Goal: Task Accomplishment & Management: Use online tool/utility

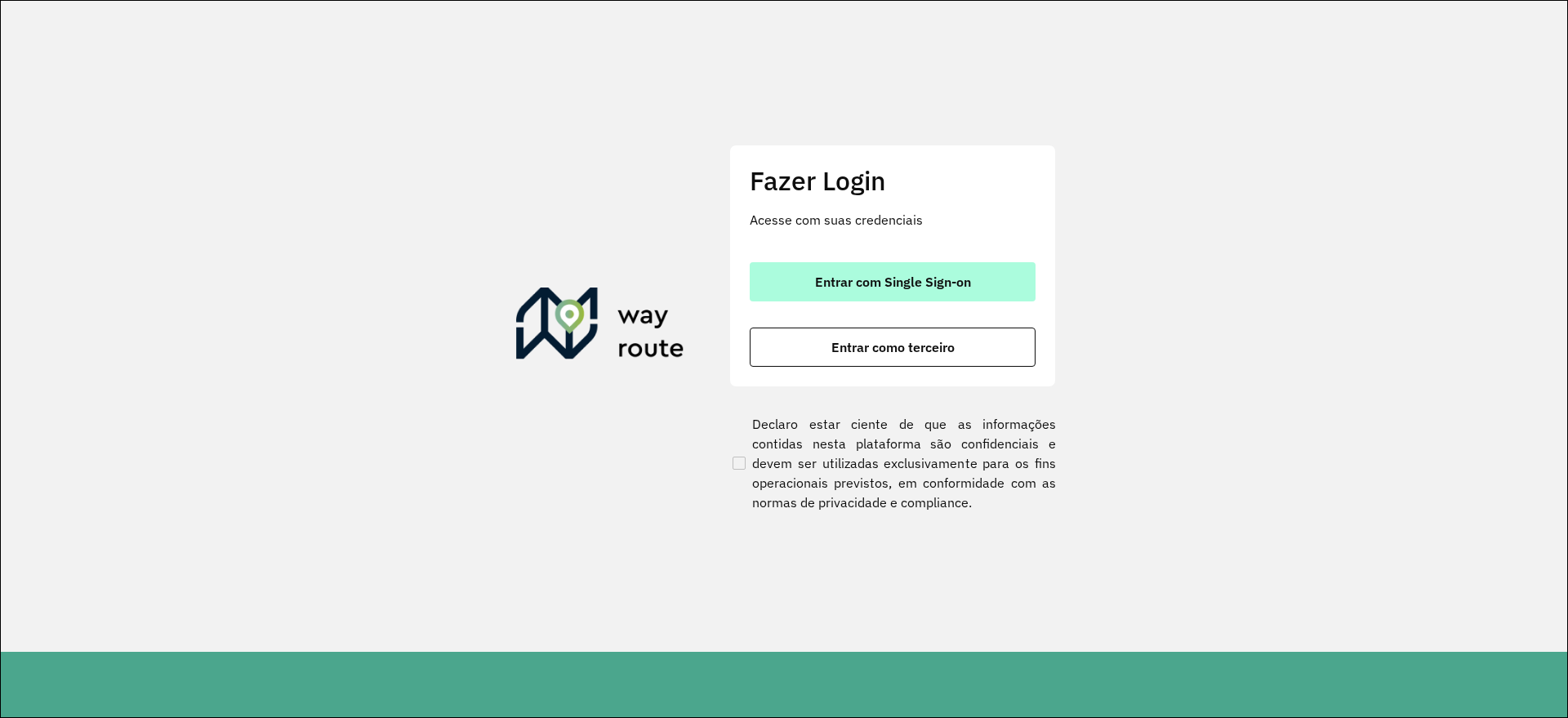
click at [850, 281] on span "Entrar com Single Sign-on" at bounding box center [893, 282] width 156 height 13
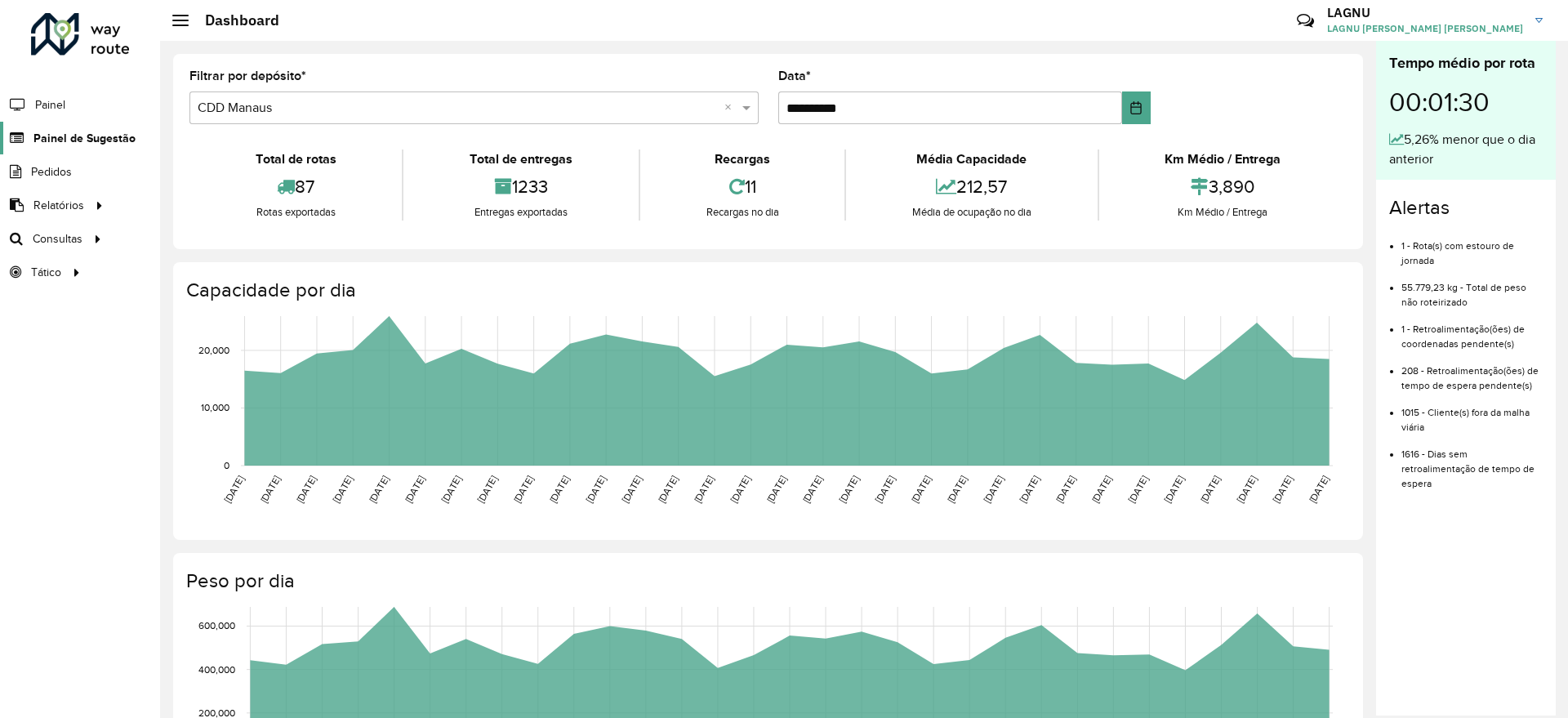
click at [122, 131] on span "Painel de Sugestão" at bounding box center [84, 138] width 102 height 18
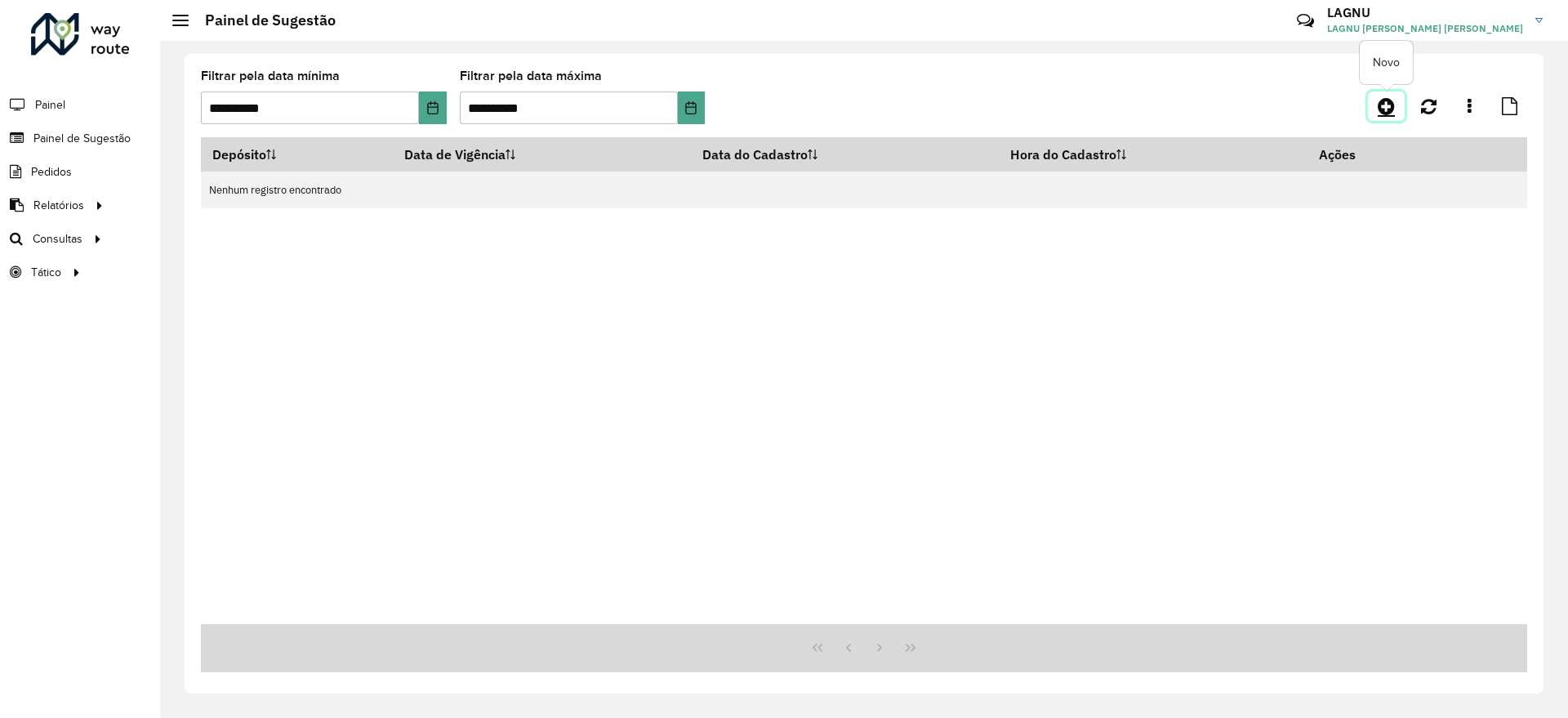
click at [1379, 108] on icon at bounding box center [1386, 105] width 18 height 19
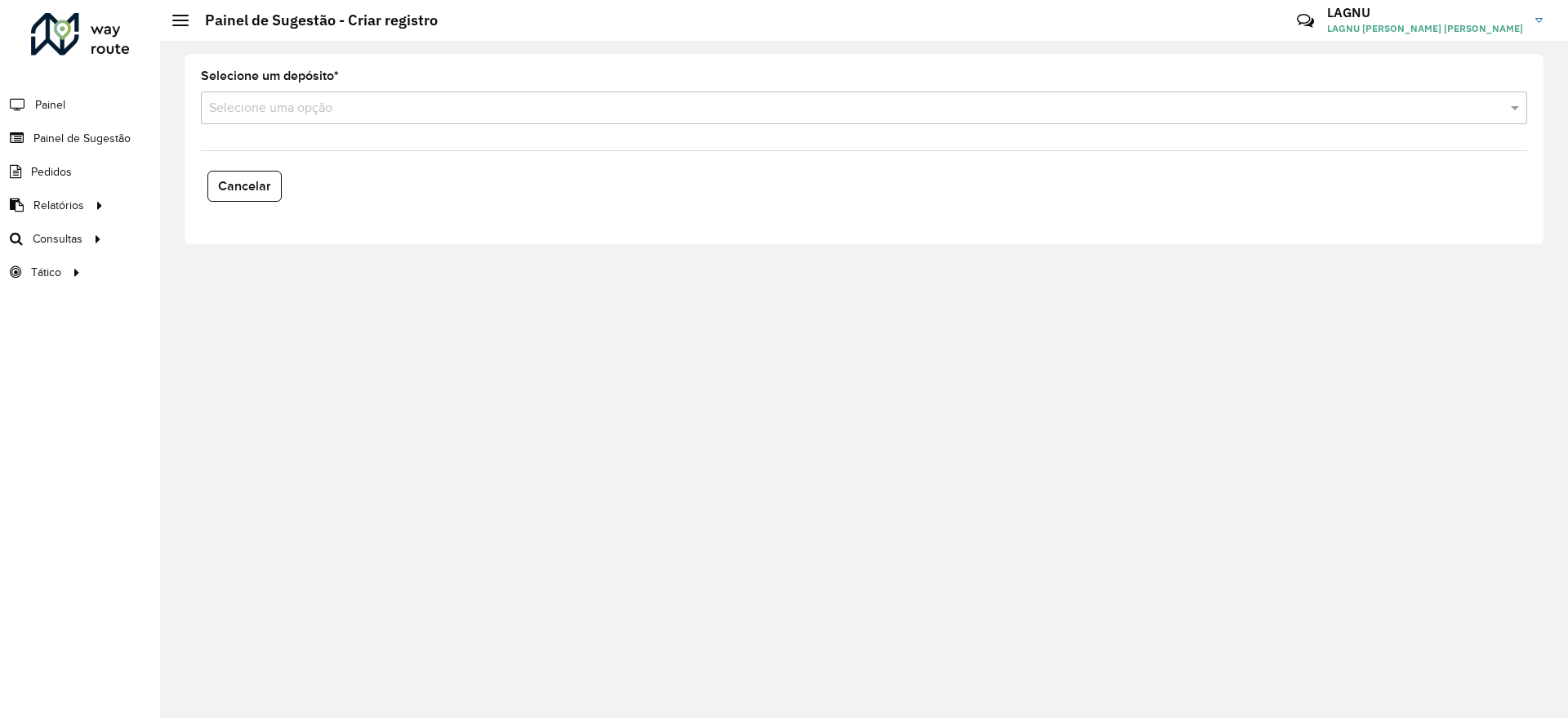
click at [288, 109] on input "text" at bounding box center [847, 108] width 1277 height 19
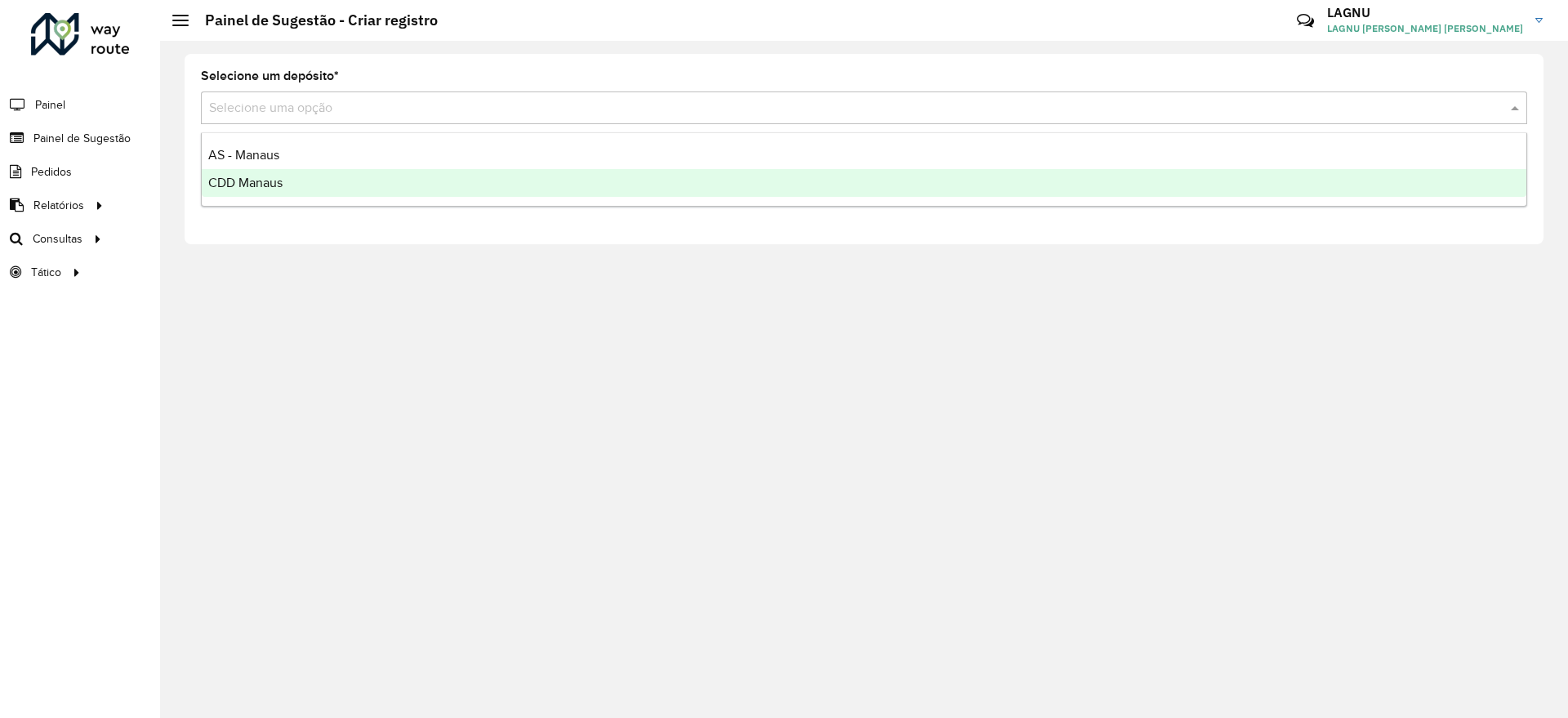
click at [324, 190] on div "CDD Manaus" at bounding box center [864, 182] width 1325 height 28
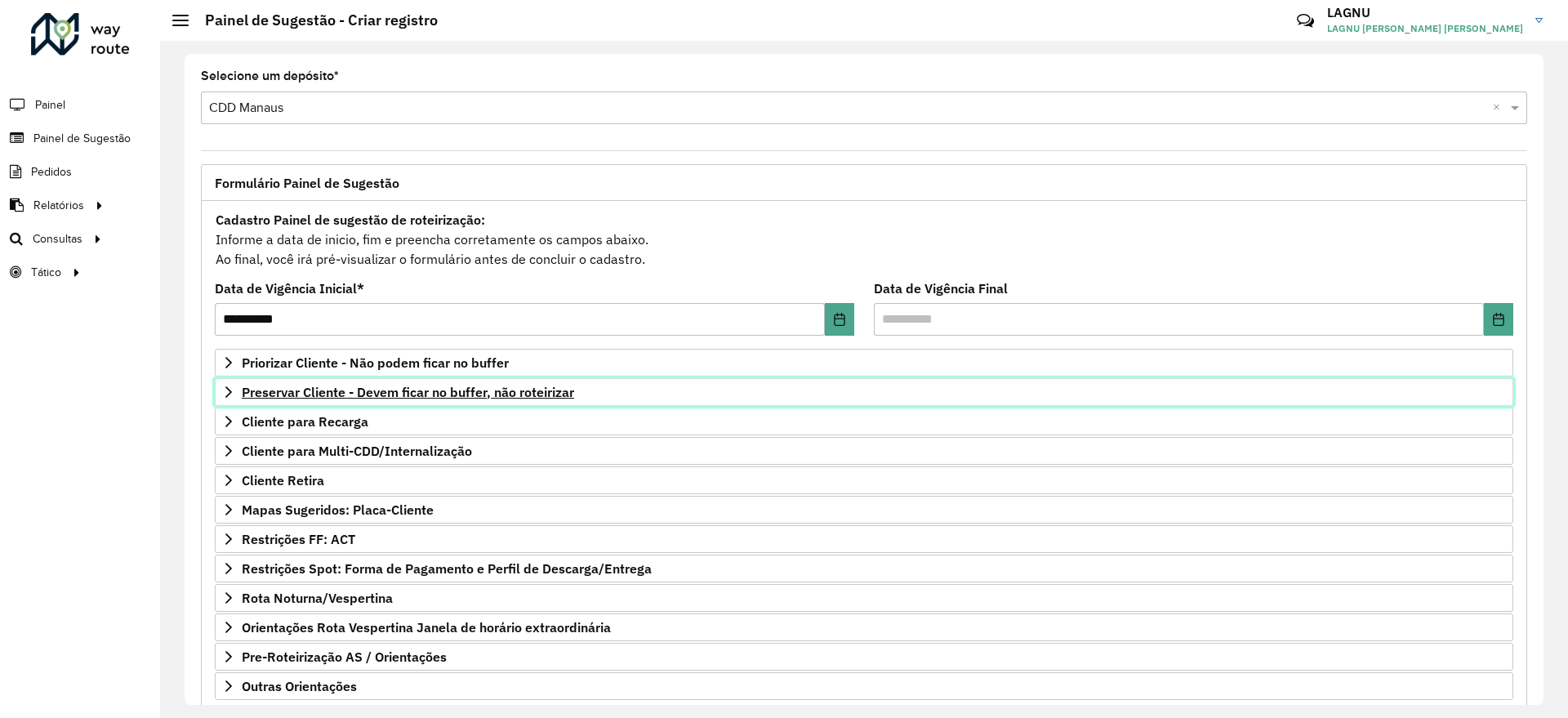
click at [363, 395] on span "Preservar Cliente - Devem ficar no buffer, não roteirizar" at bounding box center [407, 392] width 332 height 13
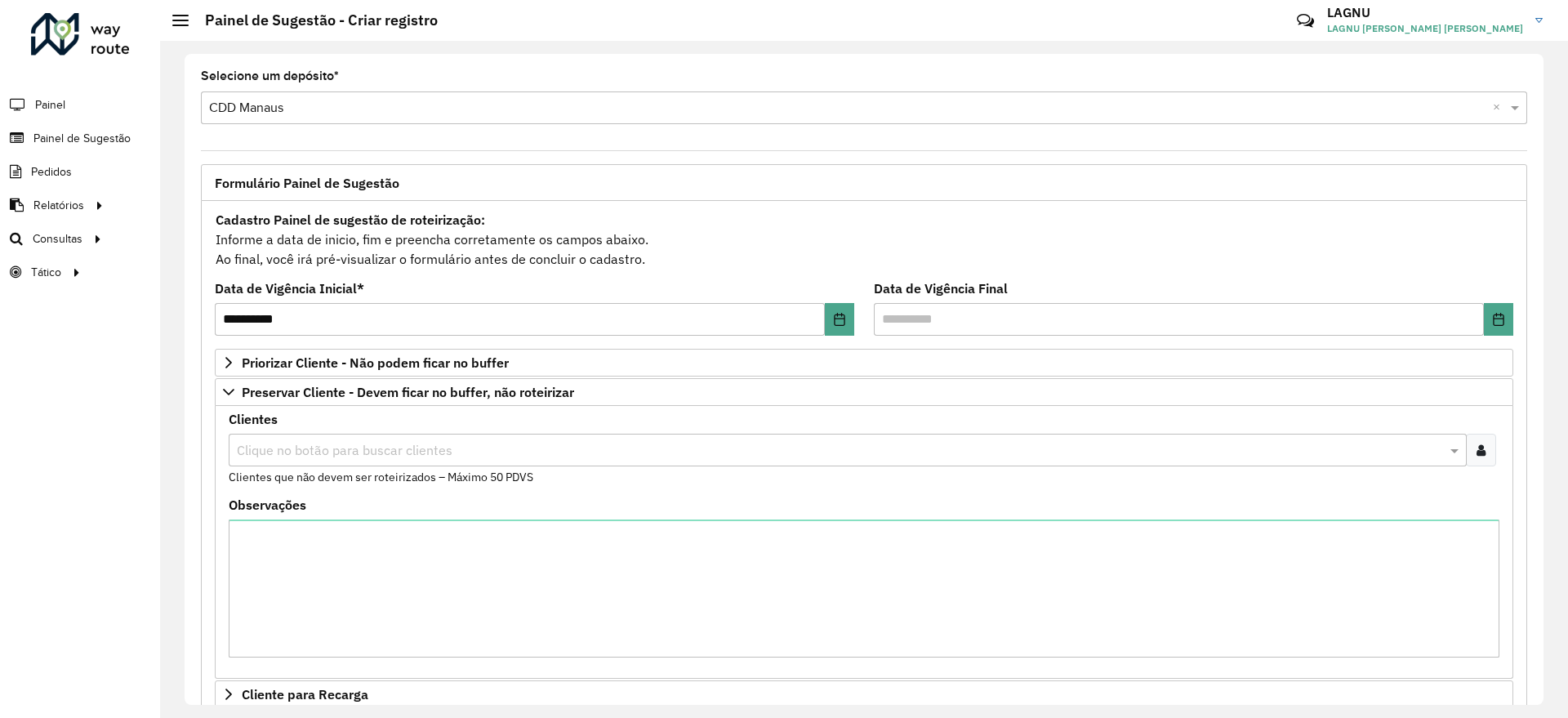
click at [360, 457] on input "text" at bounding box center [839, 450] width 1213 height 19
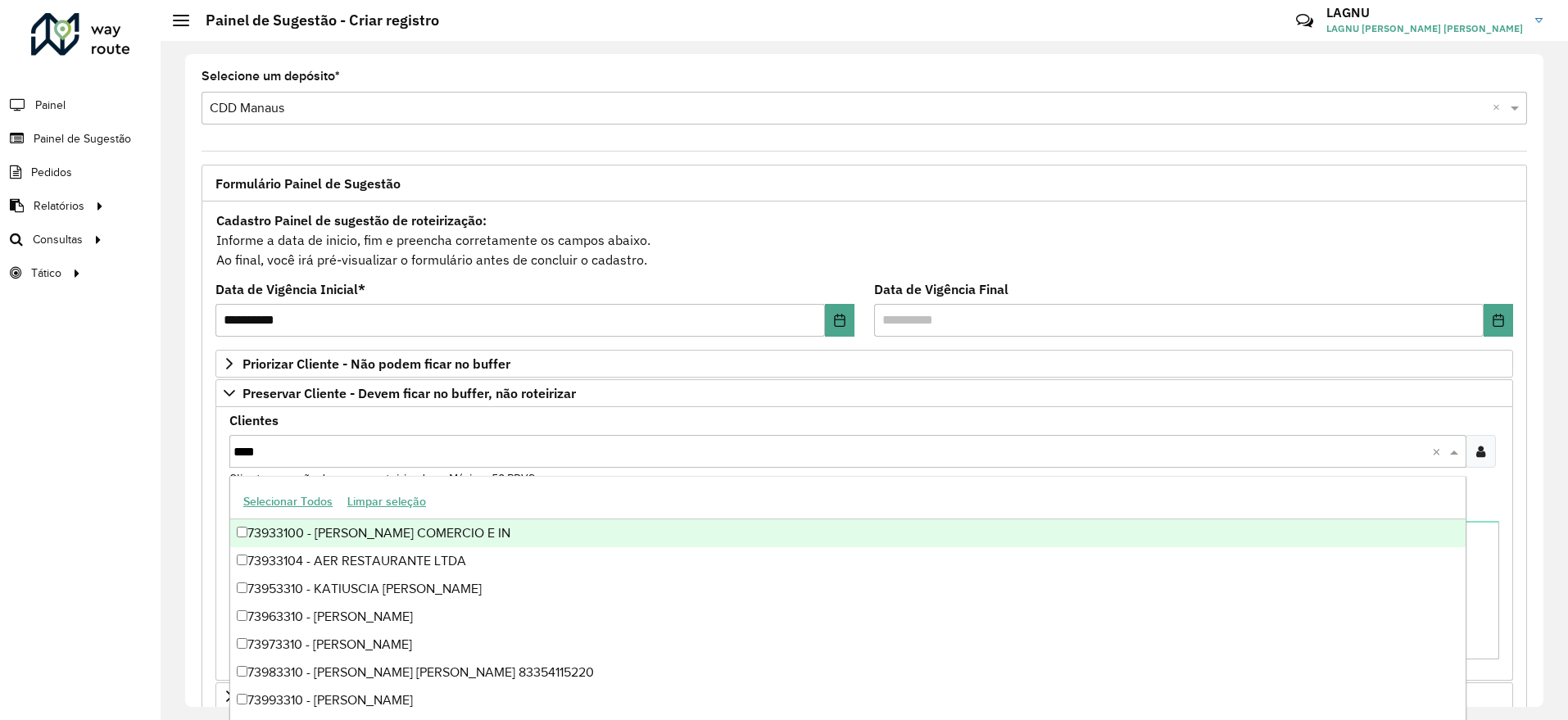
type input "*****"
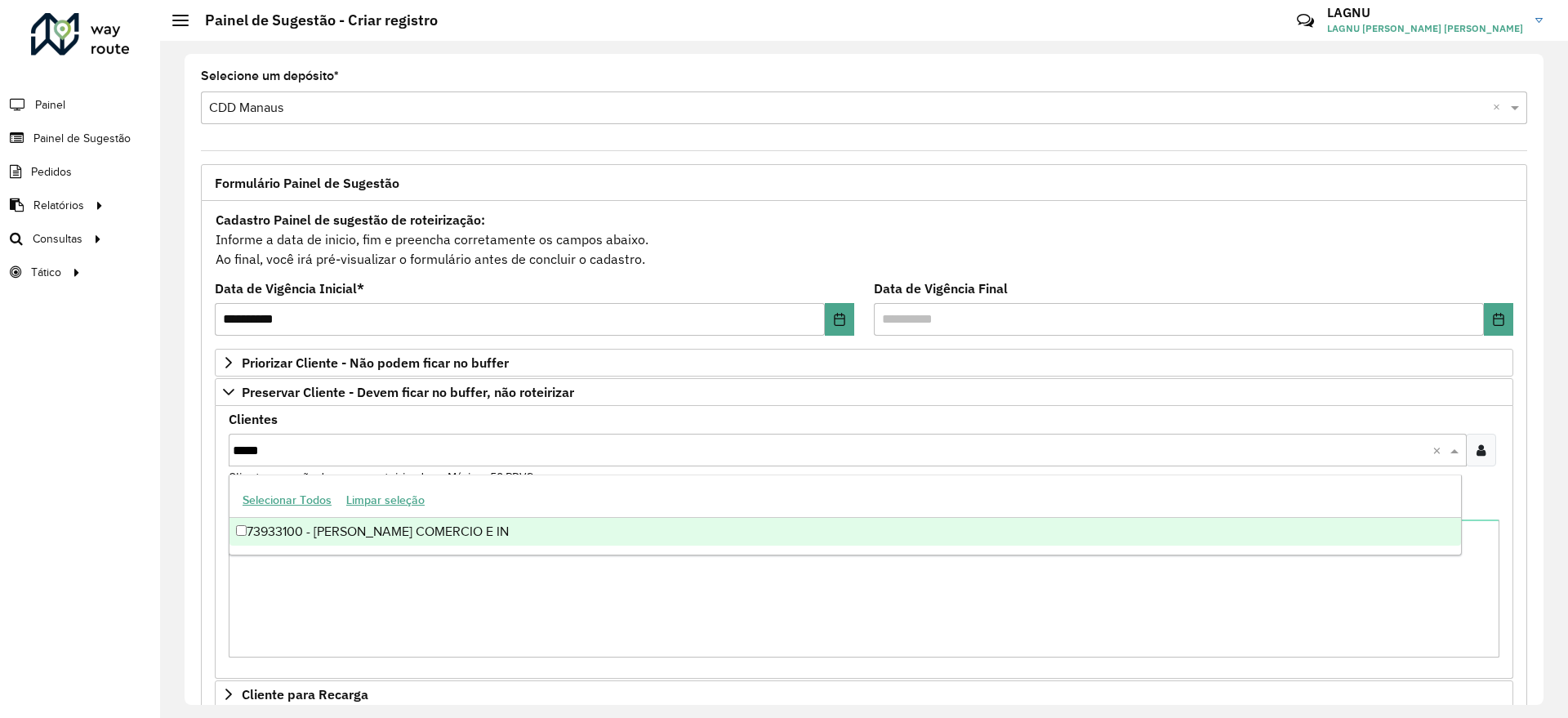
click at [331, 526] on div "73933100 - RUFINO COMERCIO E IN" at bounding box center [845, 531] width 1232 height 28
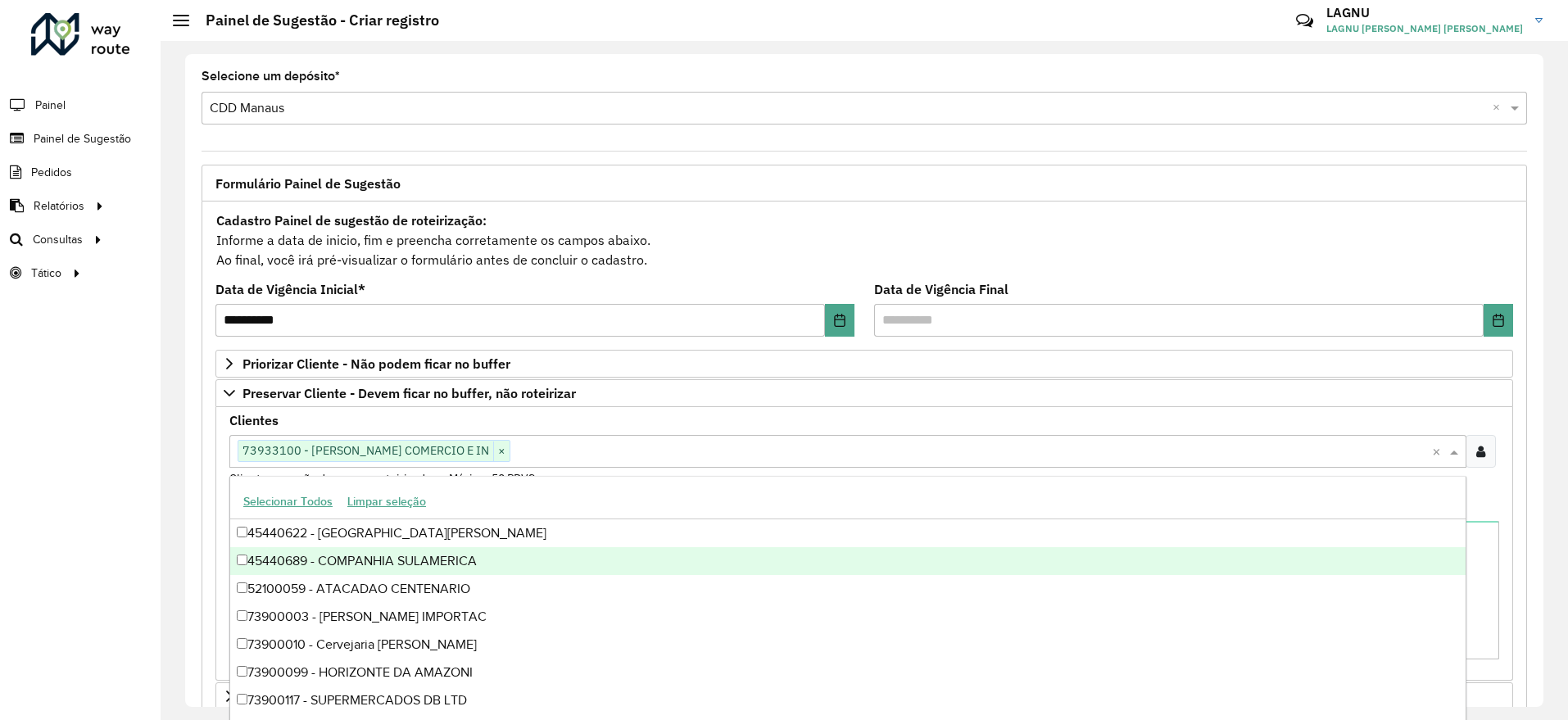
click at [177, 516] on div "**********" at bounding box center [864, 381] width 1408 height 680
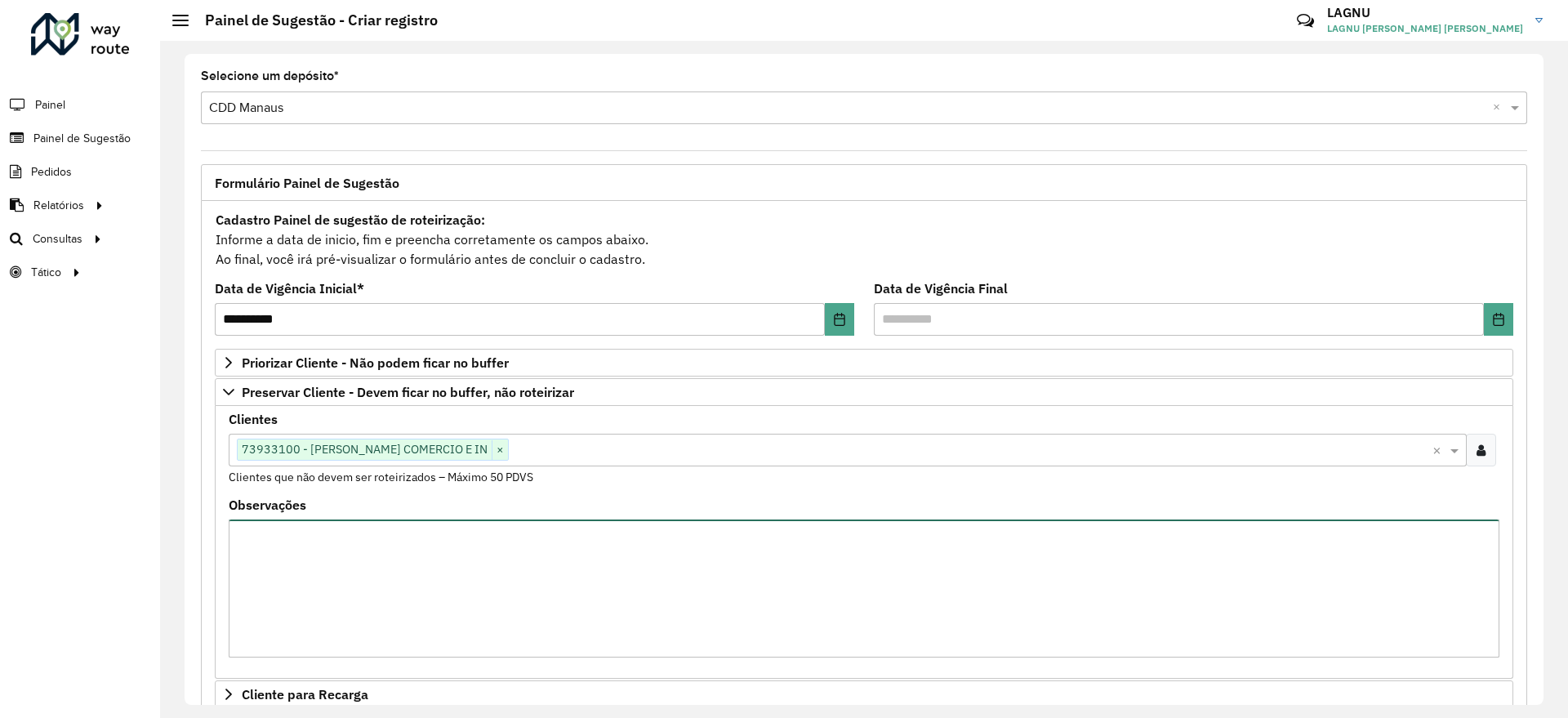
click at [338, 582] on textarea "Observações" at bounding box center [863, 588] width 1270 height 138
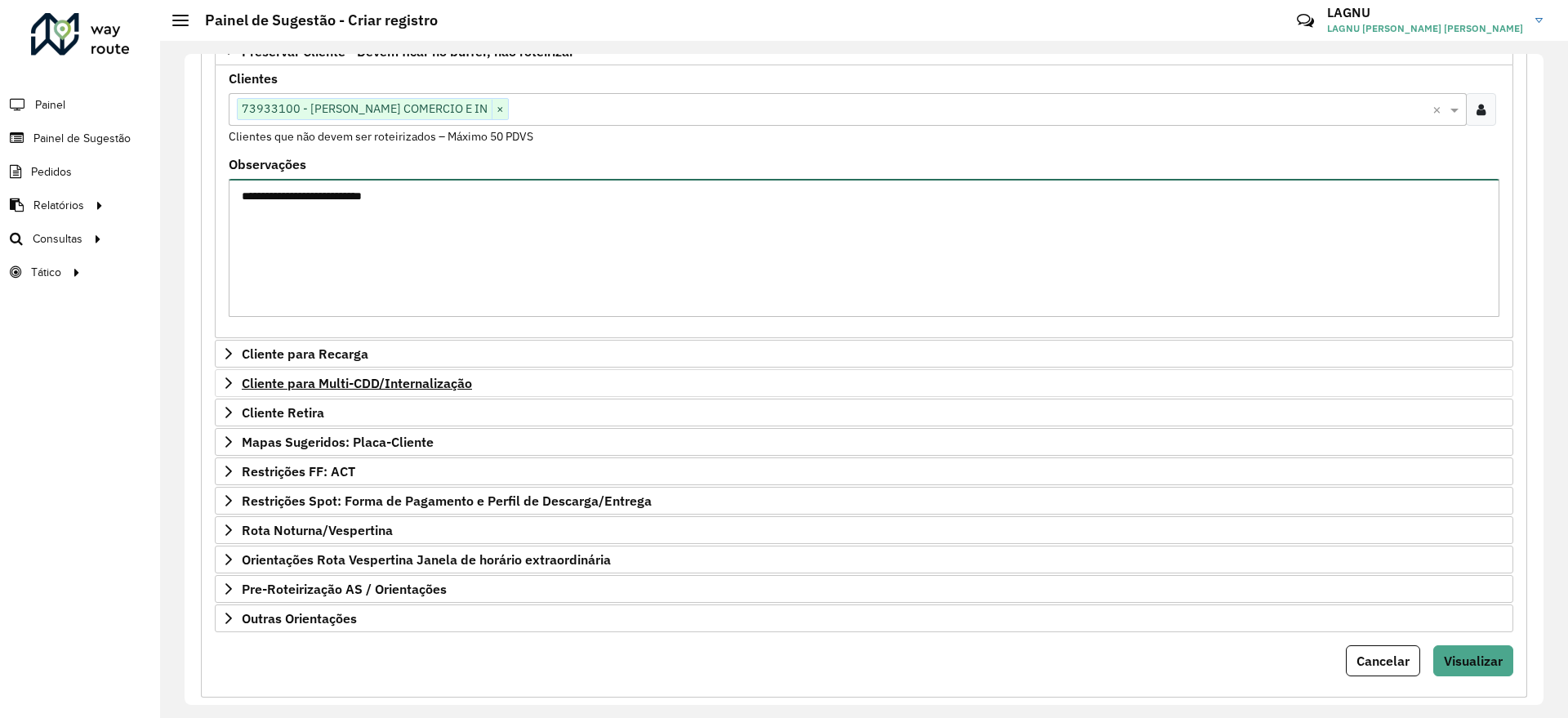
scroll to position [136, 0]
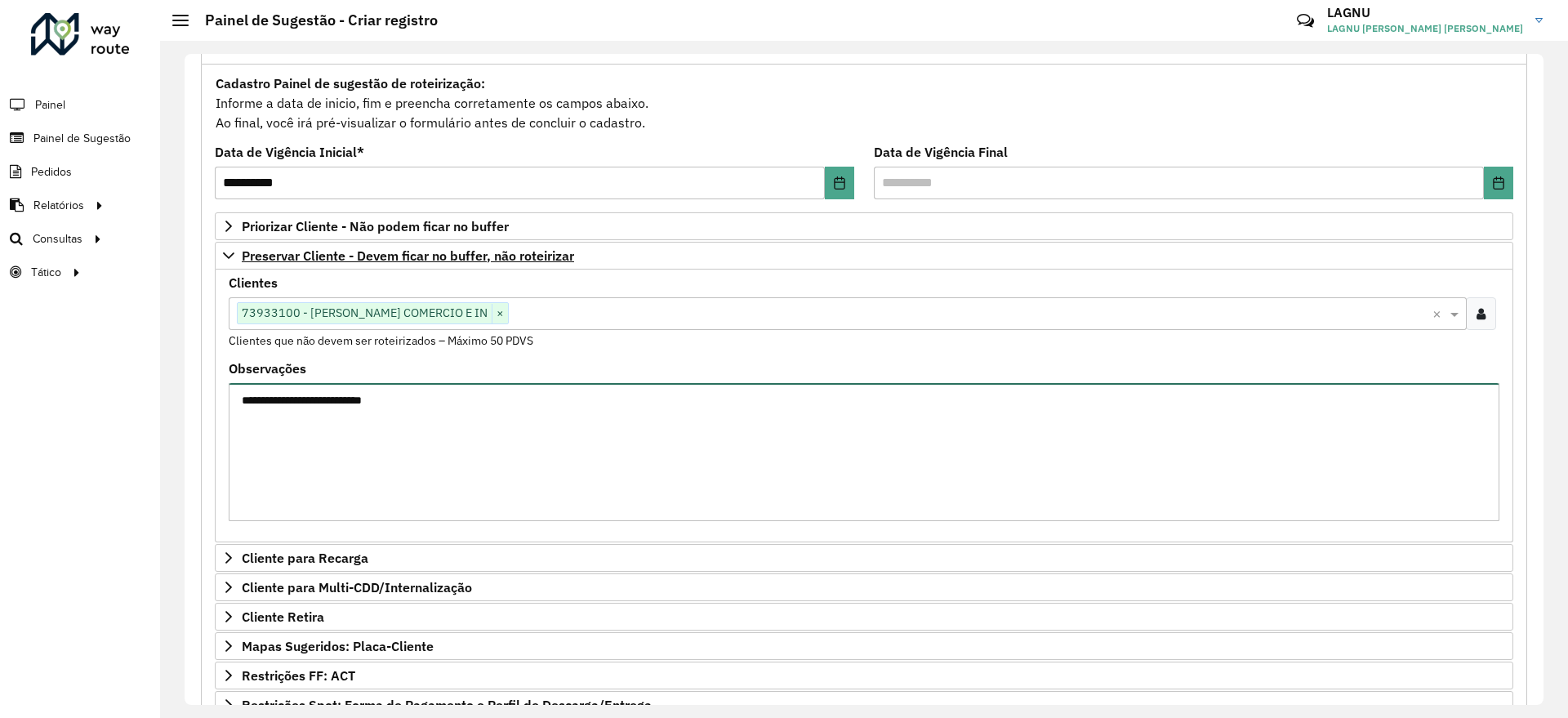
type textarea "**********"
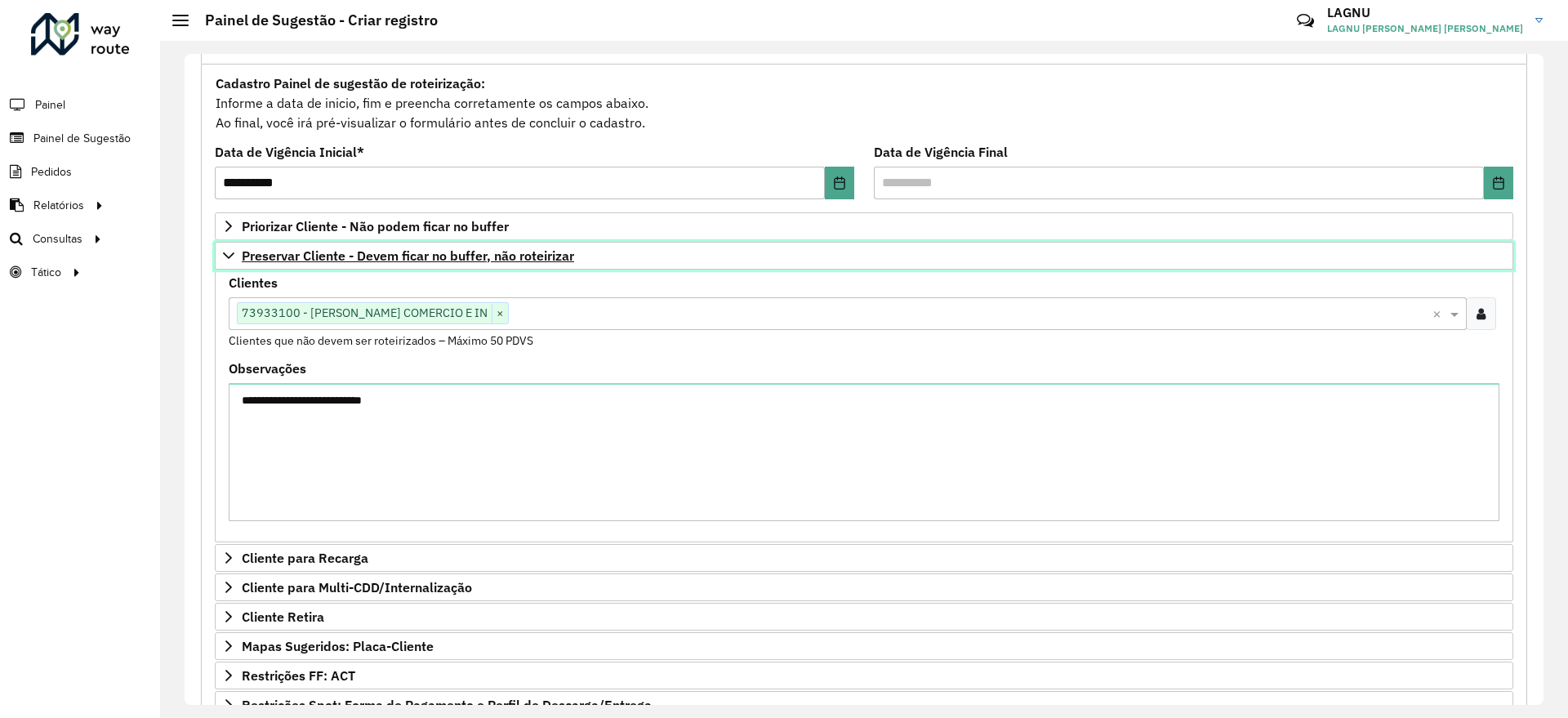
click at [273, 265] on link "Preservar Cliente - Devem ficar no buffer, não roteirizar" at bounding box center [864, 255] width 1299 height 28
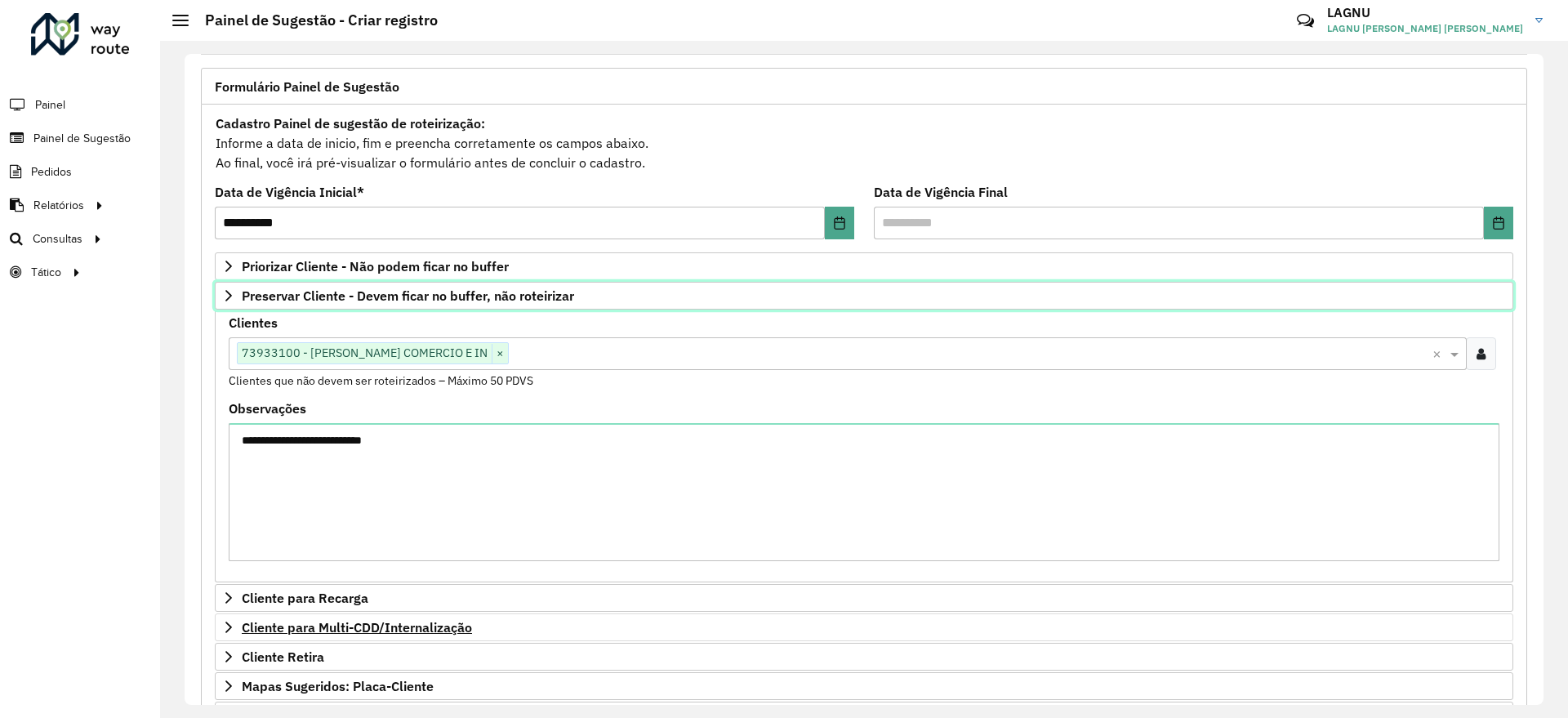
scroll to position [96, 0]
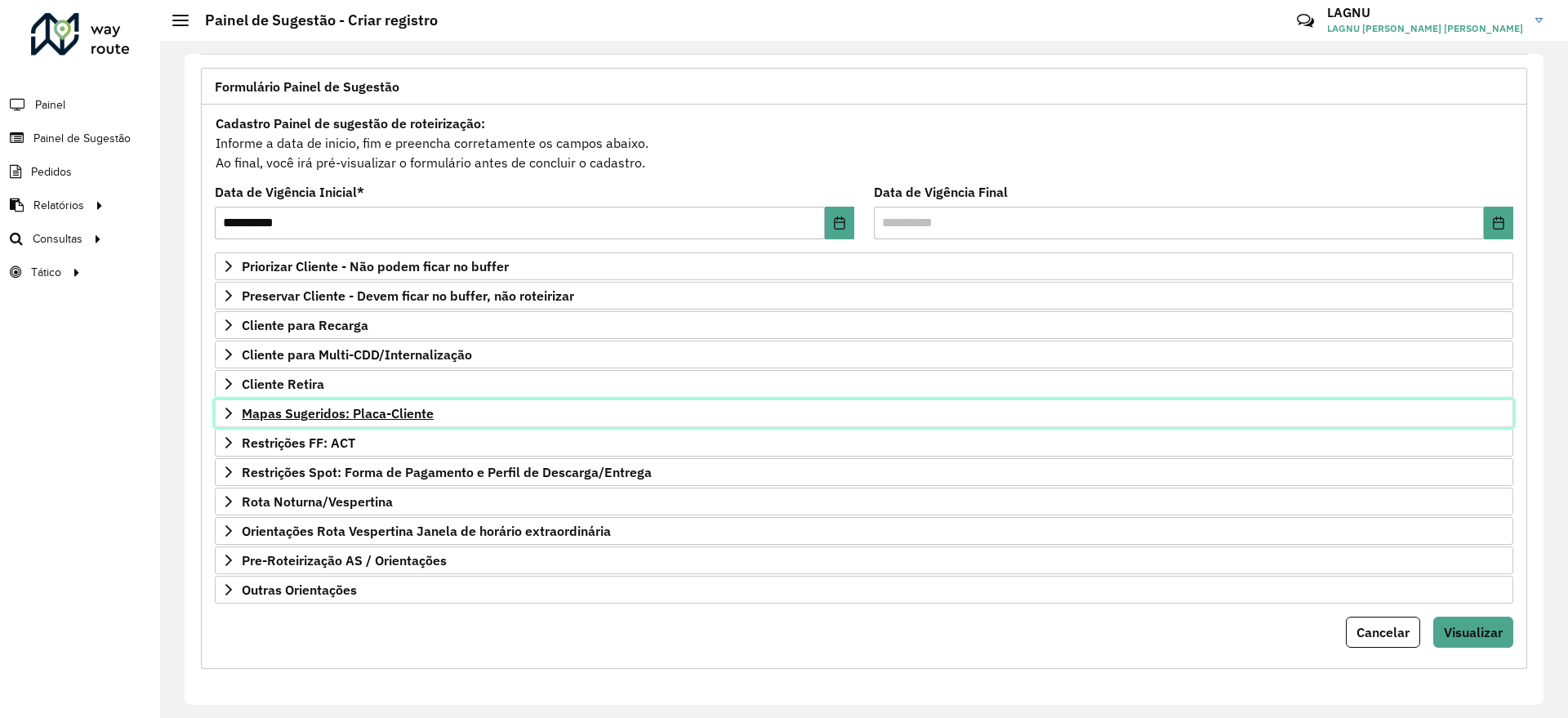
click at [345, 418] on span "Mapas Sugeridos: Placa-Cliente" at bounding box center [337, 413] width 192 height 13
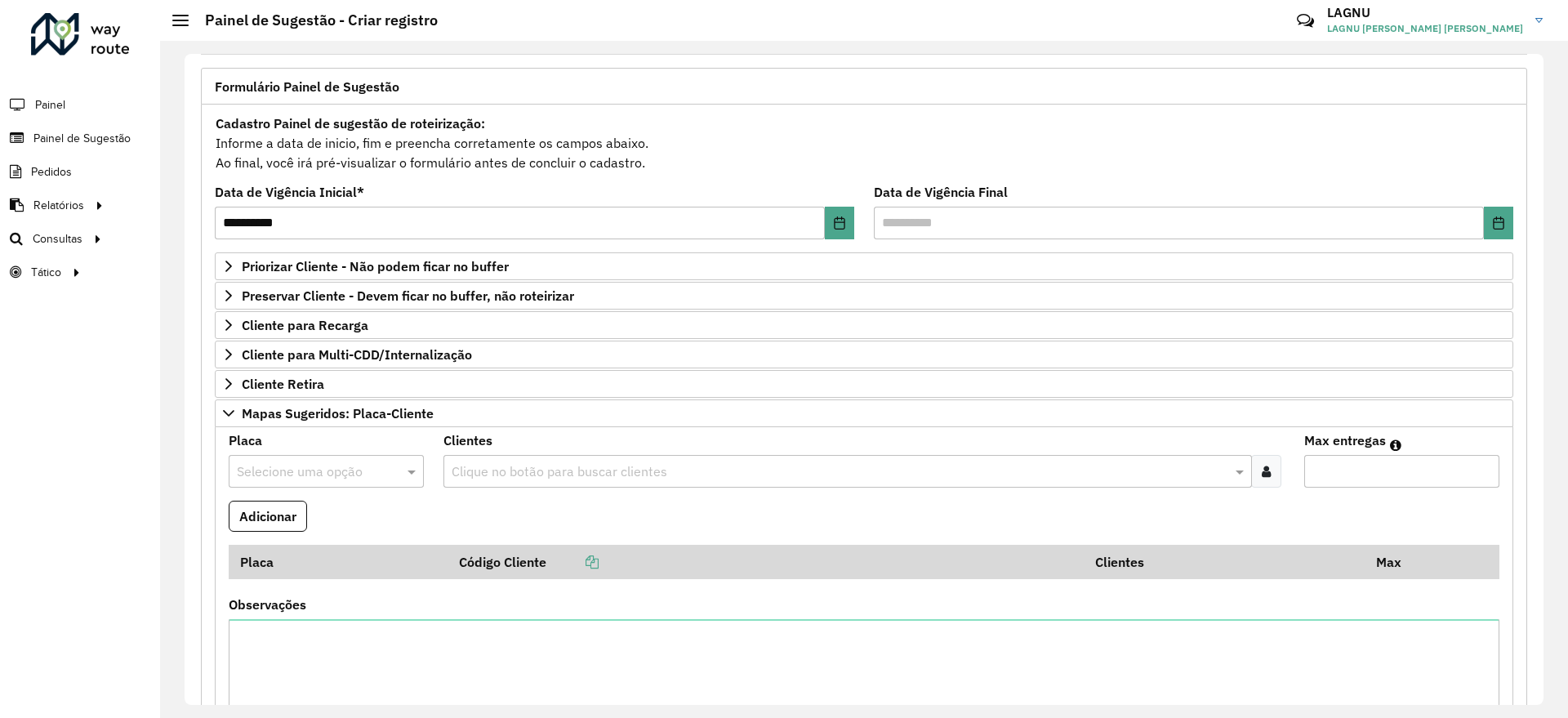
click at [315, 473] on input "text" at bounding box center [309, 472] width 146 height 19
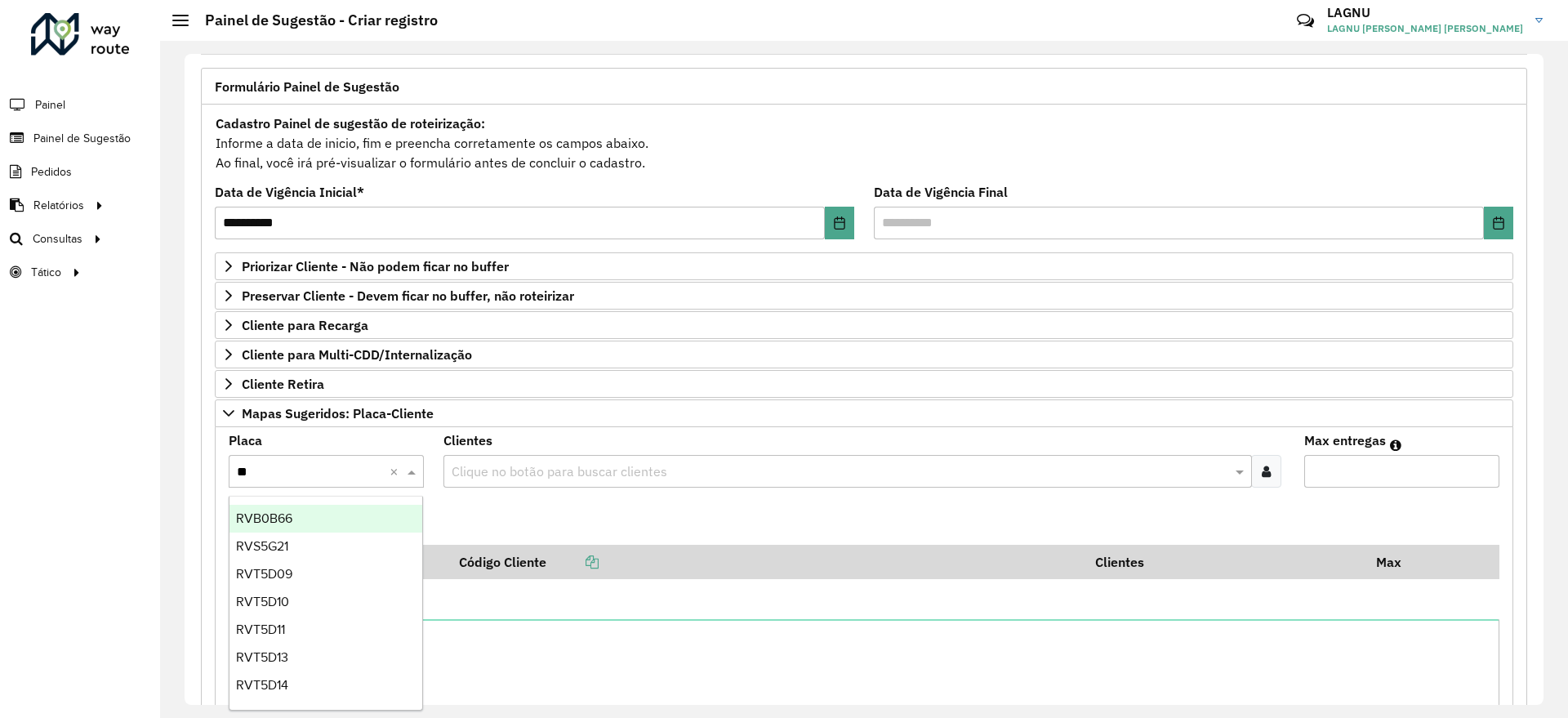
type input "***"
click at [302, 525] on div "RVB0B66" at bounding box center [325, 518] width 192 height 28
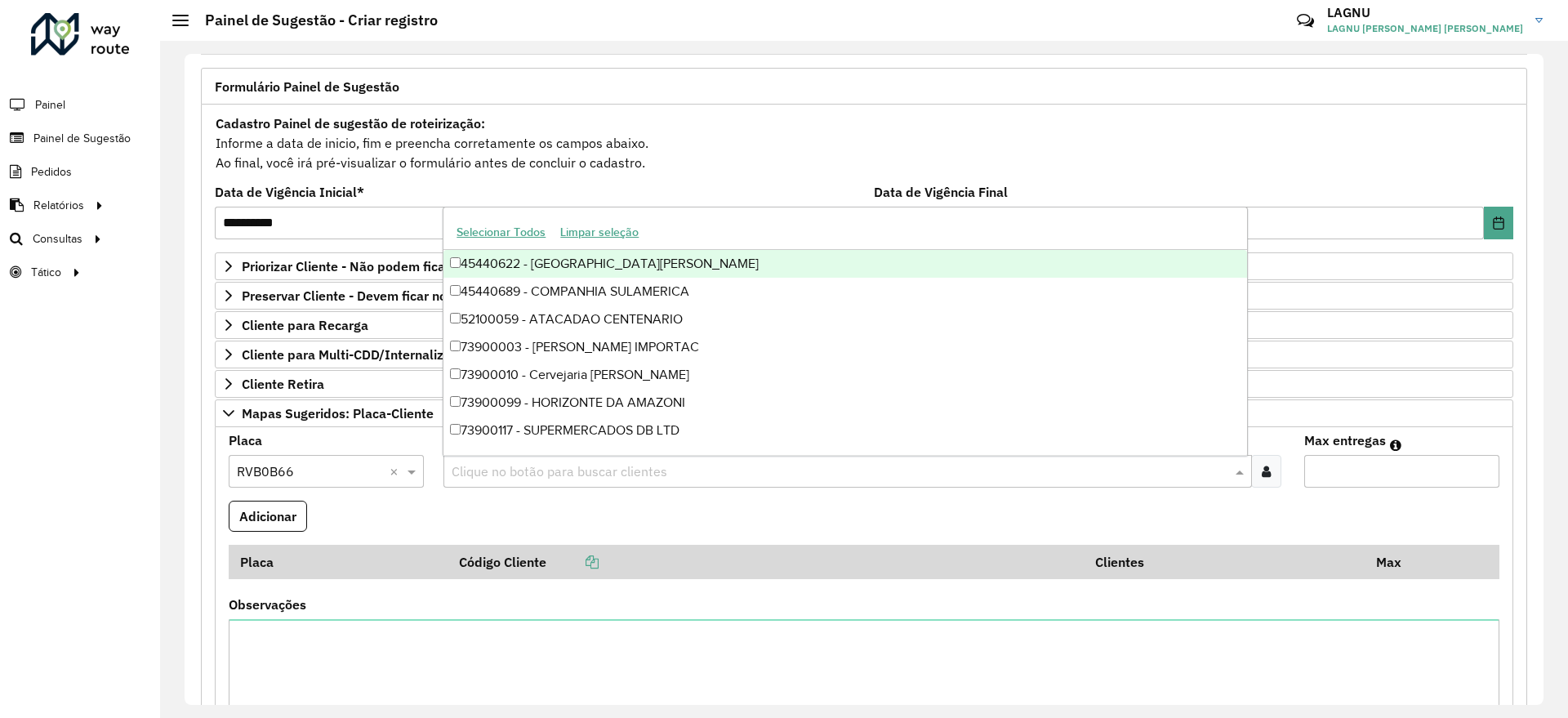
click at [516, 482] on div "Clique no botão para buscar clientes" at bounding box center [847, 471] width 808 height 33
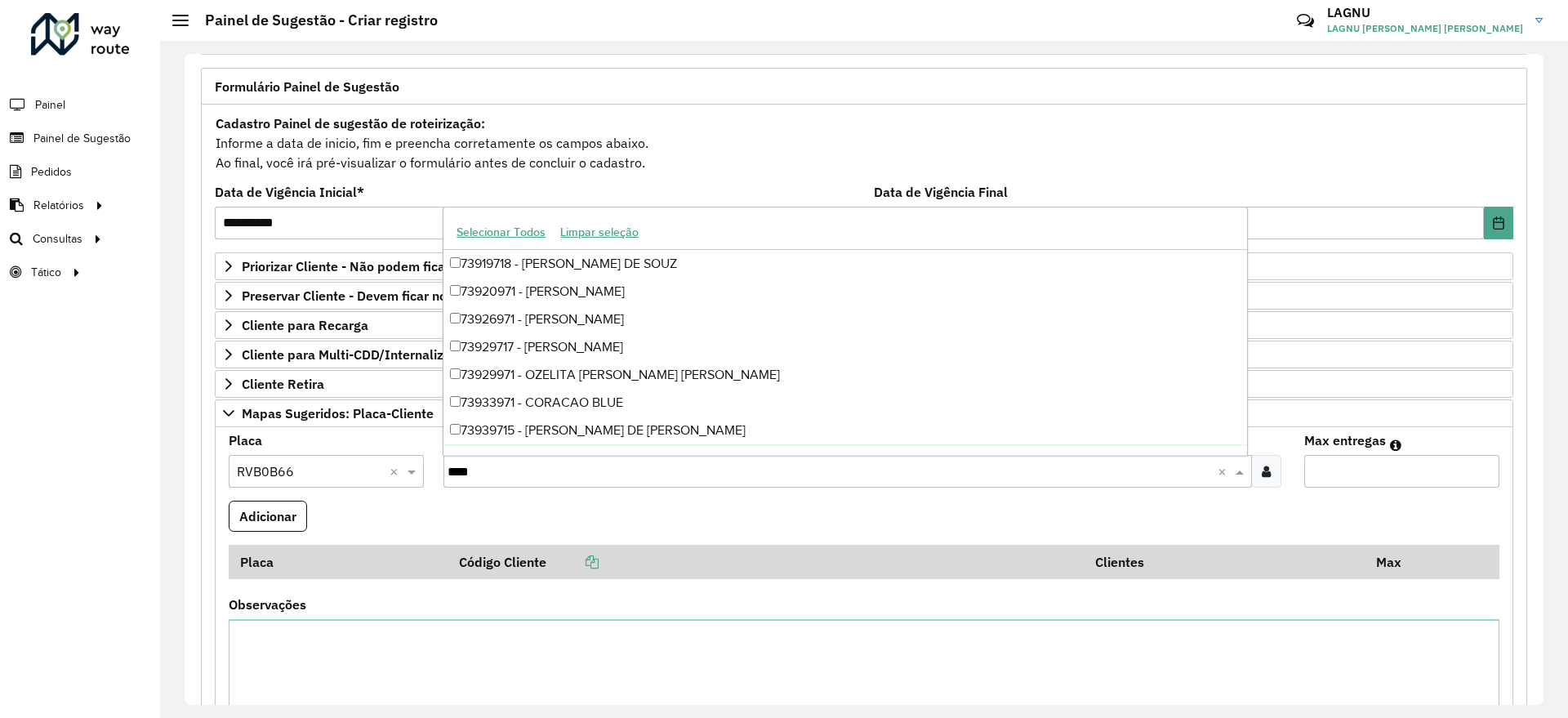
type input "*****"
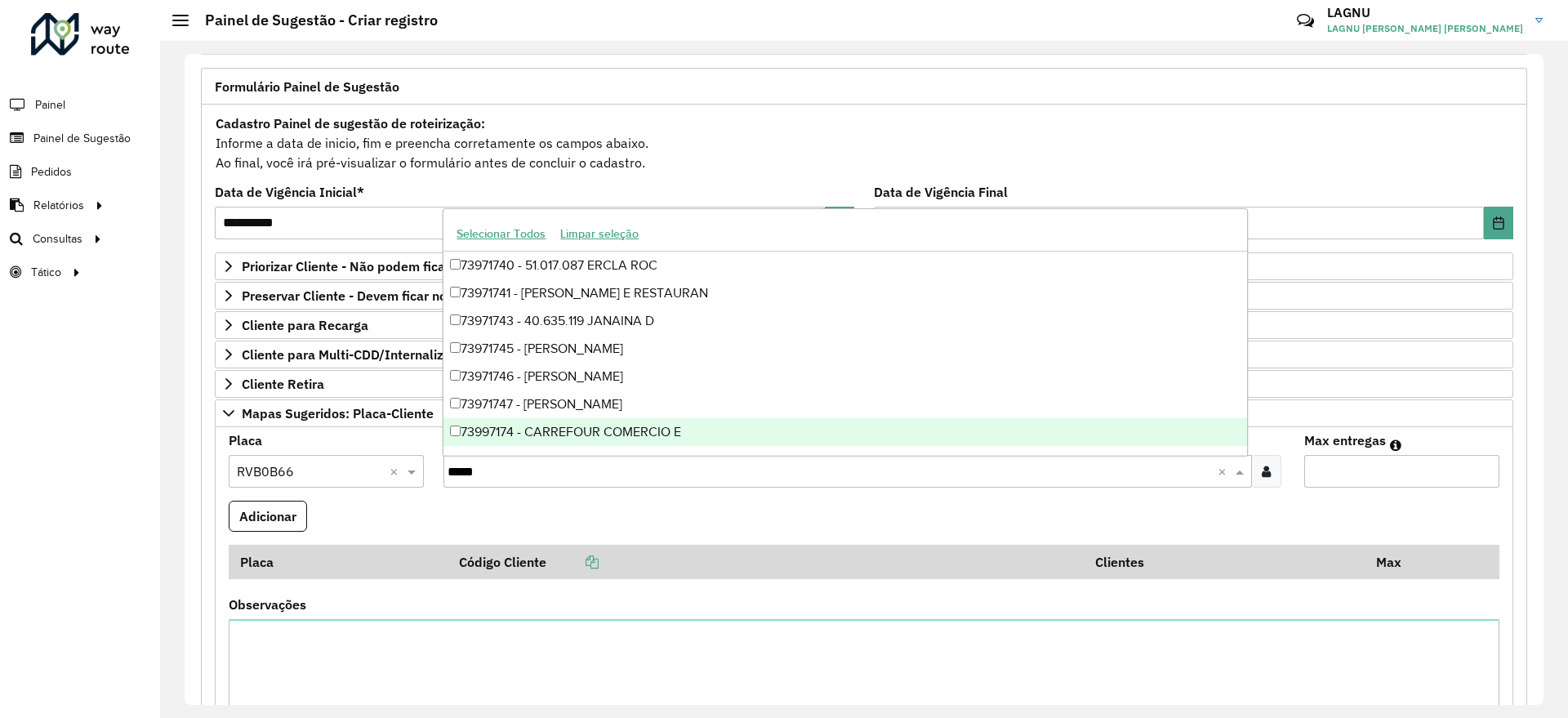
click at [660, 432] on div "73997174 - CARREFOUR COMERCIO E" at bounding box center [845, 432] width 803 height 28
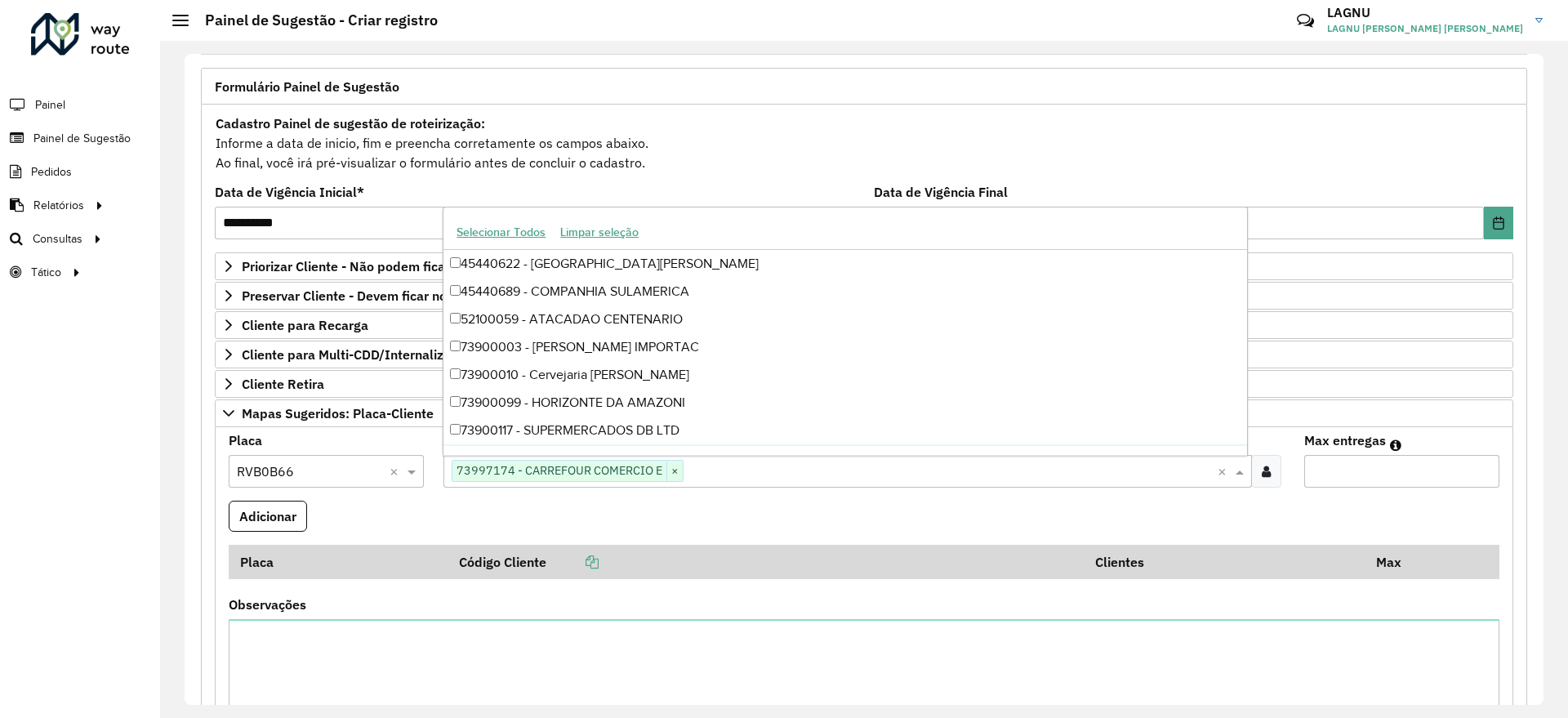
click at [1371, 469] on input "Max entregas" at bounding box center [1401, 471] width 195 height 33
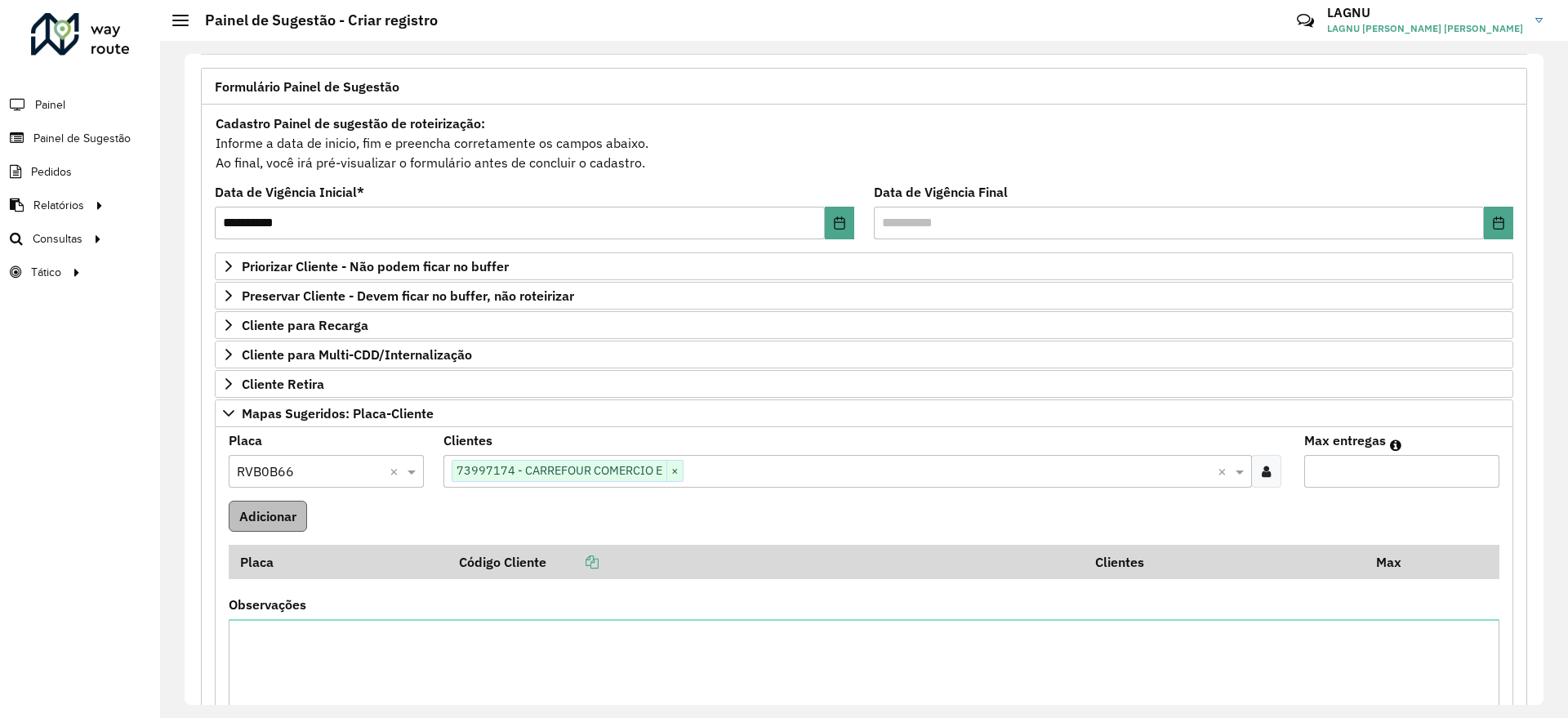
type input "*"
click at [278, 517] on button "Adicionar" at bounding box center [268, 516] width 79 height 31
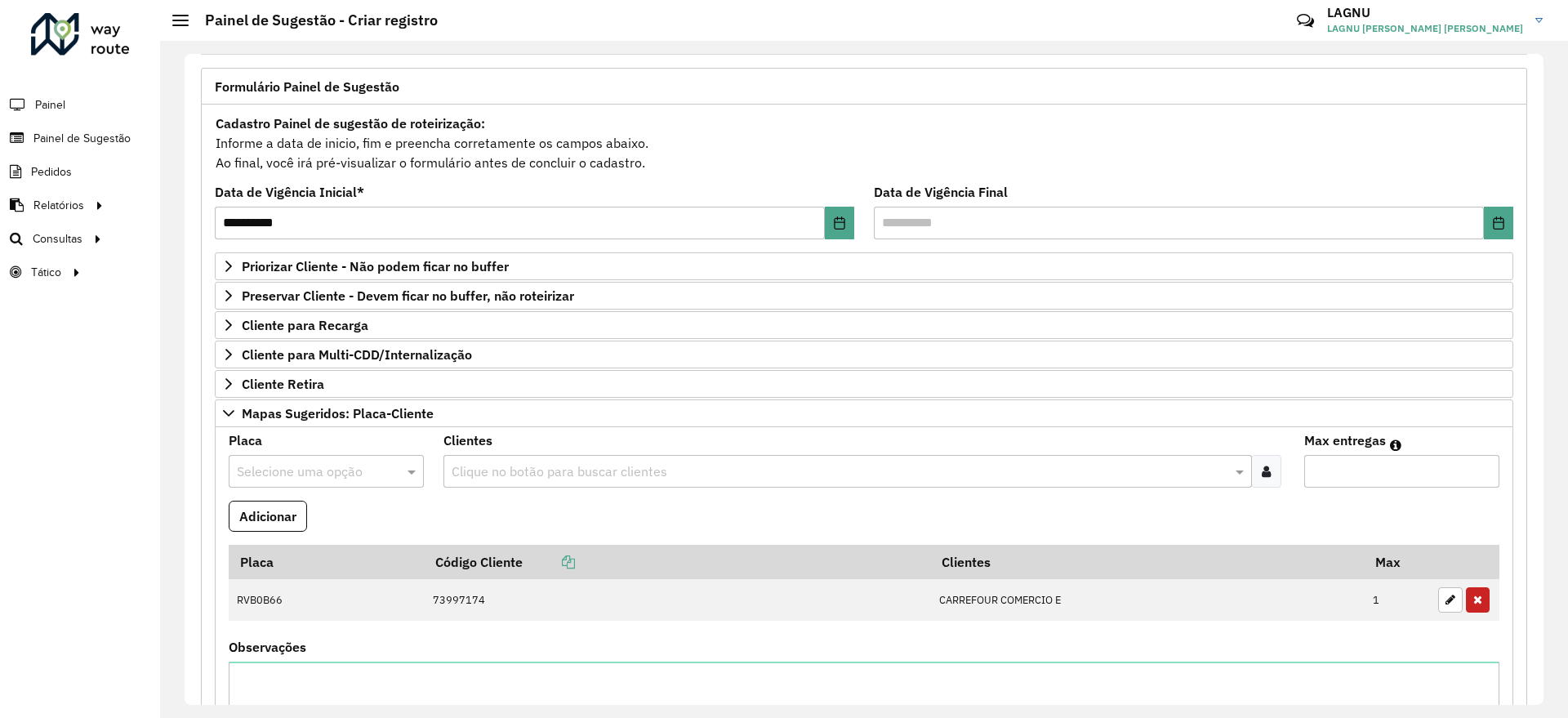
click at [303, 483] on div "Selecione uma opção" at bounding box center [325, 471] width 195 height 33
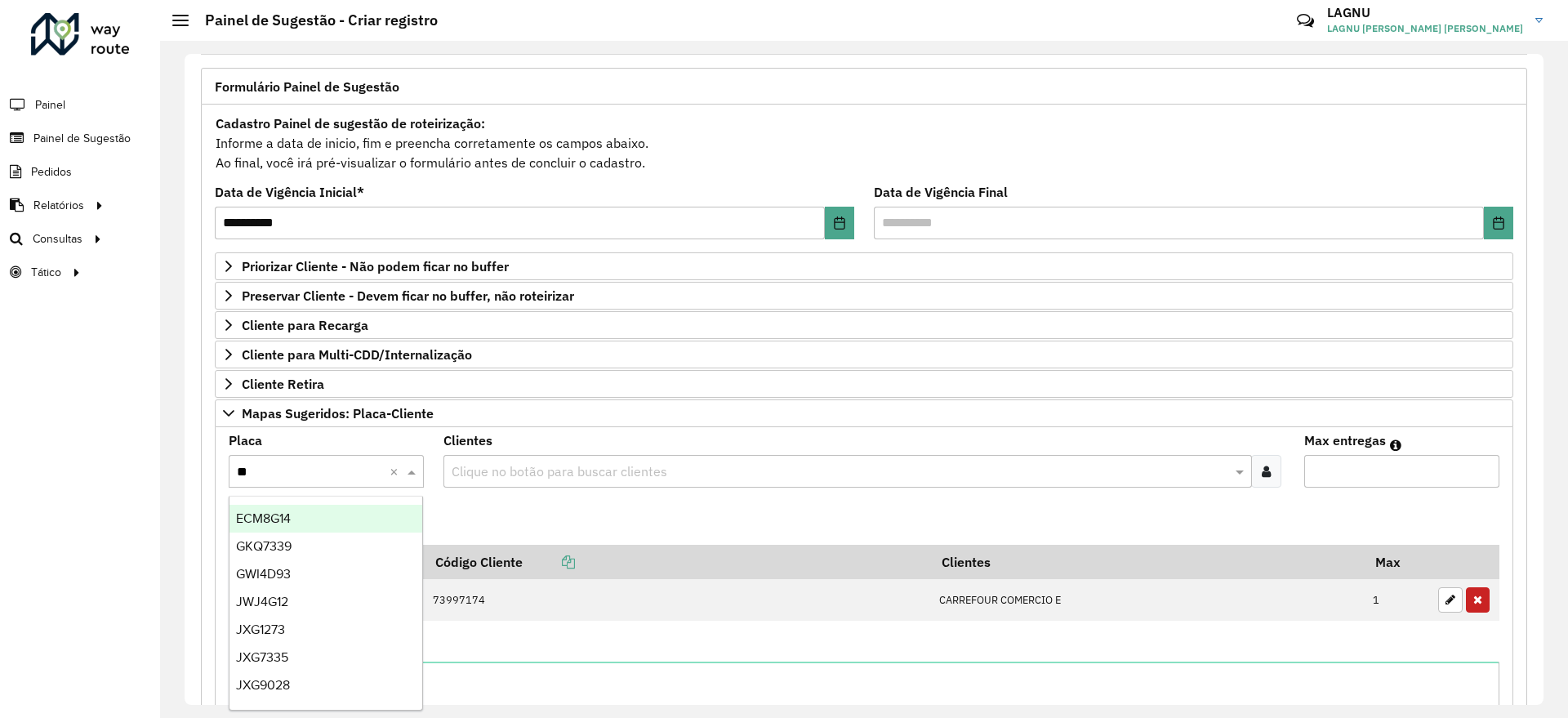
type input "***"
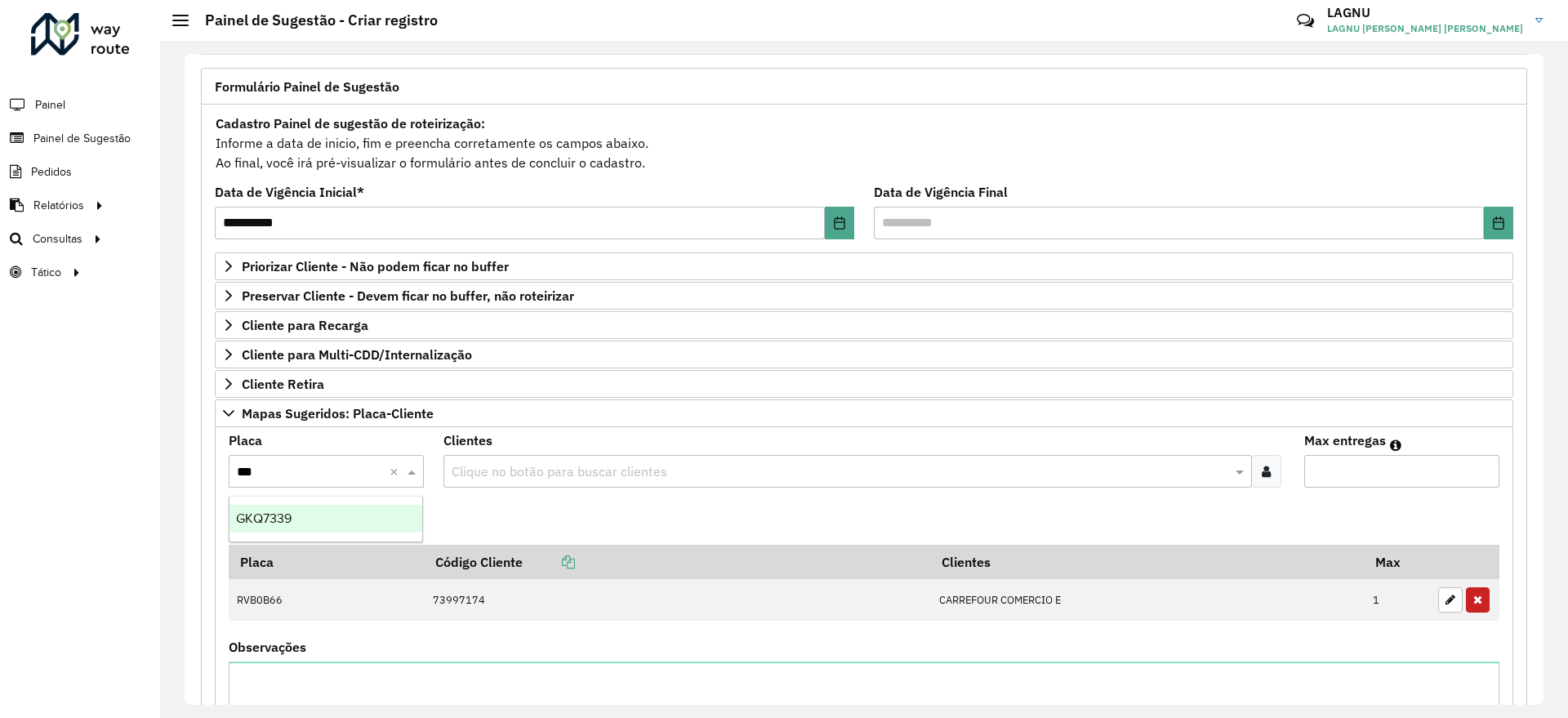
click at [299, 519] on div "GKQ7339" at bounding box center [325, 518] width 192 height 28
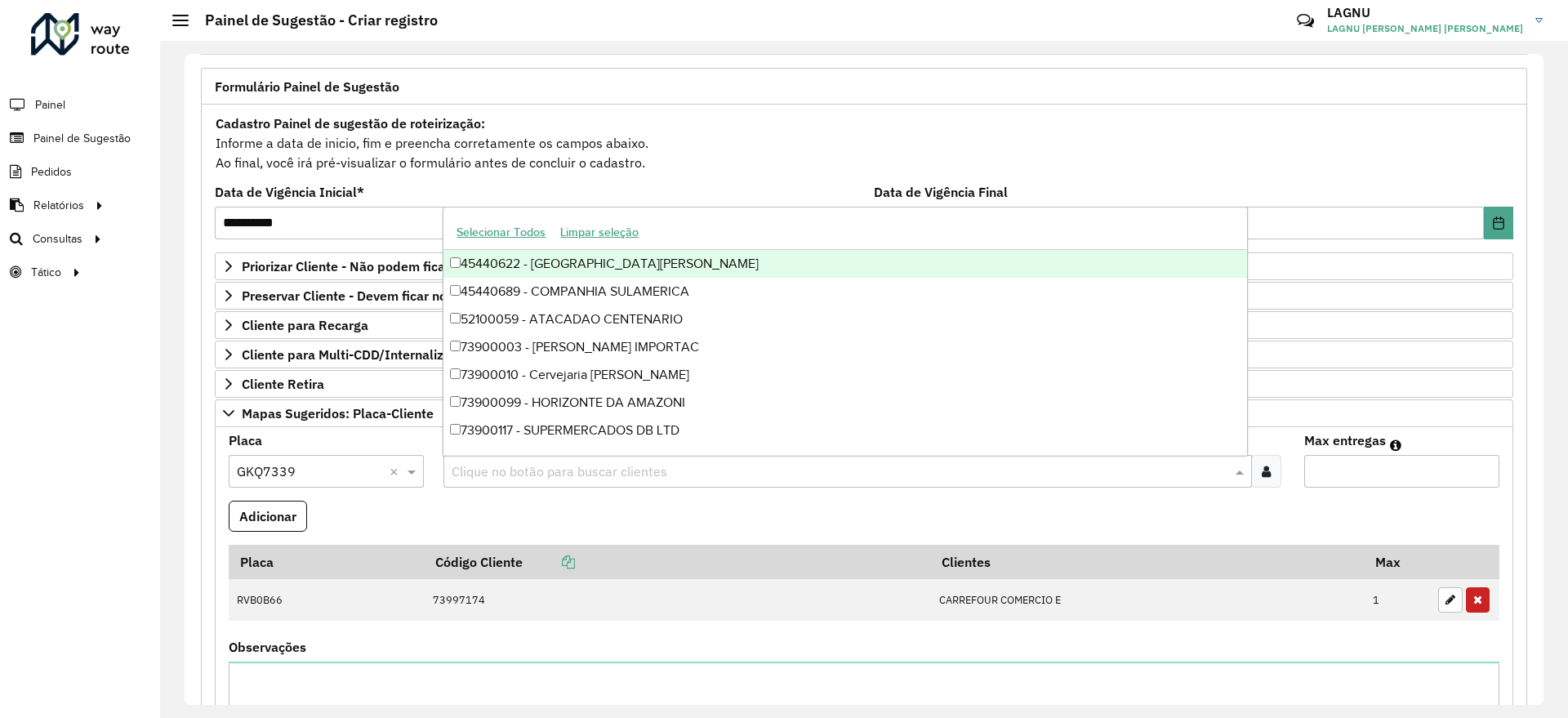
click at [489, 477] on input "text" at bounding box center [839, 472] width 783 height 19
type input "*****"
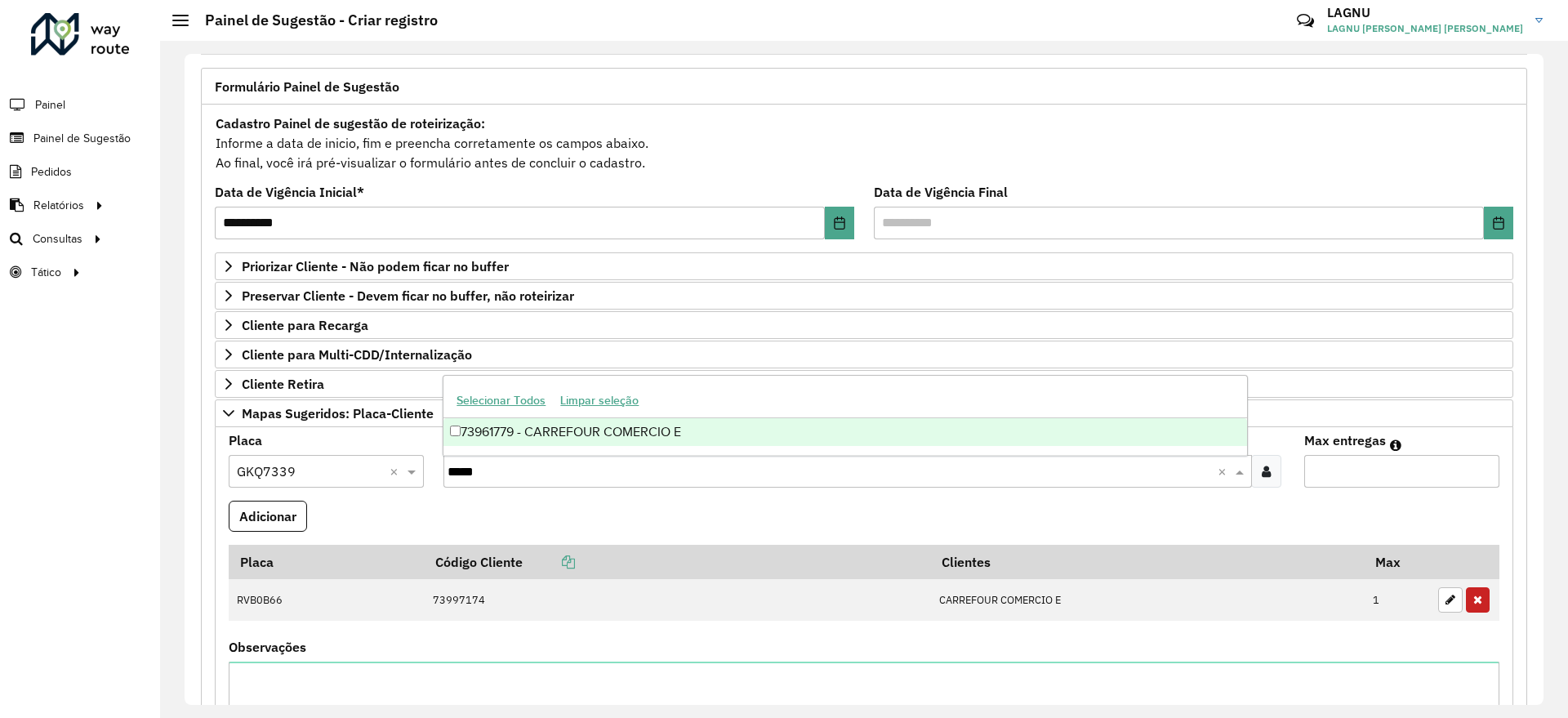
click at [560, 435] on div "73961779 - CARREFOUR COMERCIO E" at bounding box center [845, 432] width 803 height 28
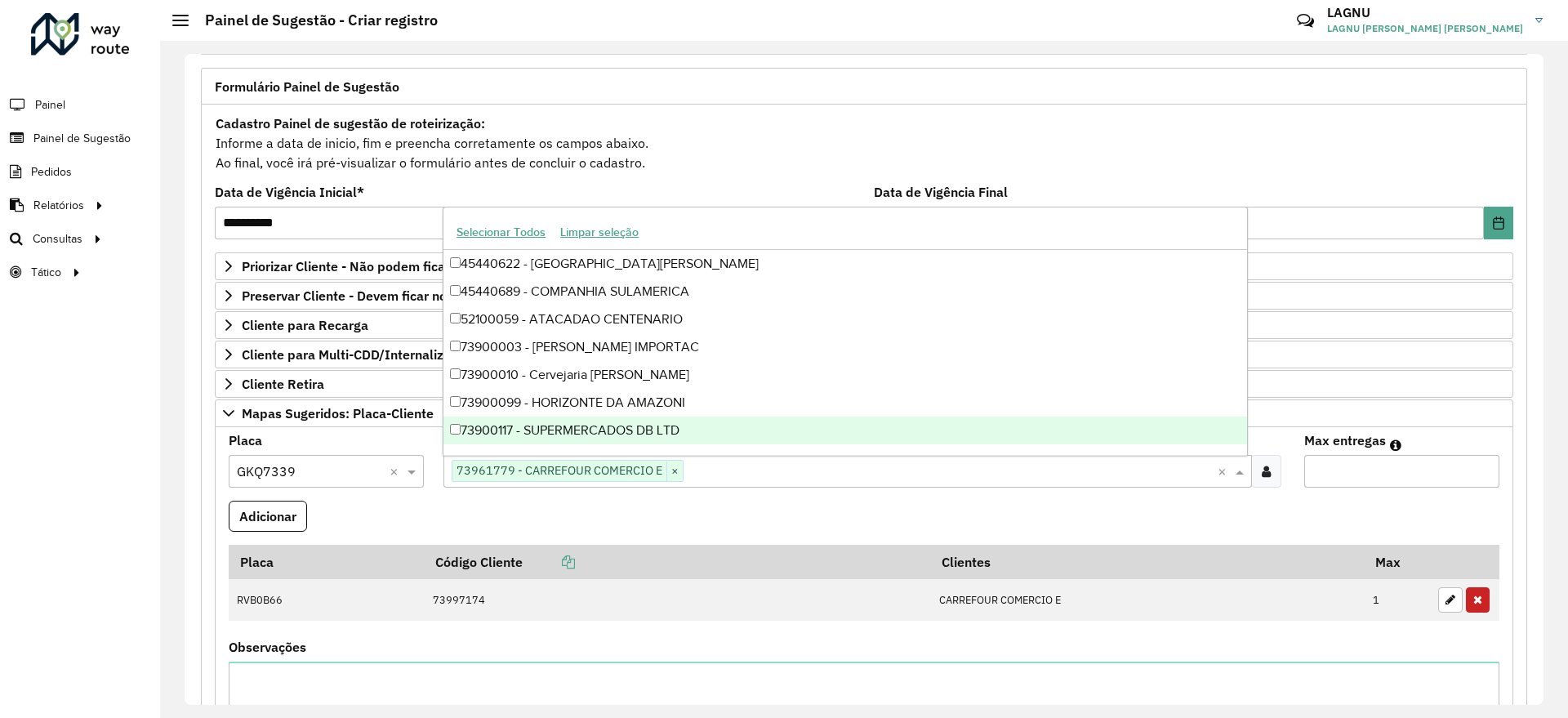
click at [1313, 467] on input "Max entregas" at bounding box center [1401, 471] width 195 height 33
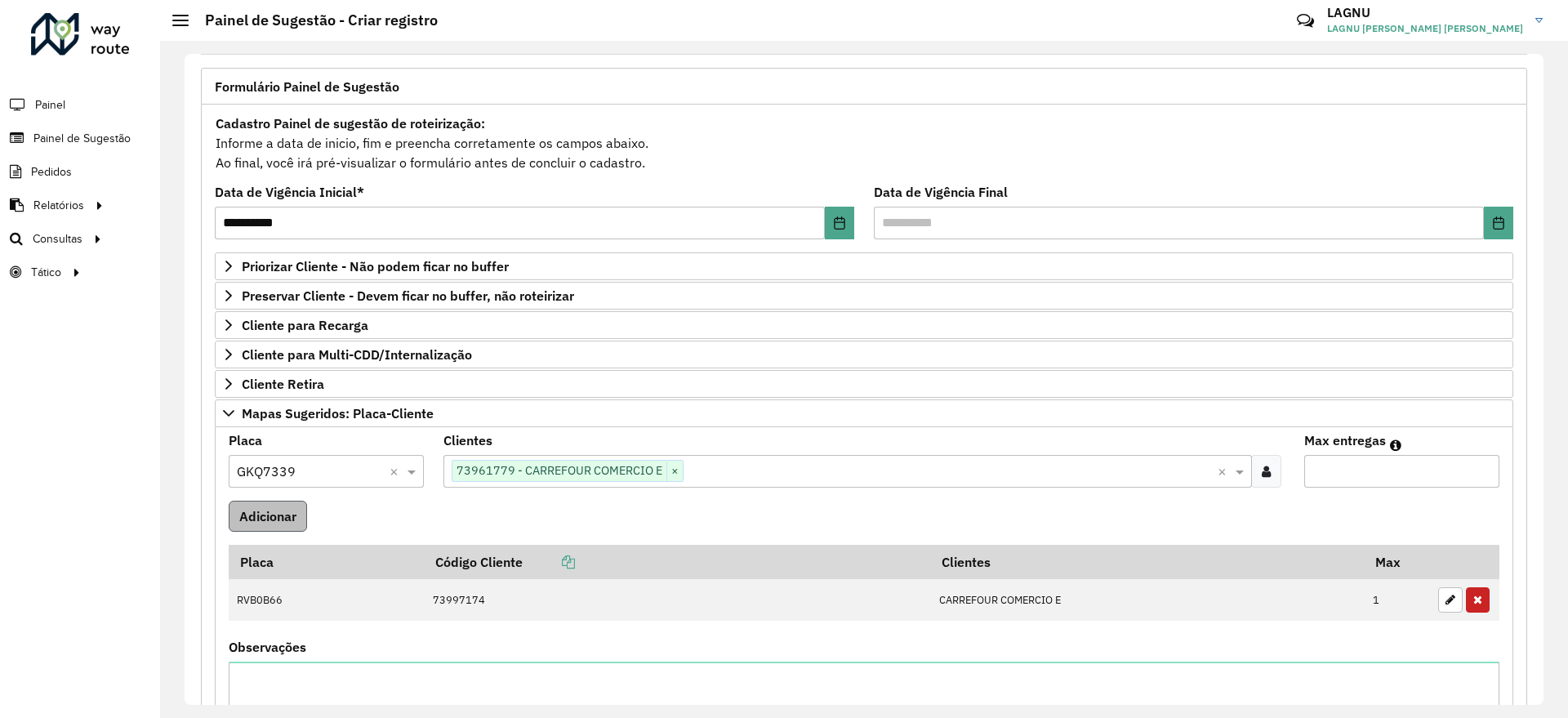
type input "*"
click at [248, 524] on button "Adicionar" at bounding box center [268, 516] width 79 height 31
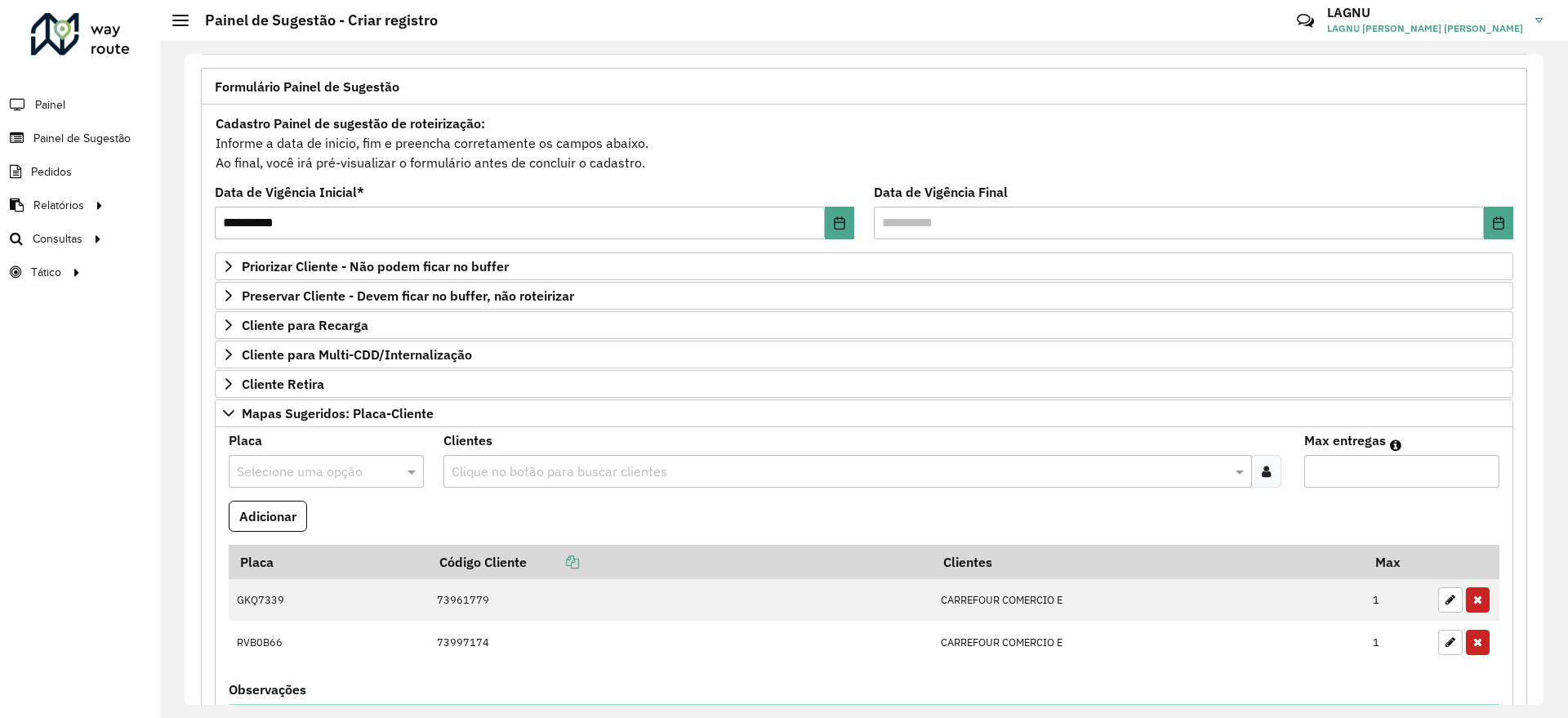
click at [355, 469] on input "text" at bounding box center [309, 472] width 146 height 19
type input "*"
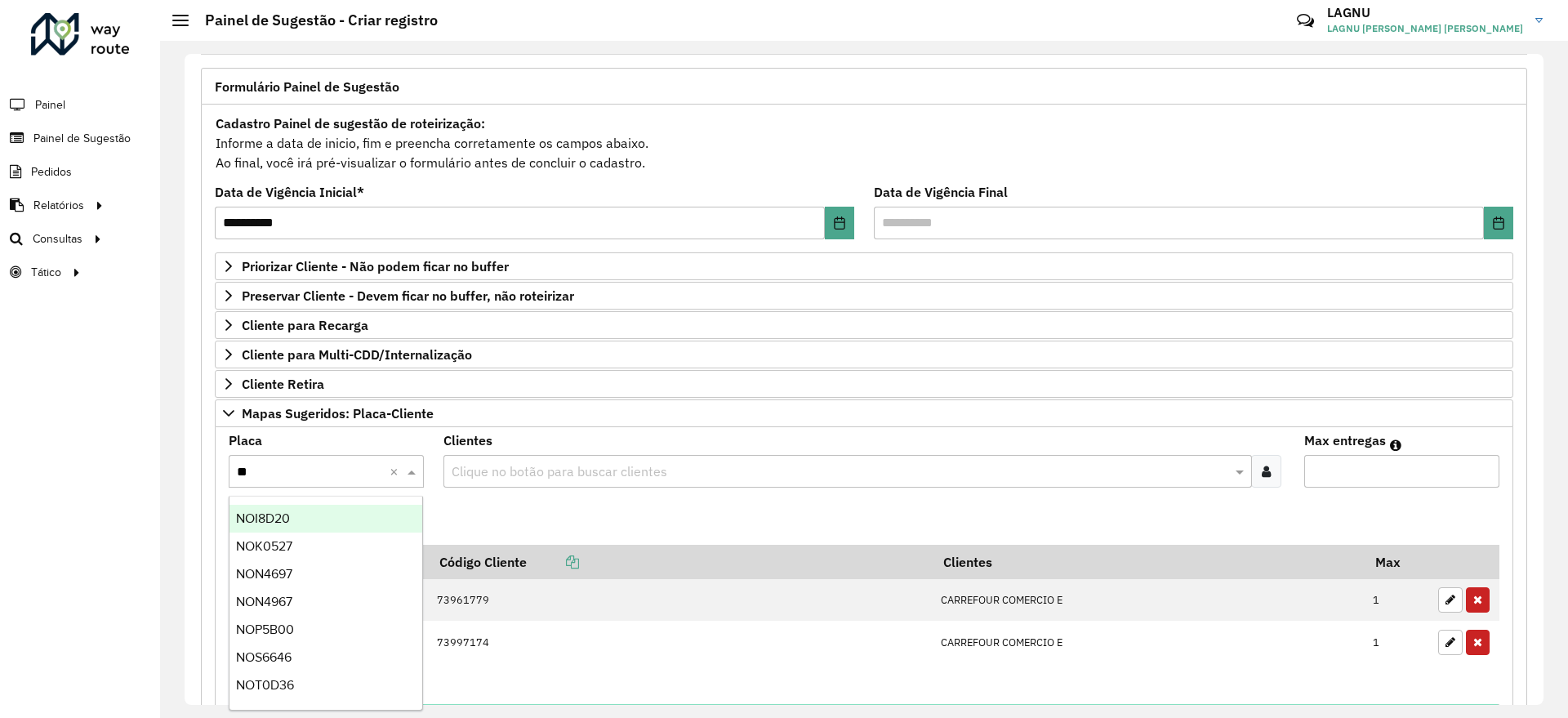
type input "***"
click at [336, 518] on div "NOI8D20" at bounding box center [325, 518] width 192 height 28
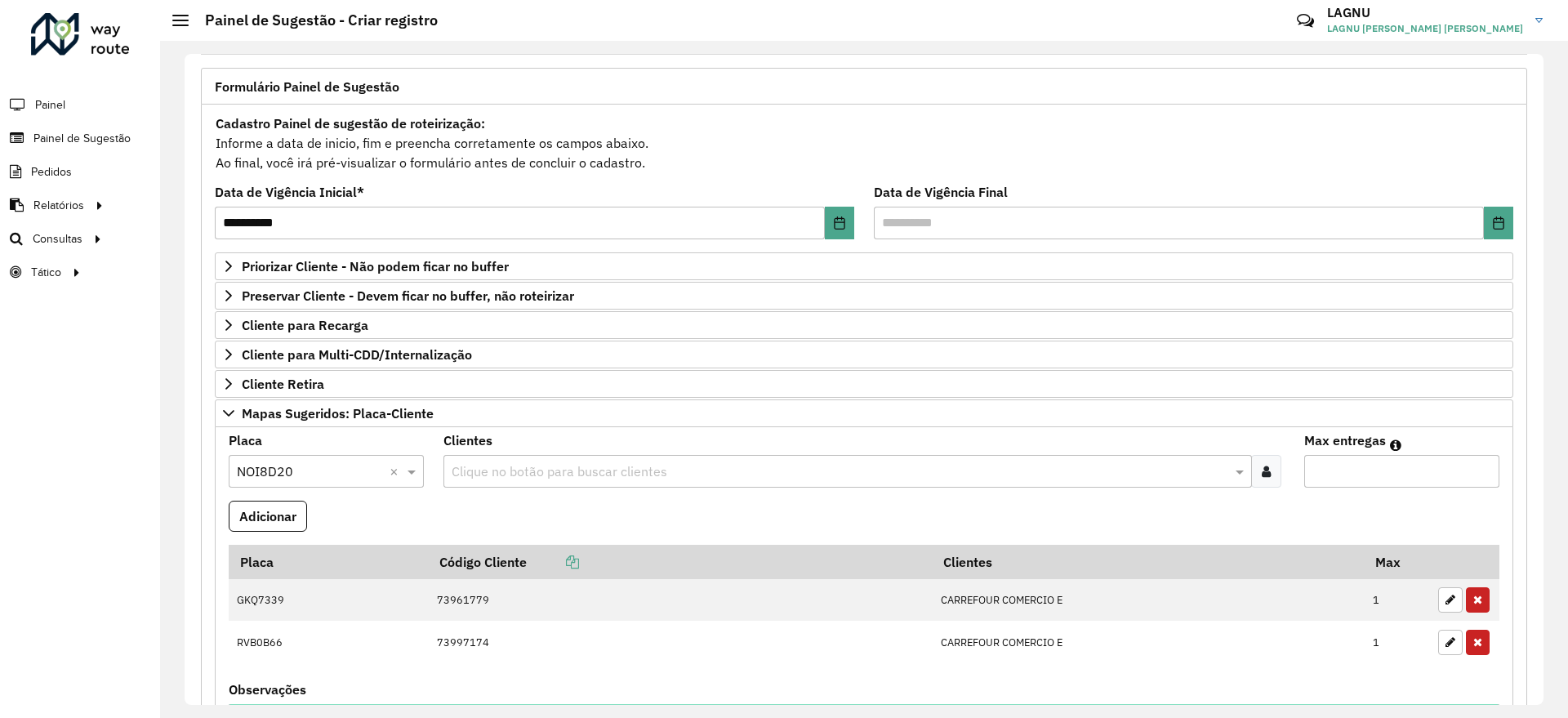
click at [493, 478] on input "text" at bounding box center [839, 472] width 783 height 19
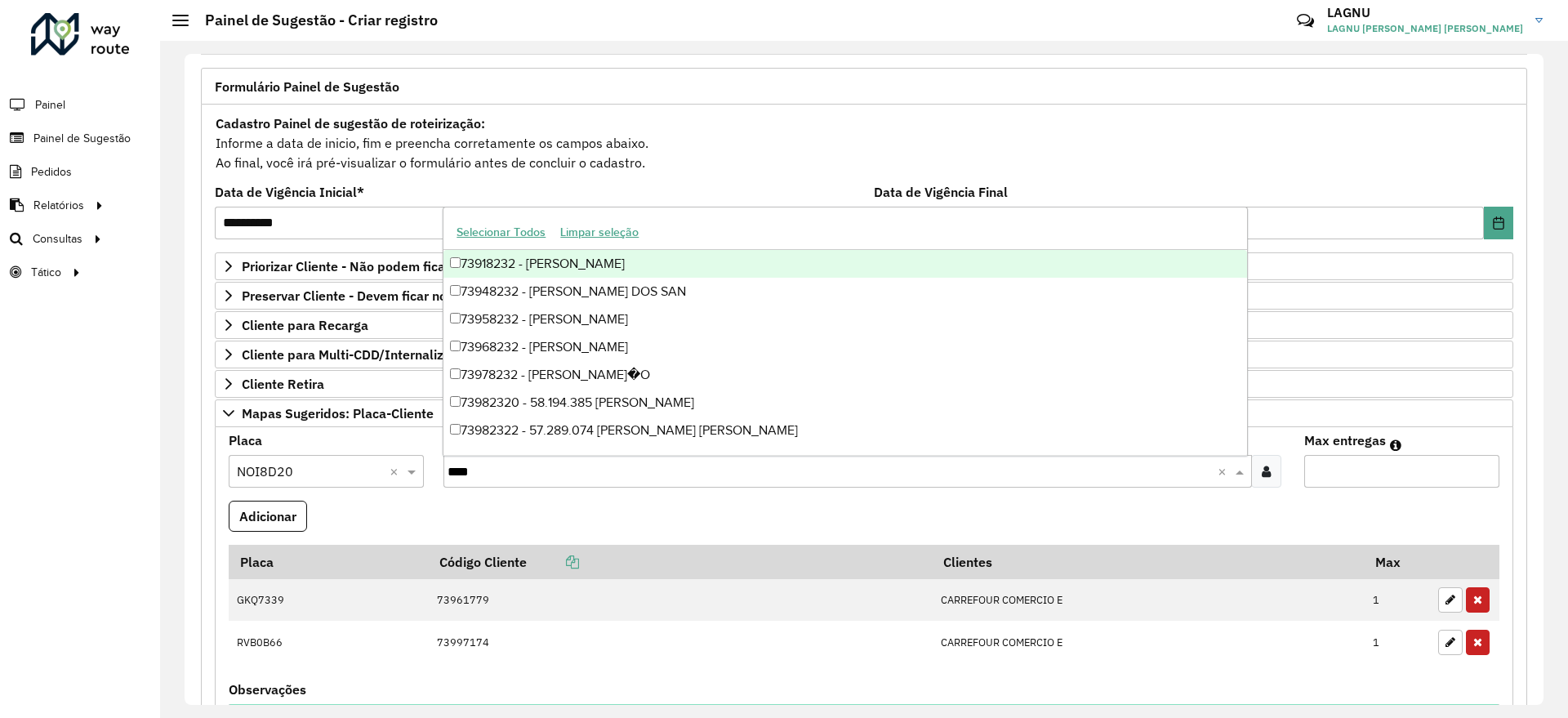
type input "*****"
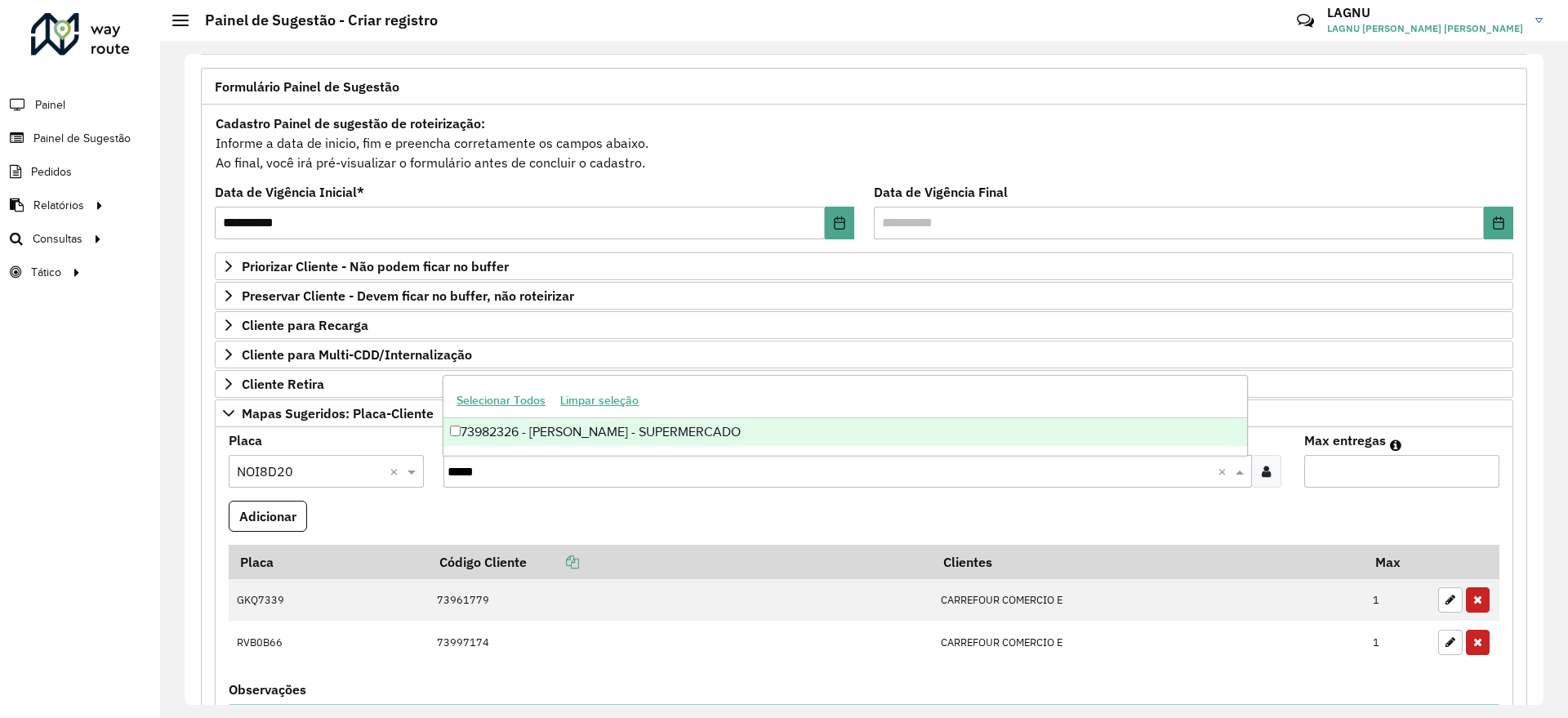
click at [568, 433] on div "73982326 - FRANCISCO ARAUJO DA SILVA - SUPERMERCADO" at bounding box center [845, 432] width 803 height 28
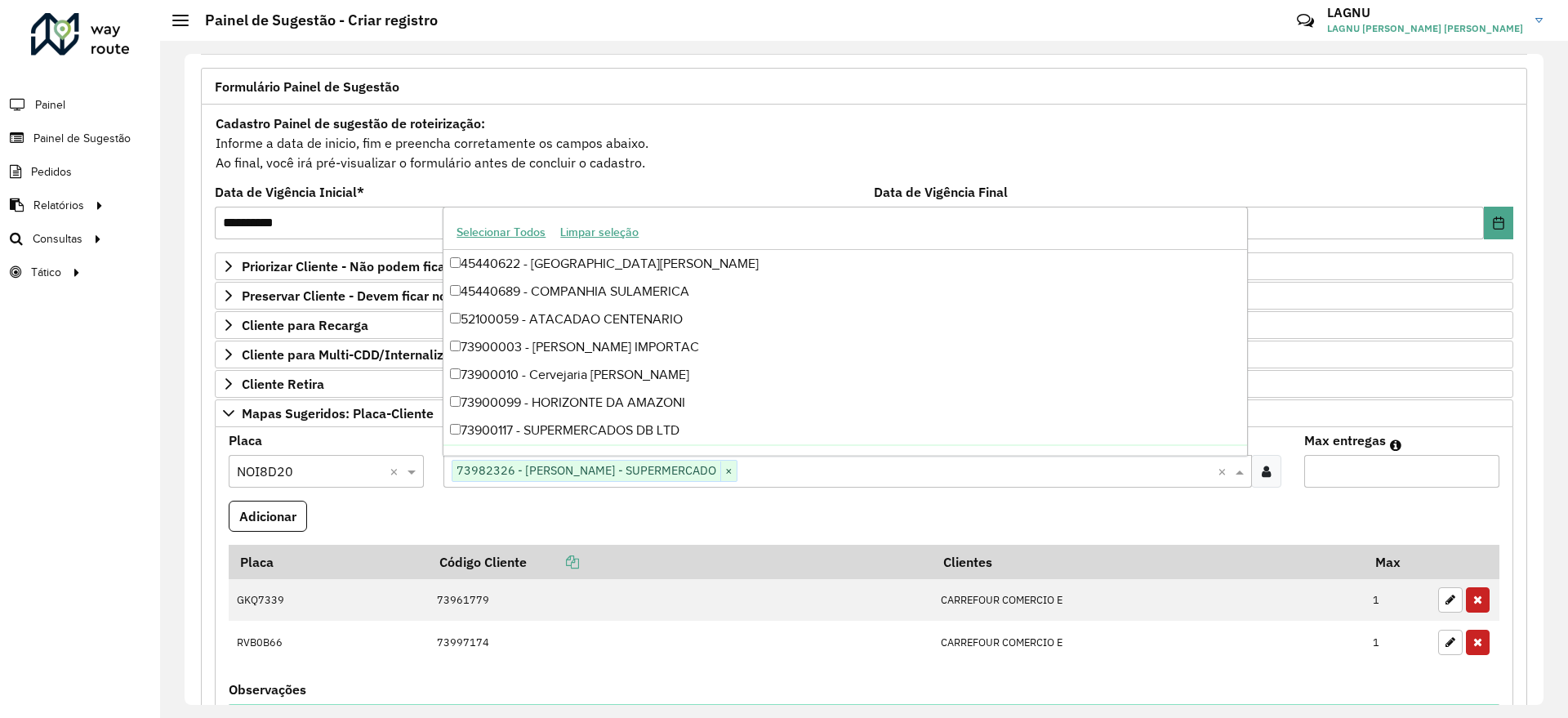
click at [1367, 470] on input "Max entregas" at bounding box center [1401, 471] width 195 height 33
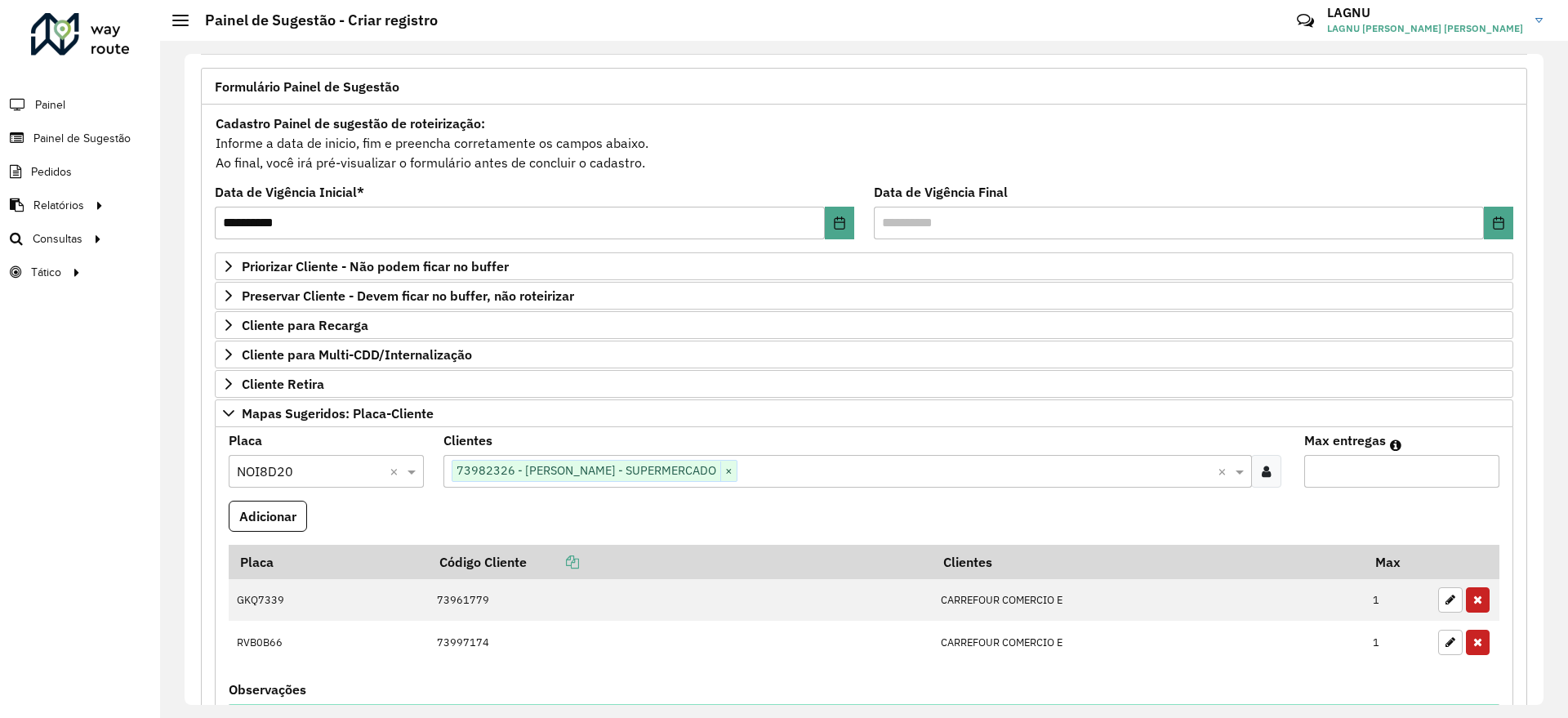
type input "*"
click at [298, 521] on button "Adicionar" at bounding box center [268, 516] width 79 height 31
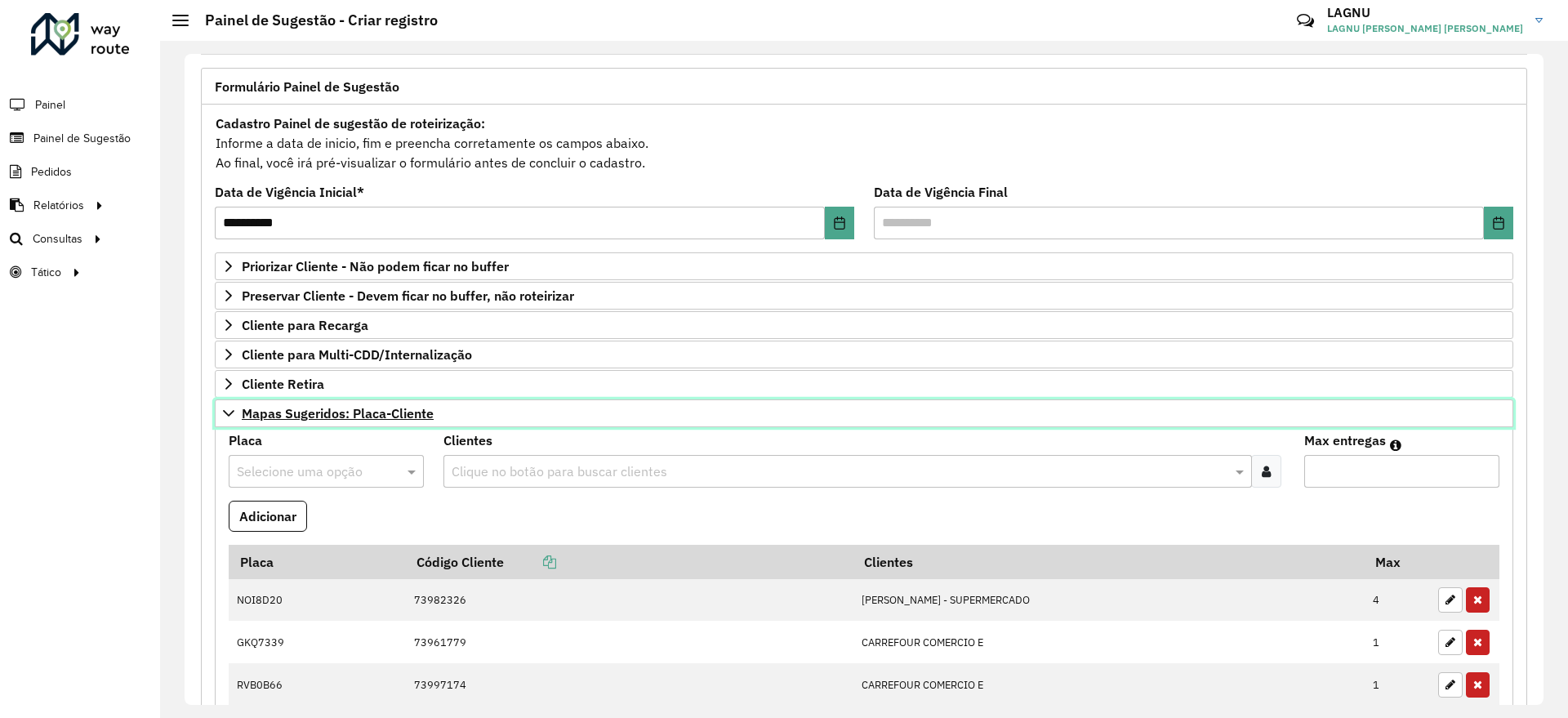
click at [279, 420] on span "Mapas Sugeridos: Placa-Cliente" at bounding box center [337, 413] width 192 height 13
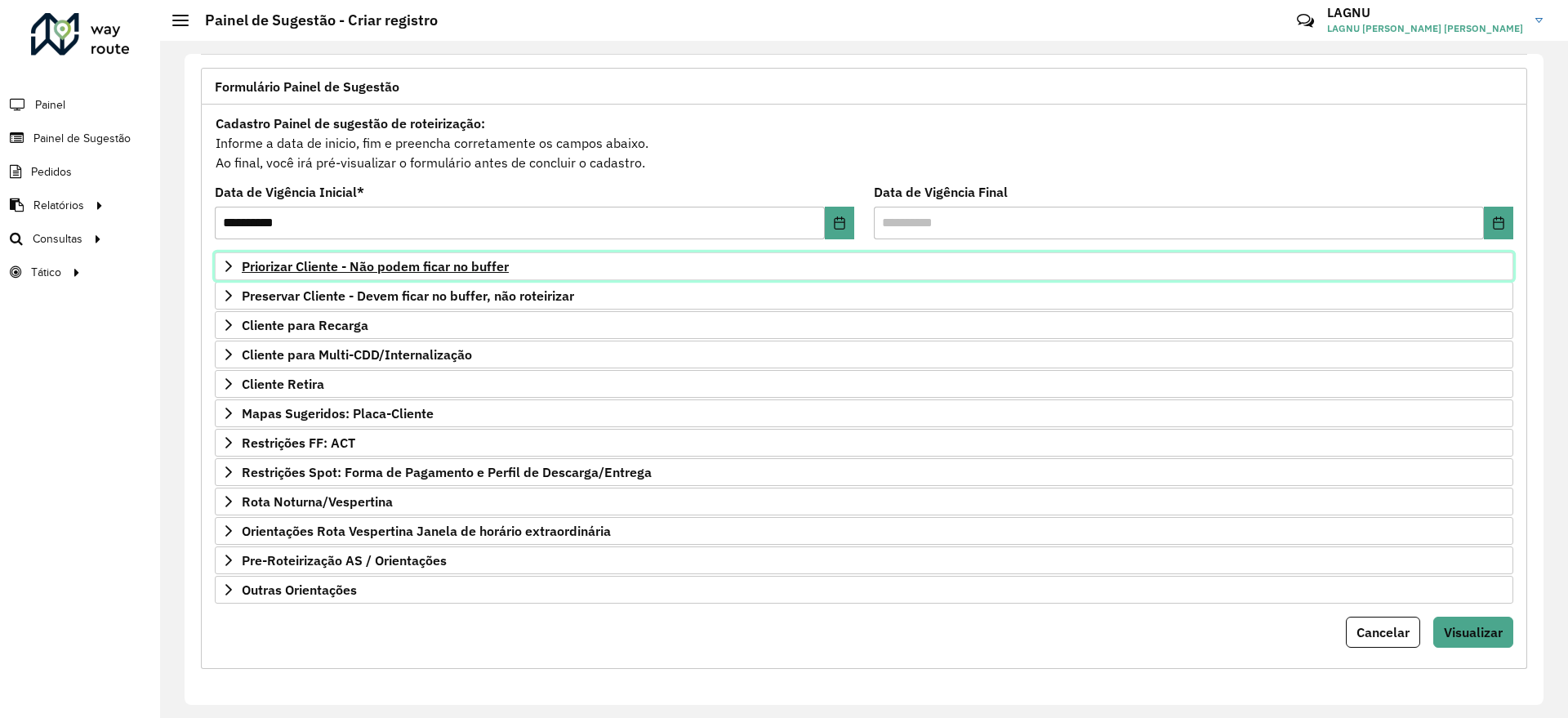
click at [295, 272] on span "Priorizar Cliente - Não podem ficar no buffer" at bounding box center [375, 267] width 267 height 13
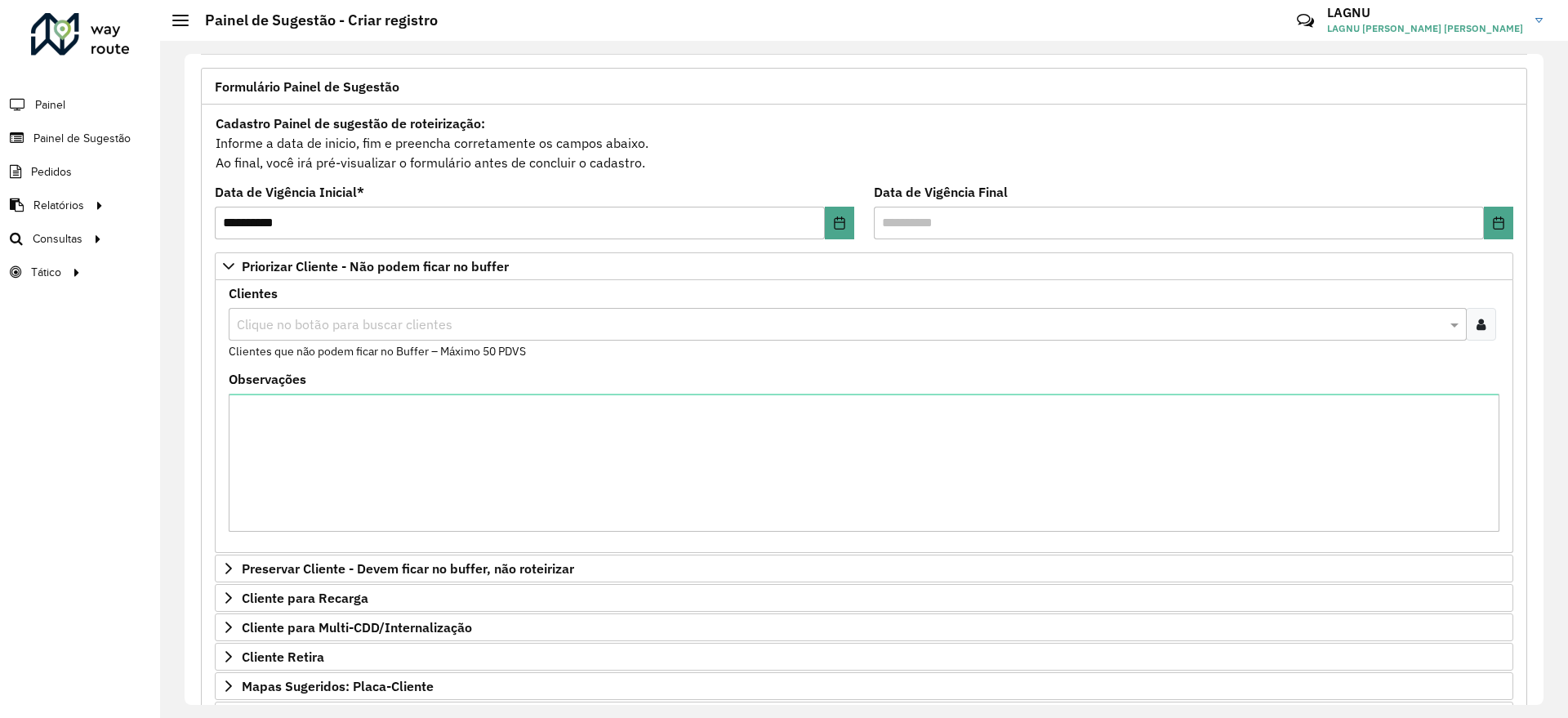
drag, startPoint x: 314, startPoint y: 321, endPoint x: 1092, endPoint y: 321, distance: 778.0
click at [381, 321] on input "text" at bounding box center [839, 325] width 1213 height 19
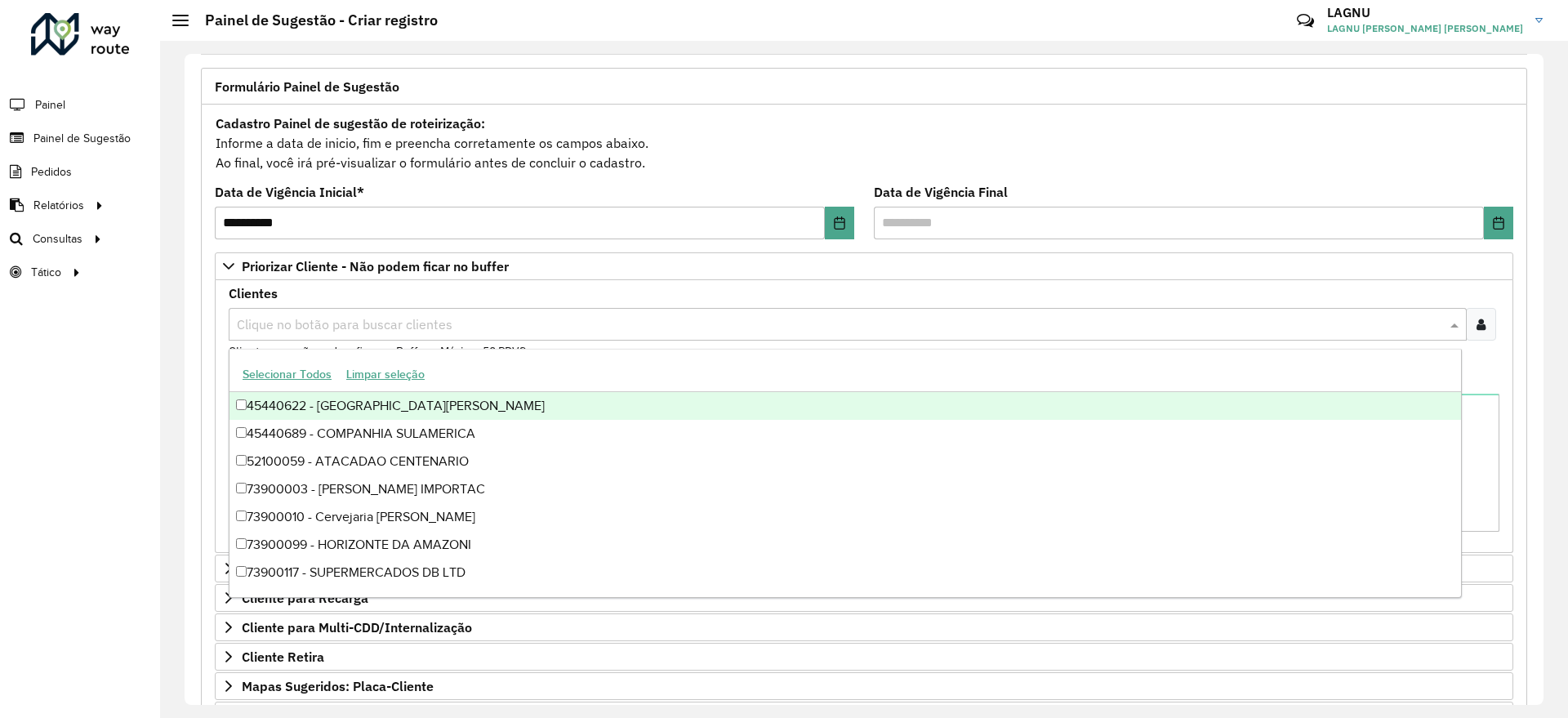
click at [1477, 321] on icon at bounding box center [1481, 325] width 9 height 13
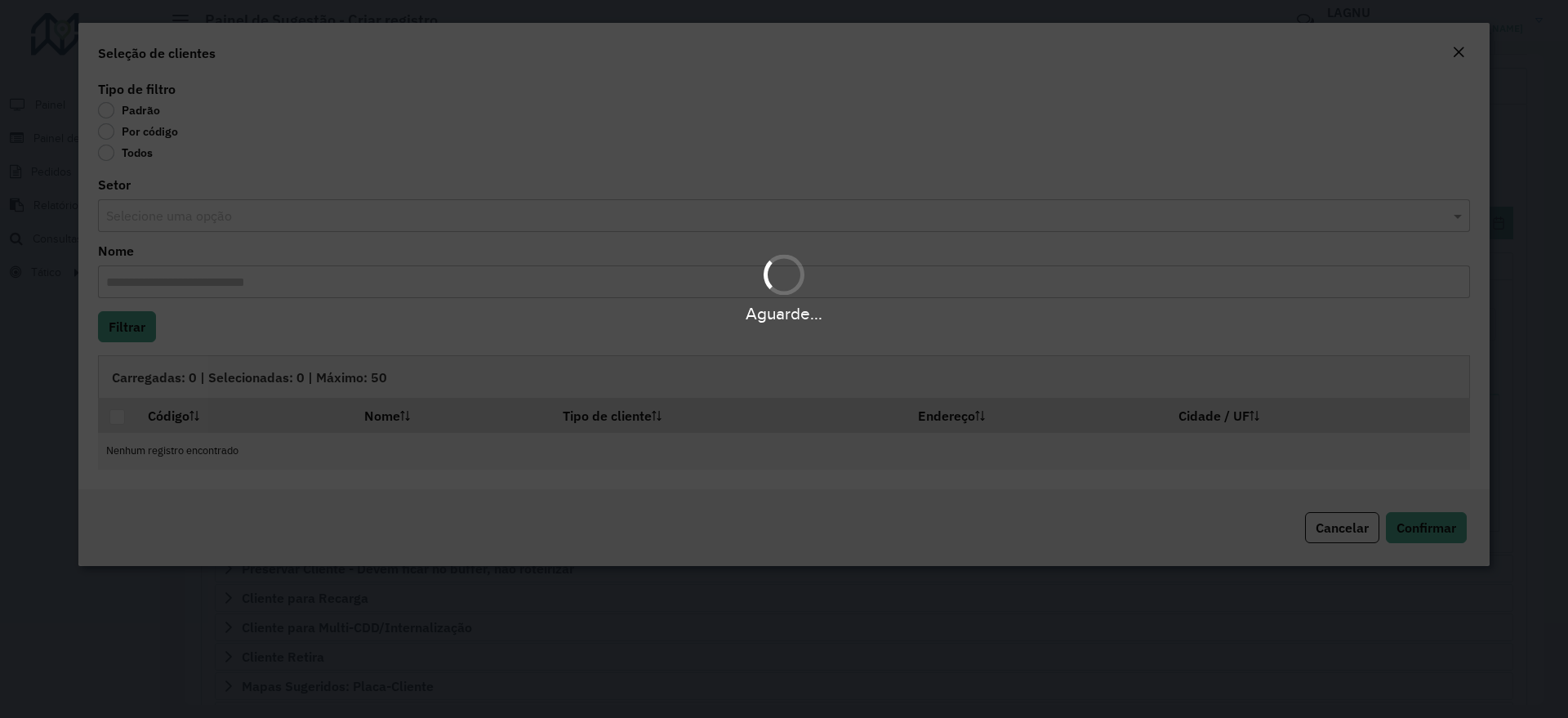
click at [124, 136] on div "Aguarde..." at bounding box center [784, 359] width 1568 height 718
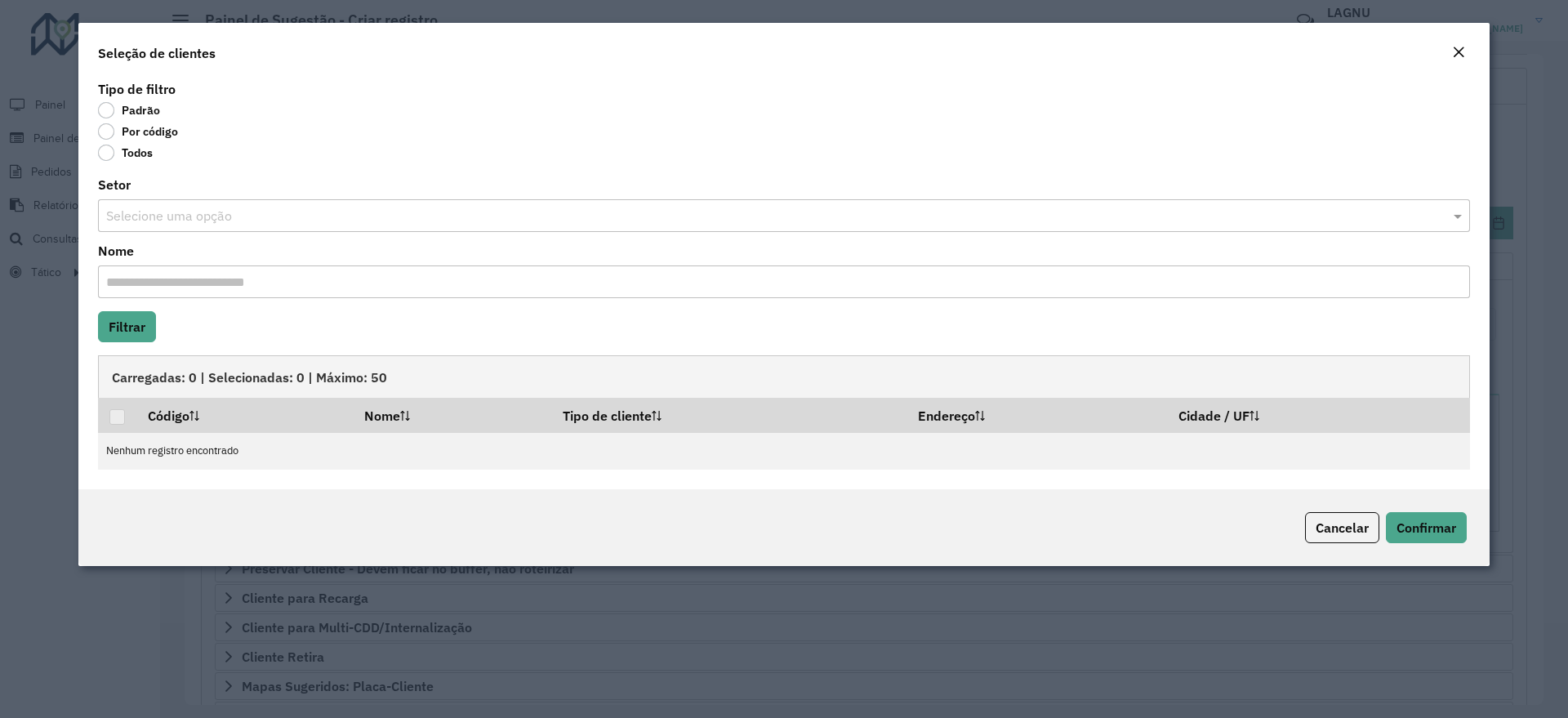
click at [104, 135] on label "Por código" at bounding box center [138, 131] width 80 height 17
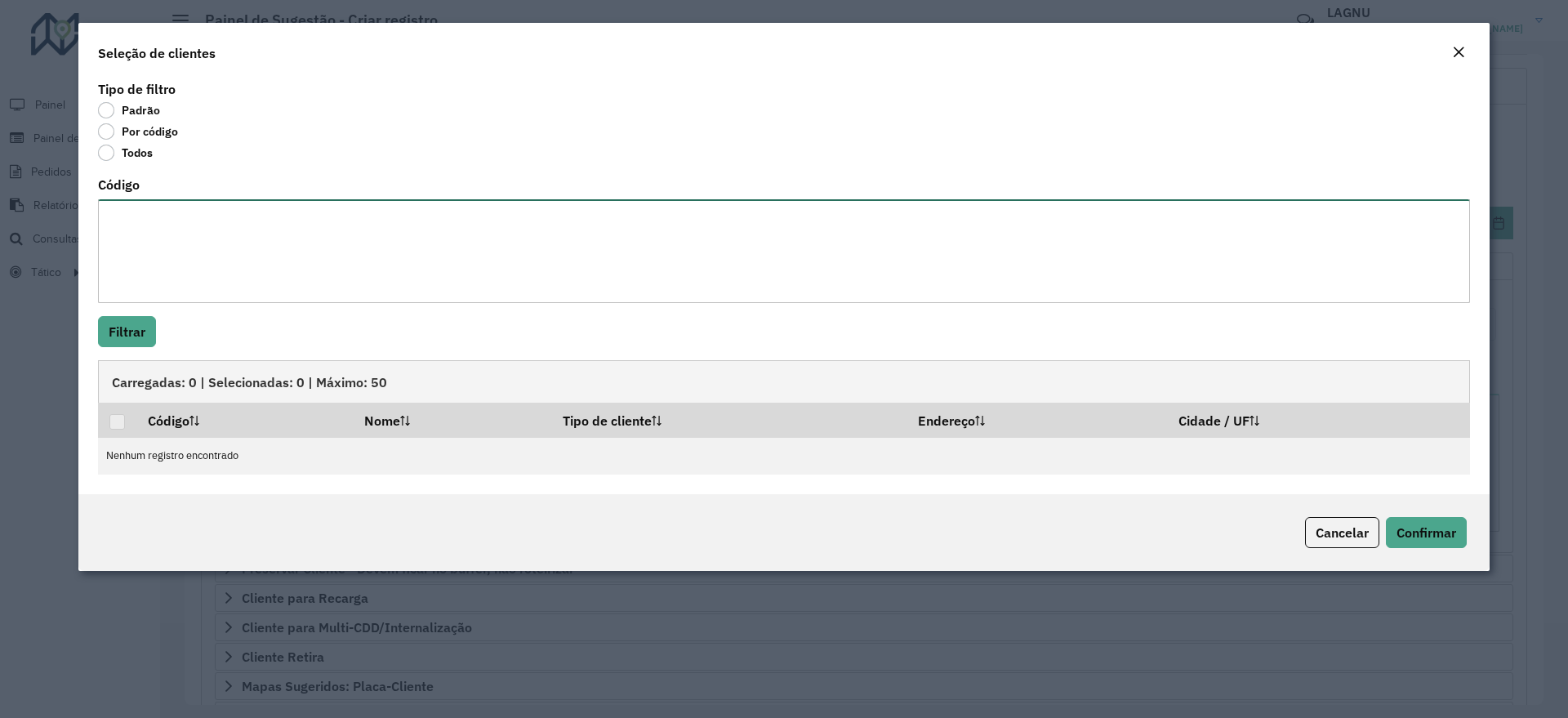
click at [175, 255] on textarea "Código" at bounding box center [784, 251] width 1372 height 104
paste textarea "***** ***** ***** ***** ***** ***** ***** ***** ***** ***** ***** ***** ***** *…"
type textarea "***** ***** ***** ***** ***** ***** ***** ***** ***** ***** ***** ***** ***** *…"
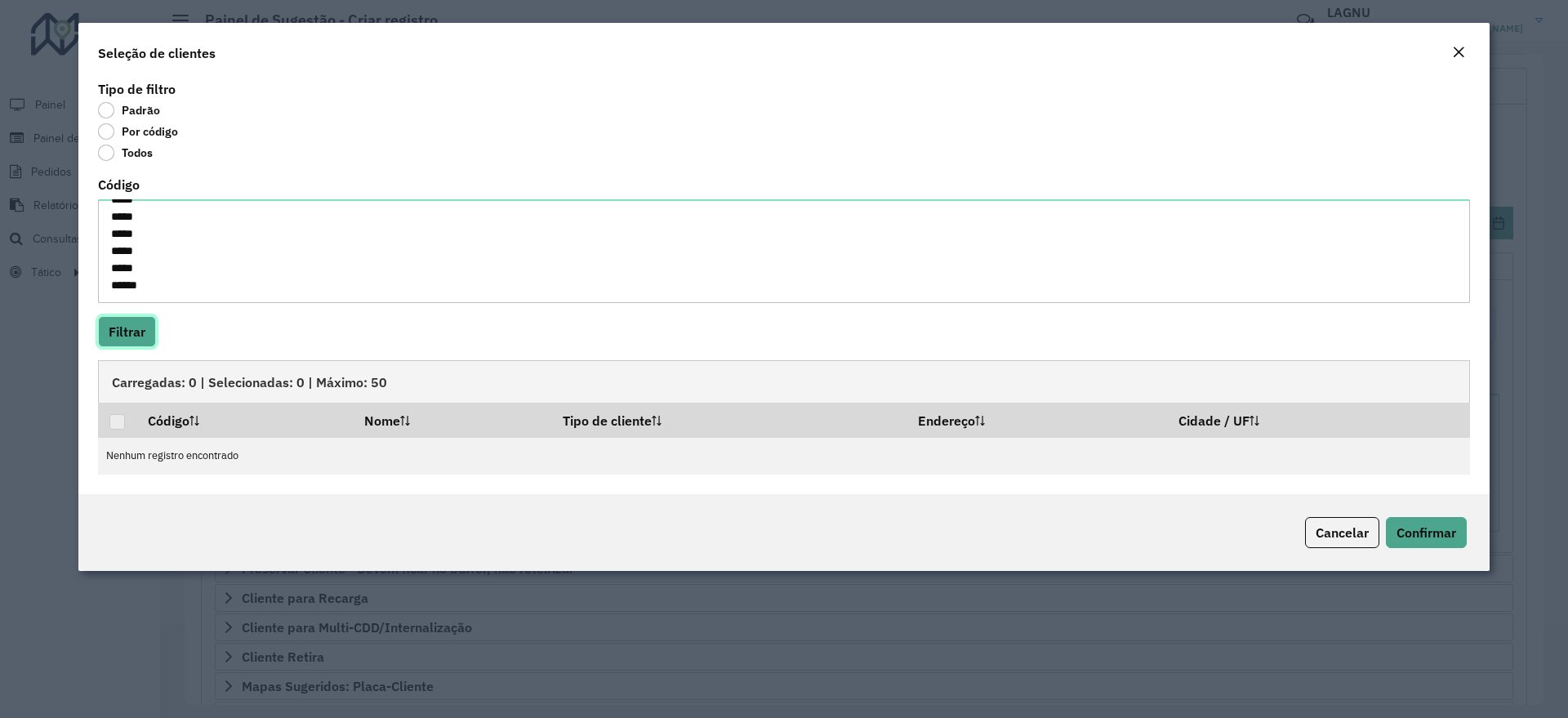
click at [138, 341] on button "Filtrar" at bounding box center [126, 331] width 58 height 31
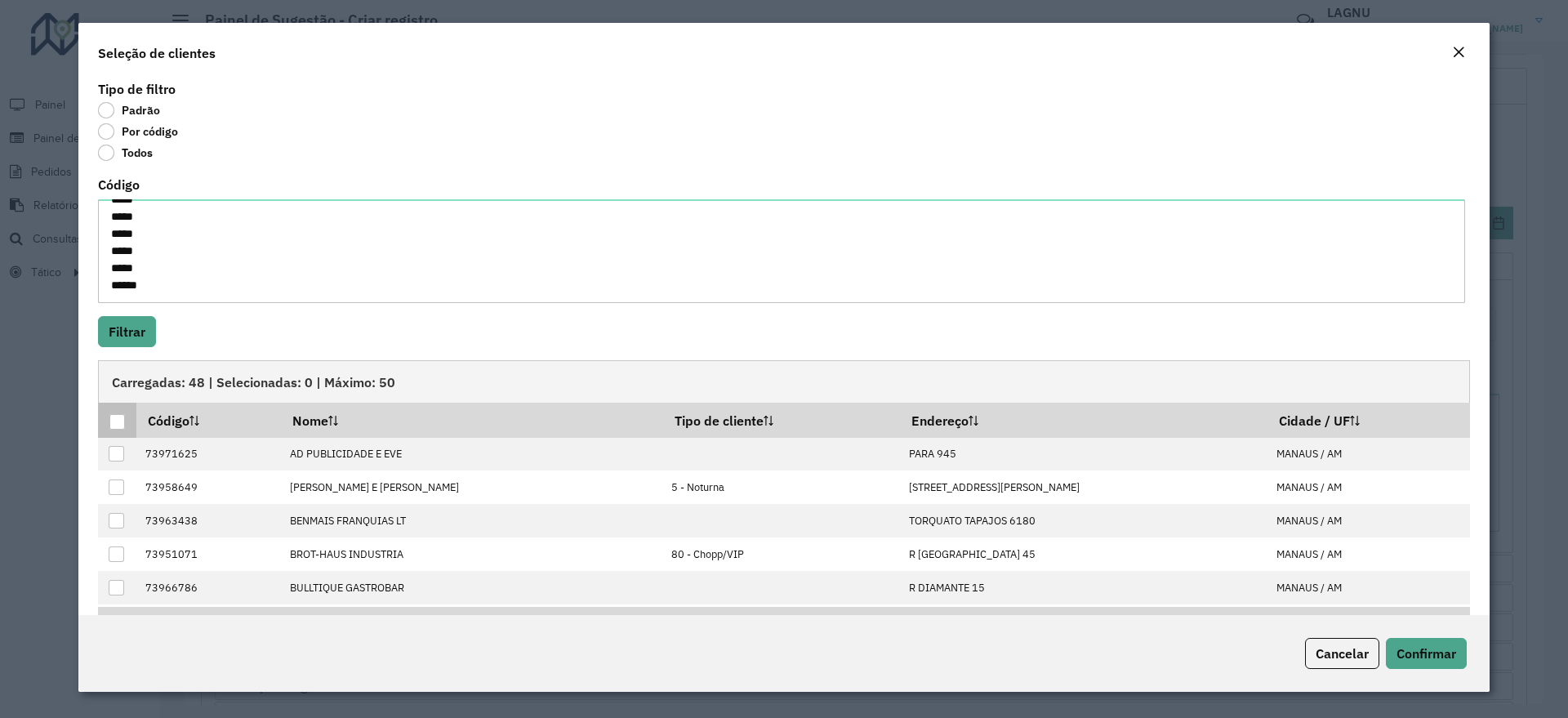
click at [120, 418] on div at bounding box center [117, 422] width 16 height 16
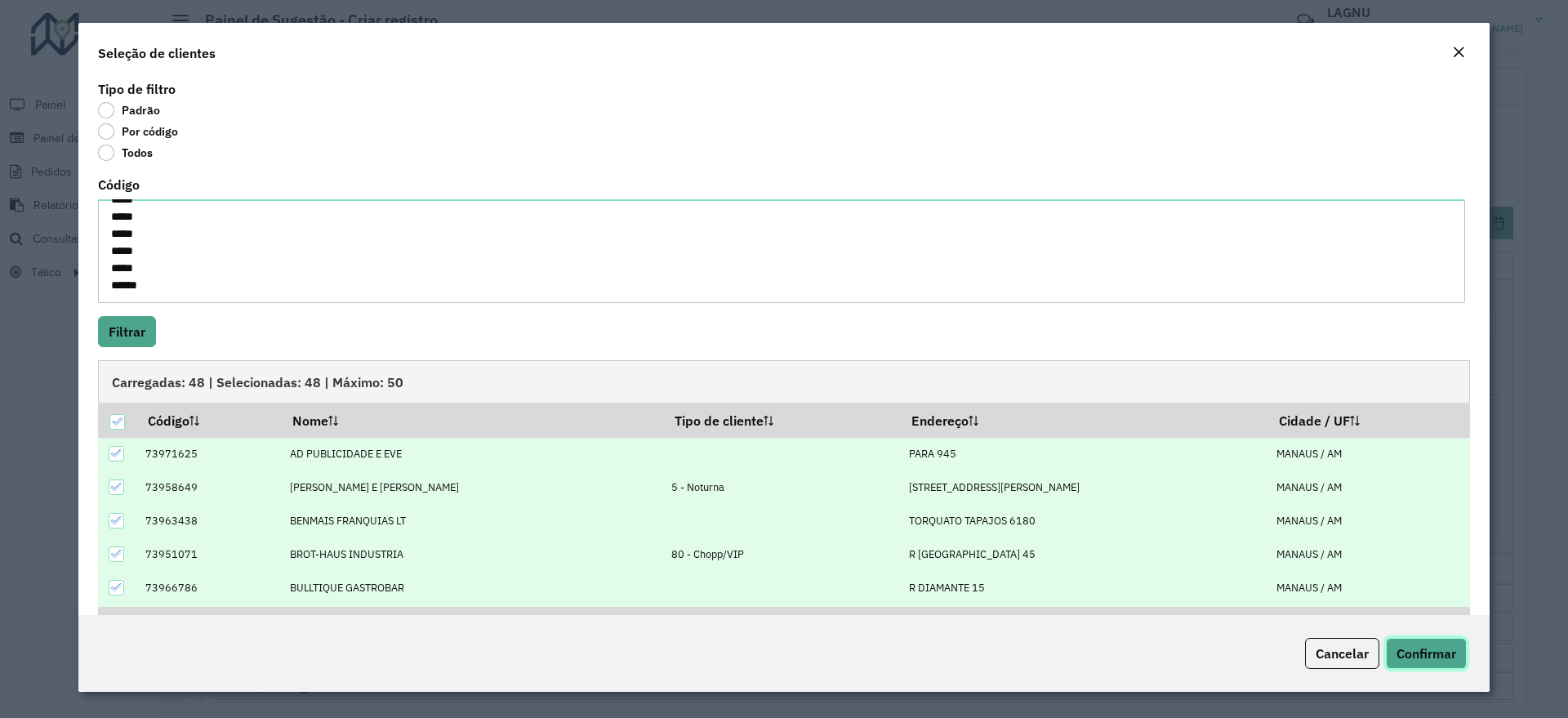
click at [1442, 654] on span "Confirmar" at bounding box center [1426, 654] width 59 height 17
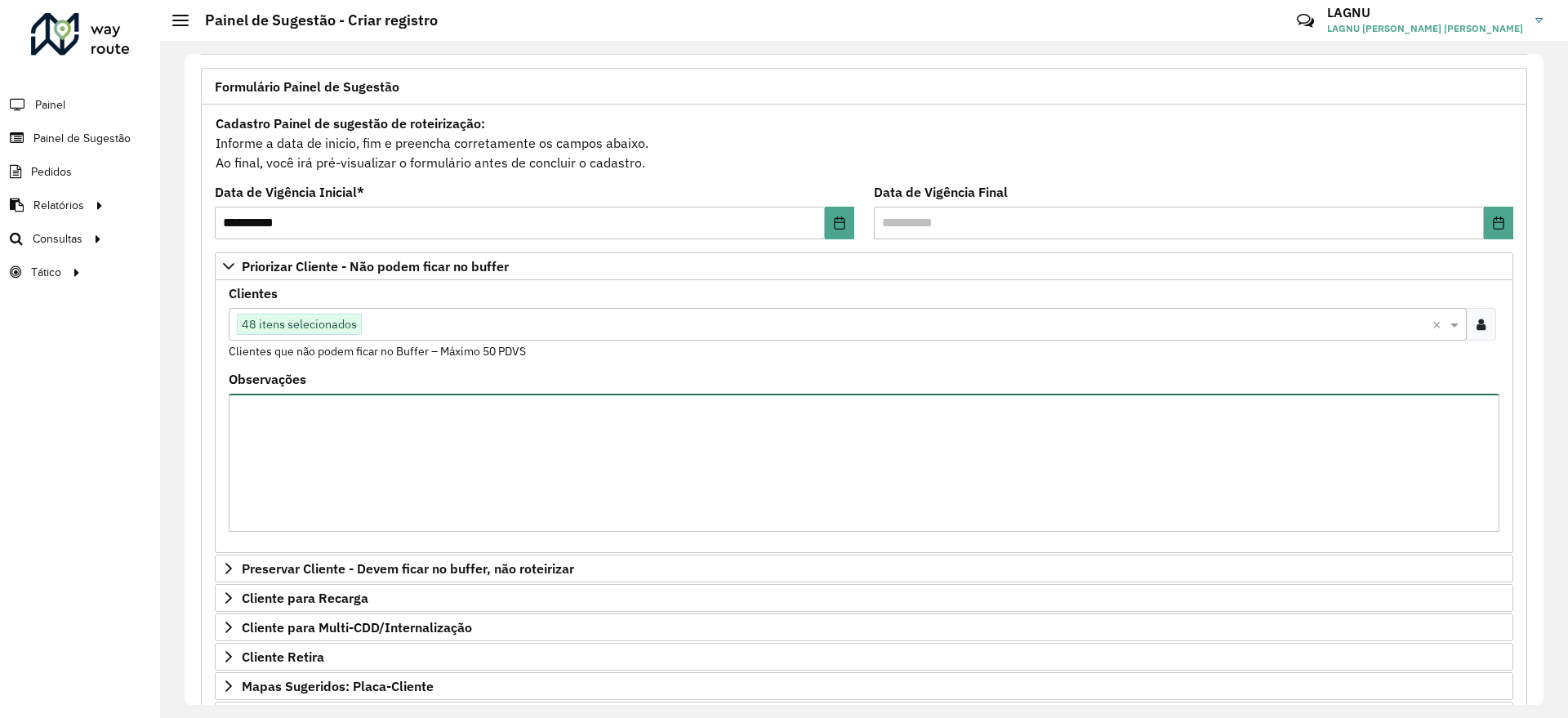
click at [612, 467] on textarea "Observações" at bounding box center [863, 463] width 1270 height 138
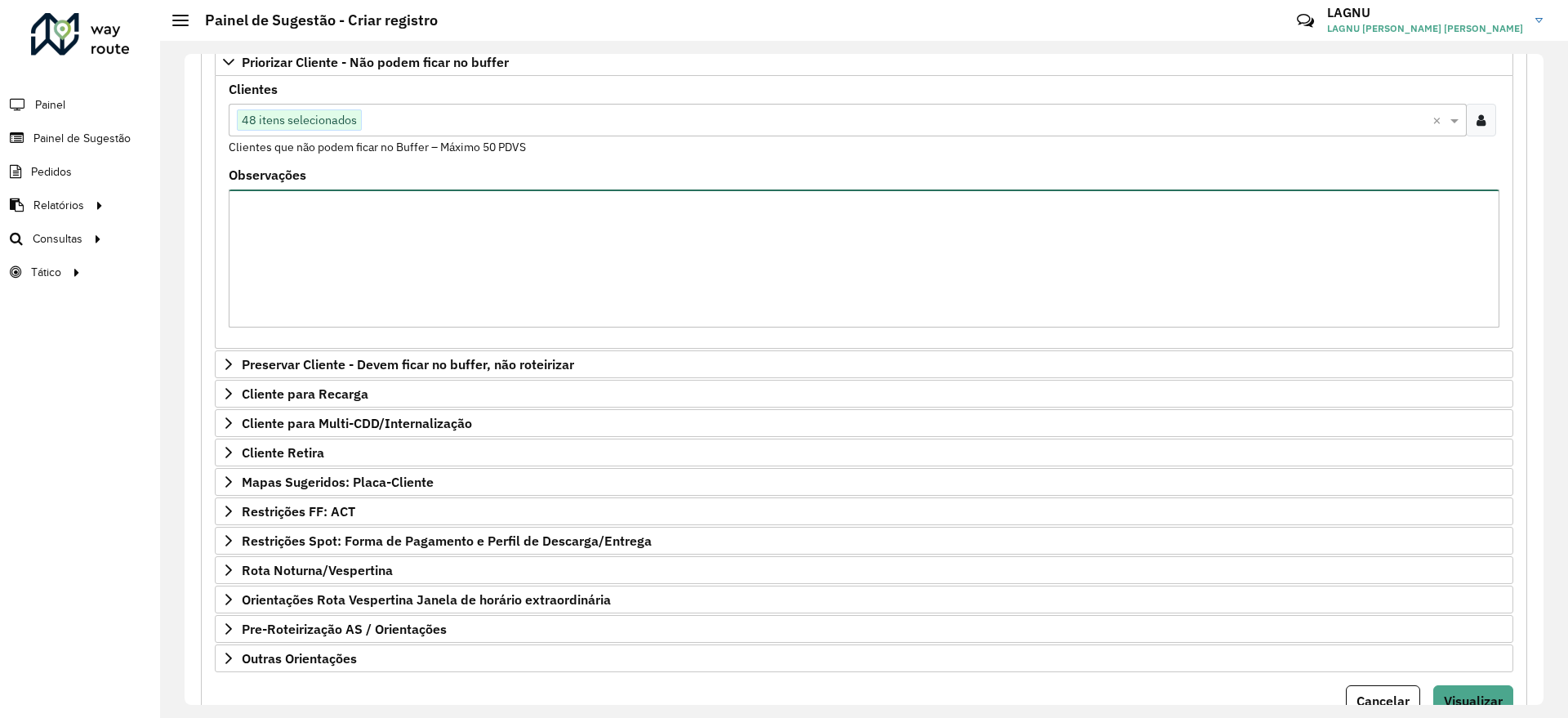
scroll to position [232, 0]
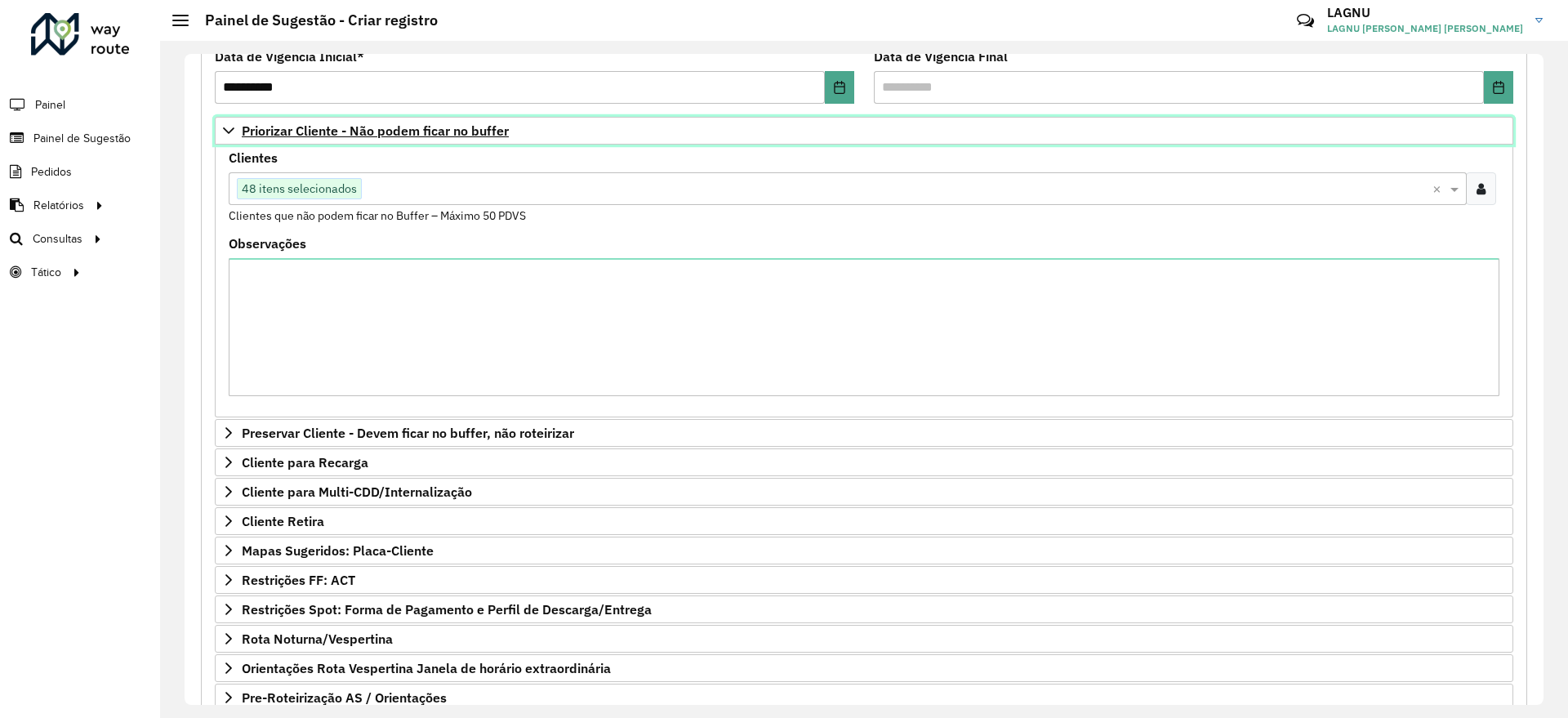
click at [256, 136] on span "Priorizar Cliente - Não podem ficar no buffer" at bounding box center [375, 131] width 267 height 13
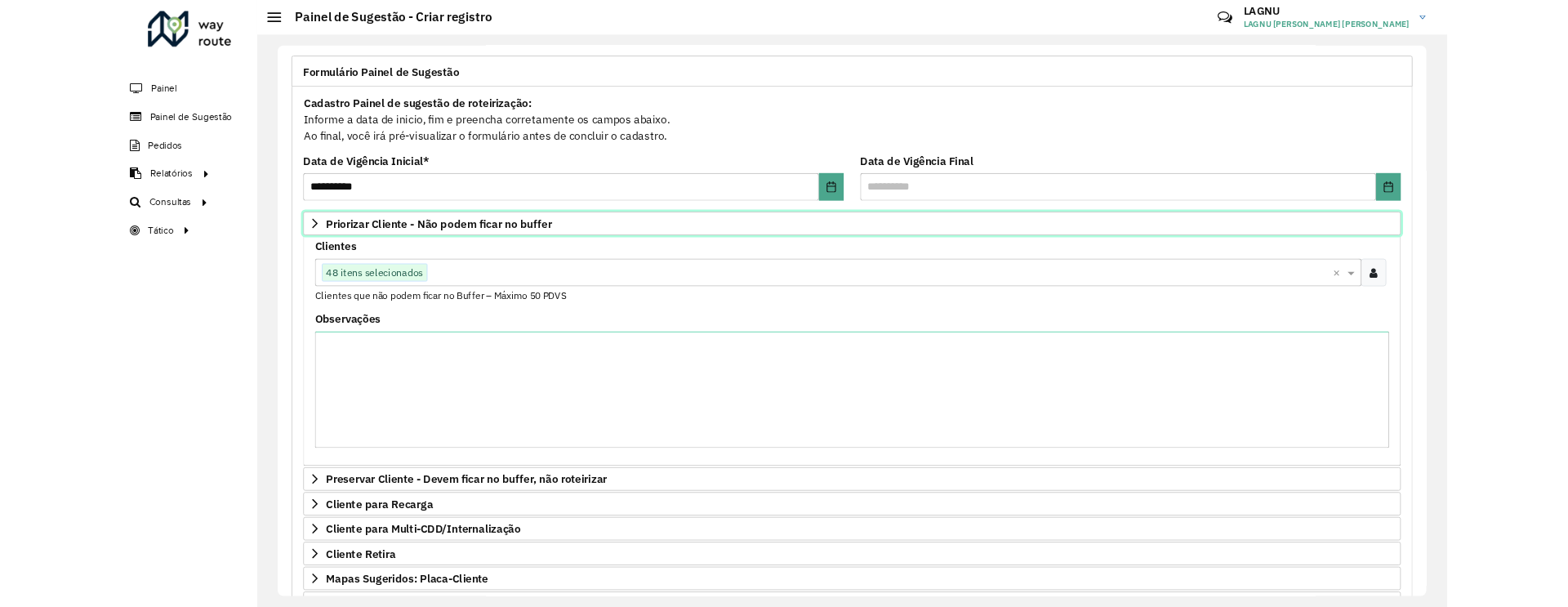
scroll to position [96, 0]
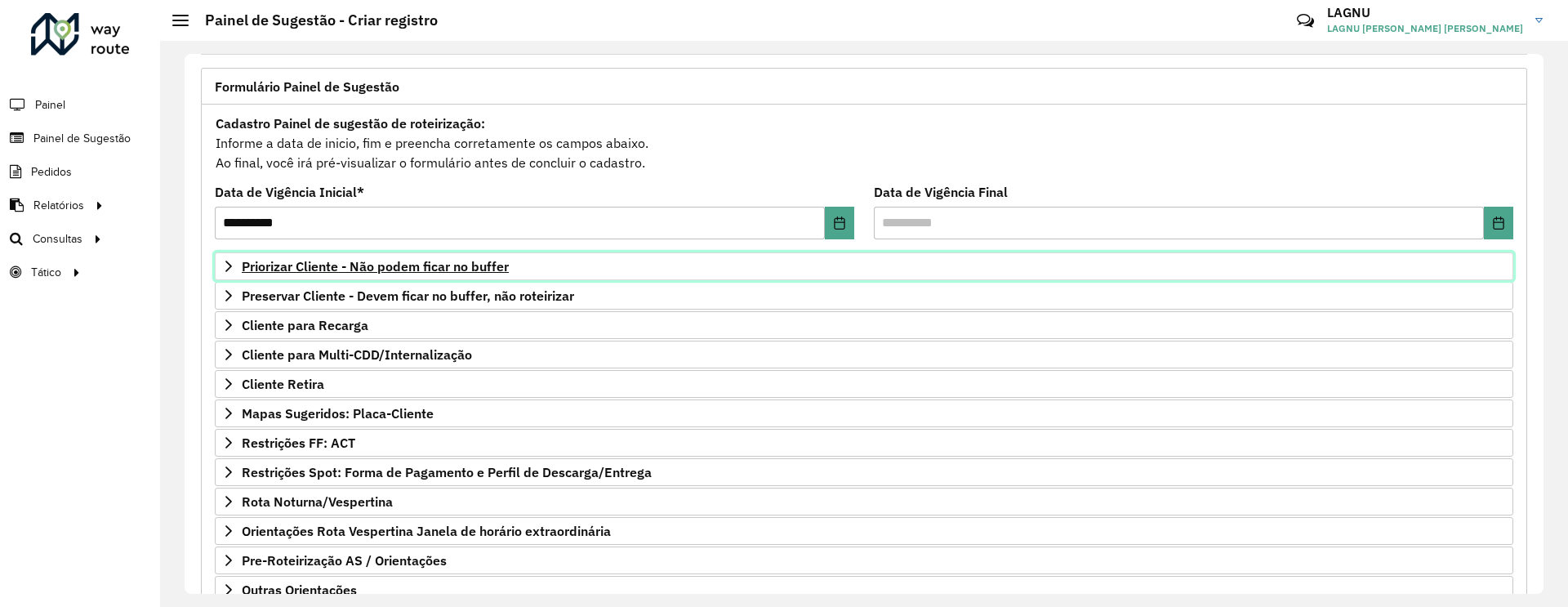
click at [492, 262] on span "Priorizar Cliente - Não podem ficar no buffer" at bounding box center [375, 267] width 267 height 13
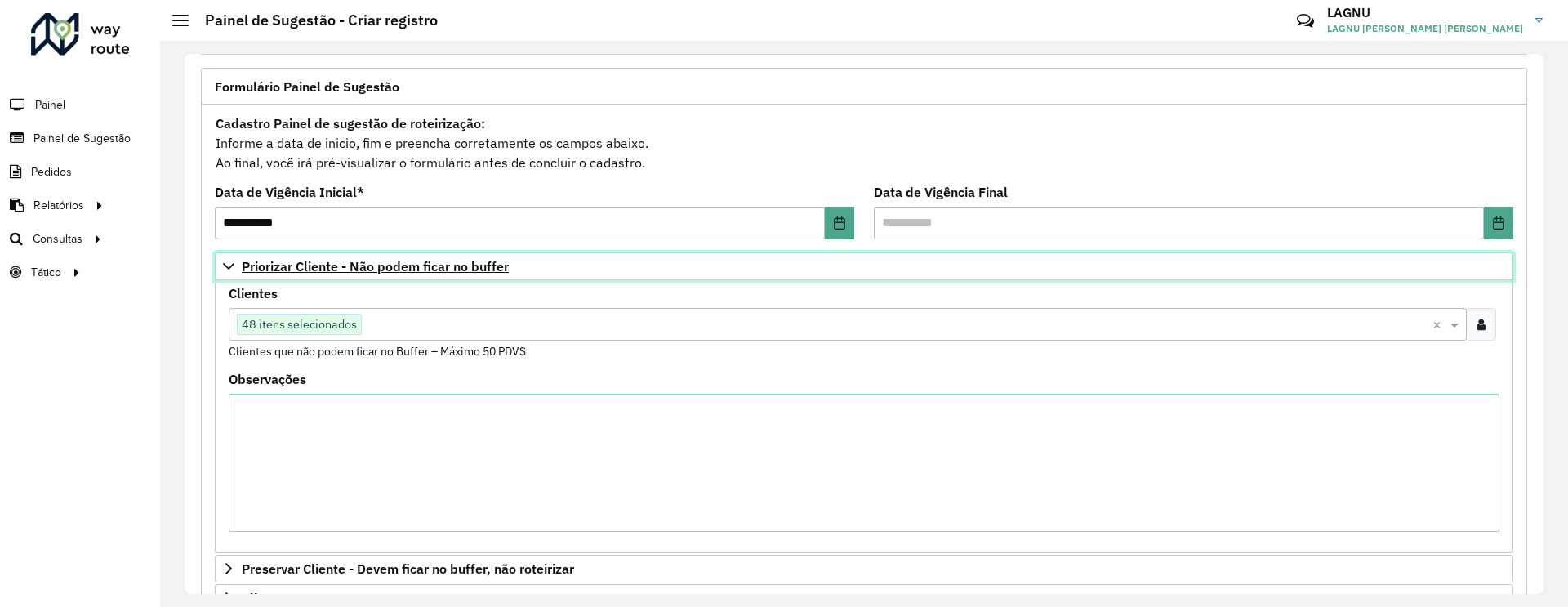
click at [491, 262] on span "Priorizar Cliente - Não podem ficar no buffer" at bounding box center [375, 267] width 267 height 13
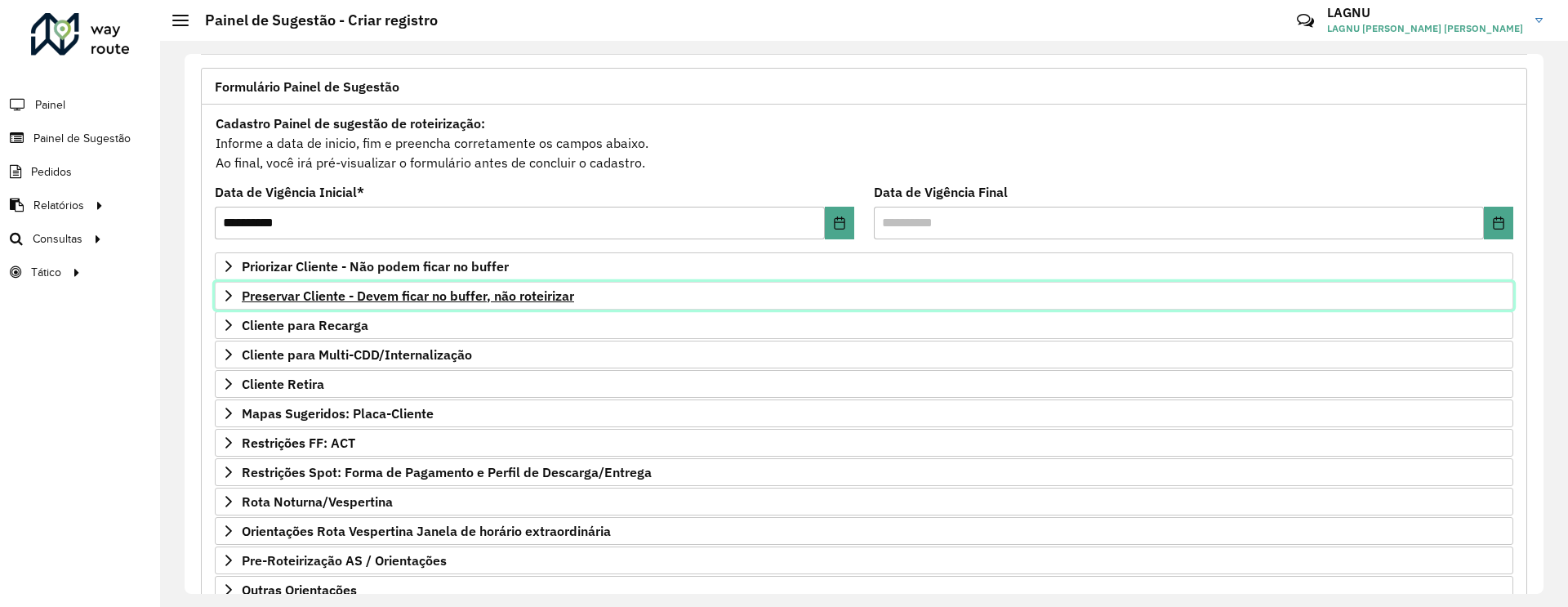
click at [453, 304] on link "Preservar Cliente - Devem ficar no buffer, não roteirizar" at bounding box center [864, 295] width 1299 height 28
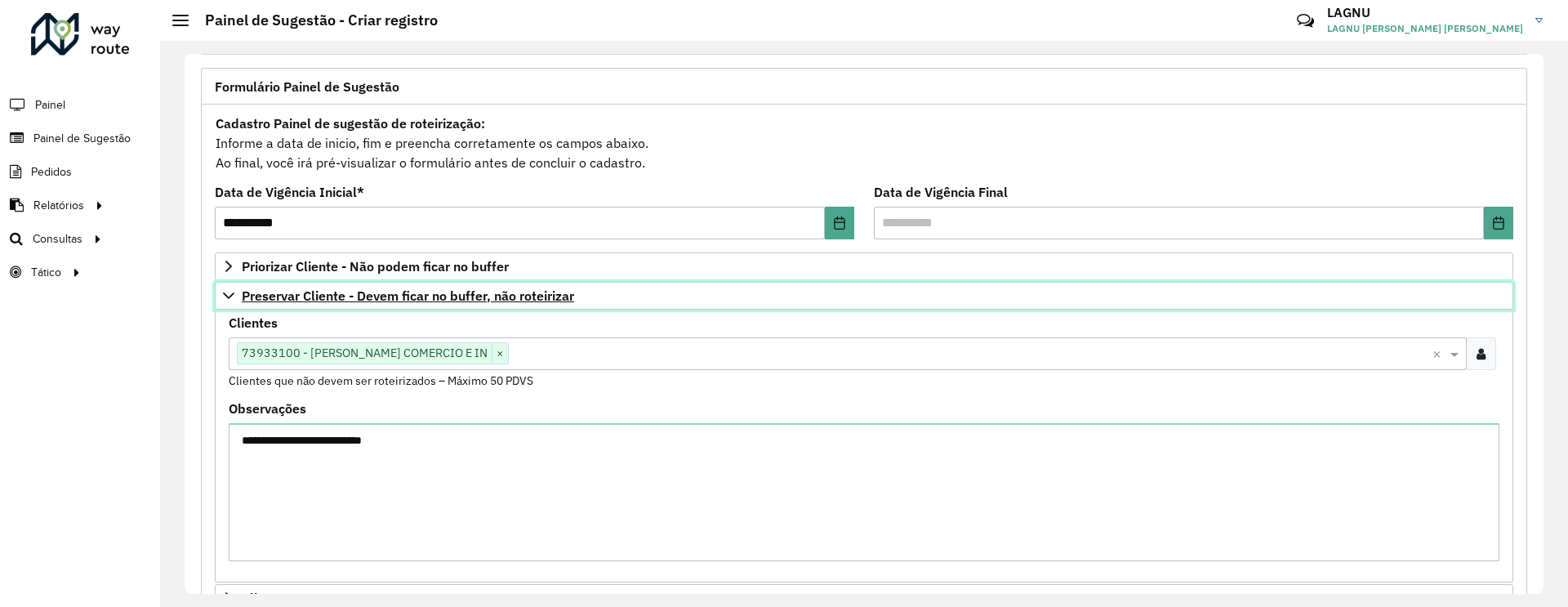
click at [452, 302] on span "Preservar Cliente - Devem ficar no buffer, não roteirizar" at bounding box center [407, 296] width 332 height 13
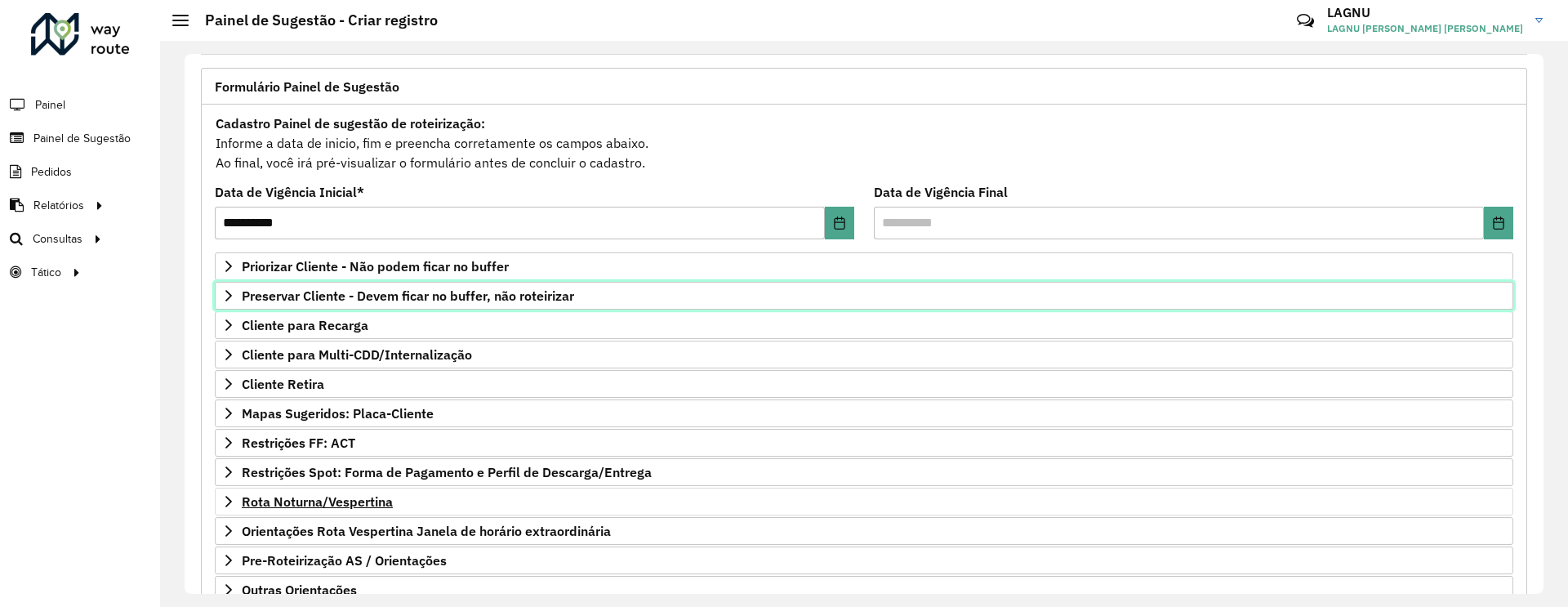
scroll to position [207, 0]
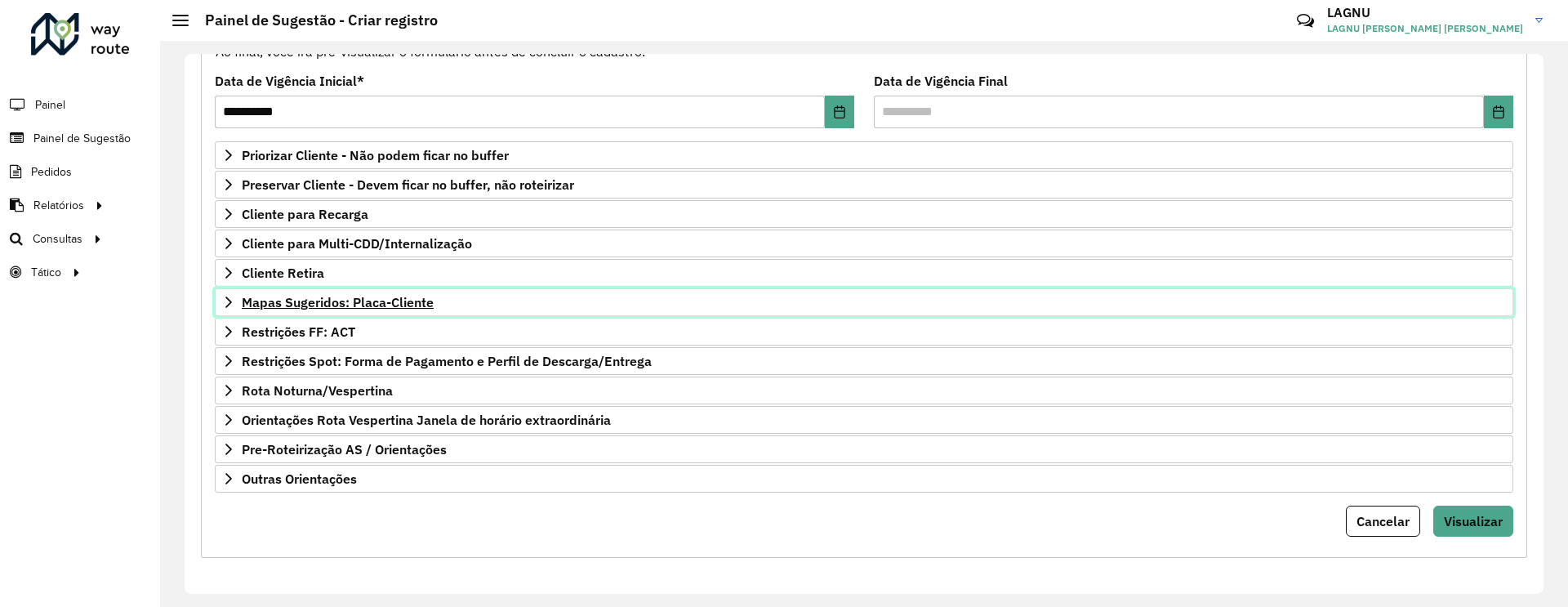
click at [330, 305] on span "Mapas Sugeridos: Placa-Cliente" at bounding box center [337, 302] width 192 height 13
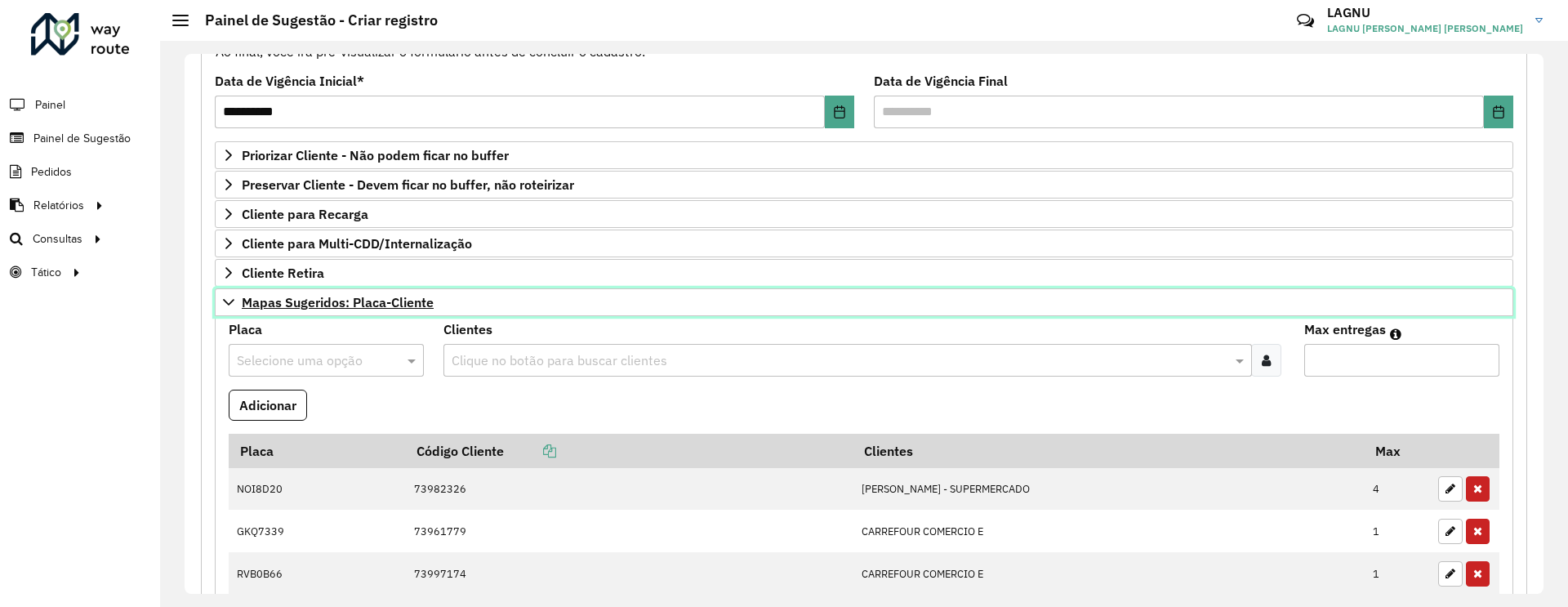
click at [331, 304] on span "Mapas Sugeridos: Placa-Cliente" at bounding box center [337, 302] width 192 height 13
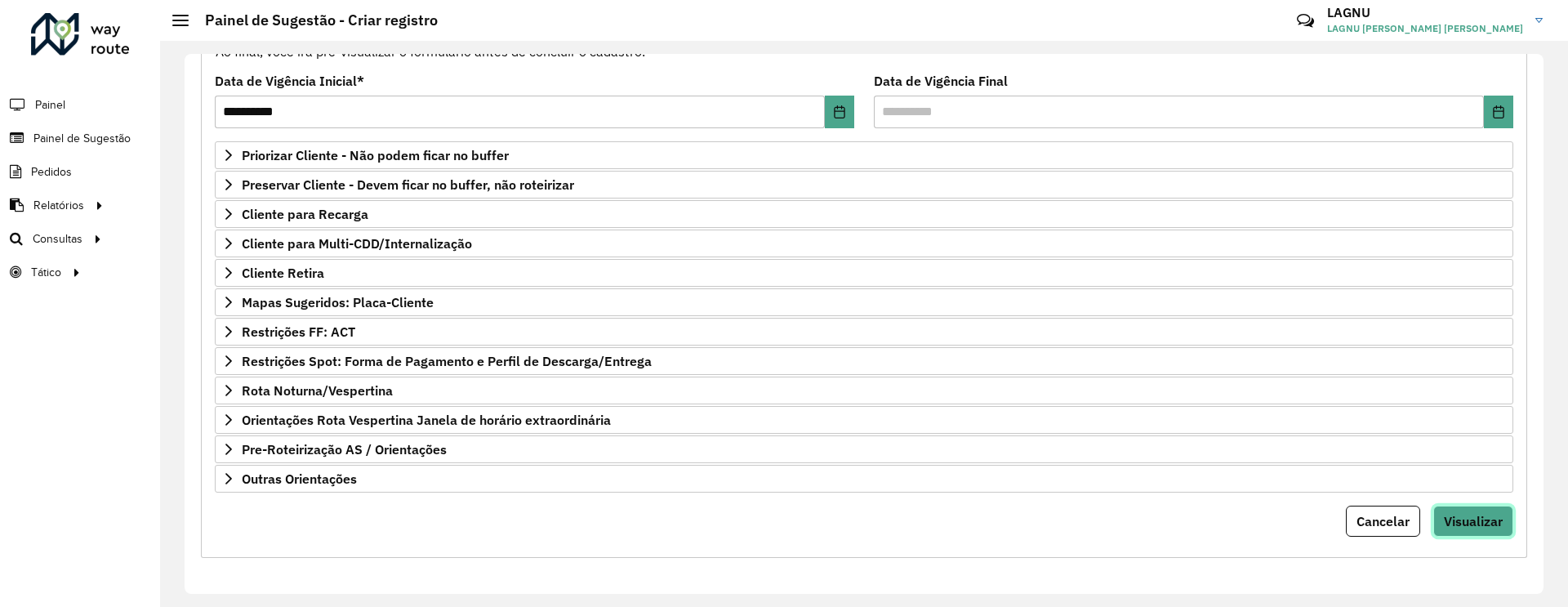
click at [1443, 515] on span "Visualizar" at bounding box center [1473, 521] width 59 height 17
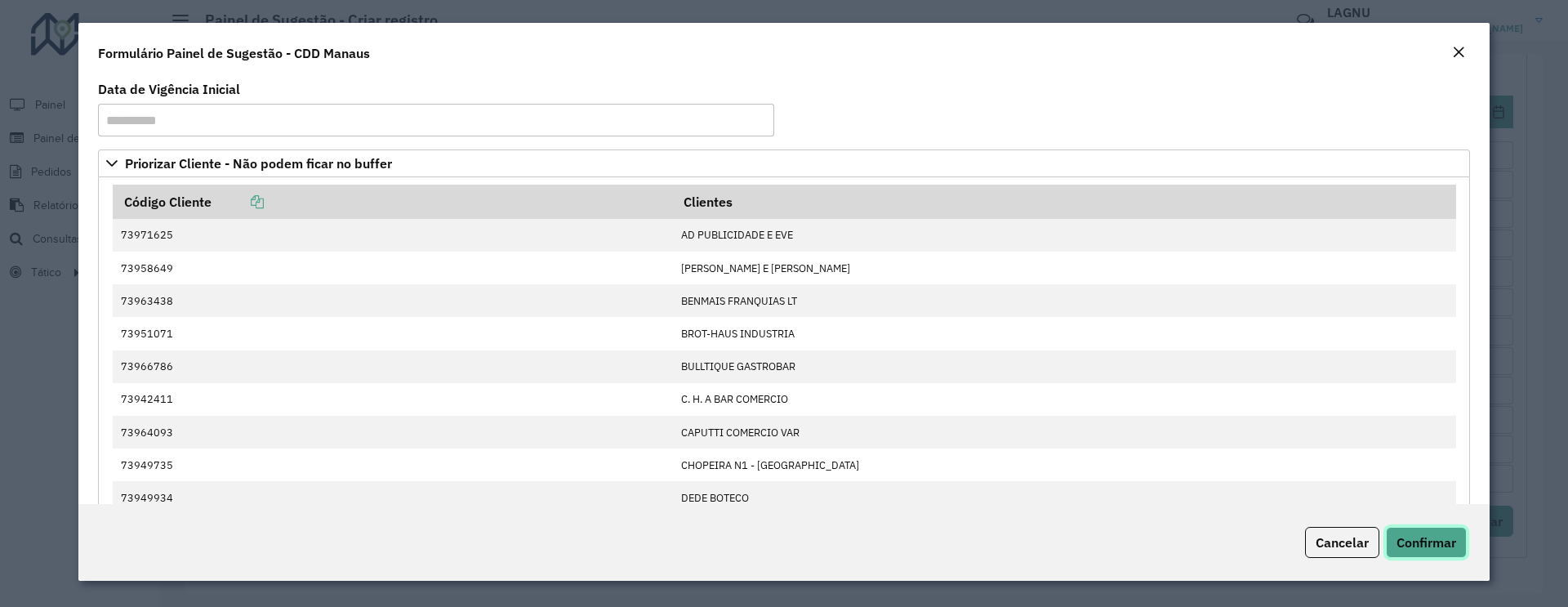
click at [1429, 544] on span "Confirmar" at bounding box center [1426, 543] width 59 height 17
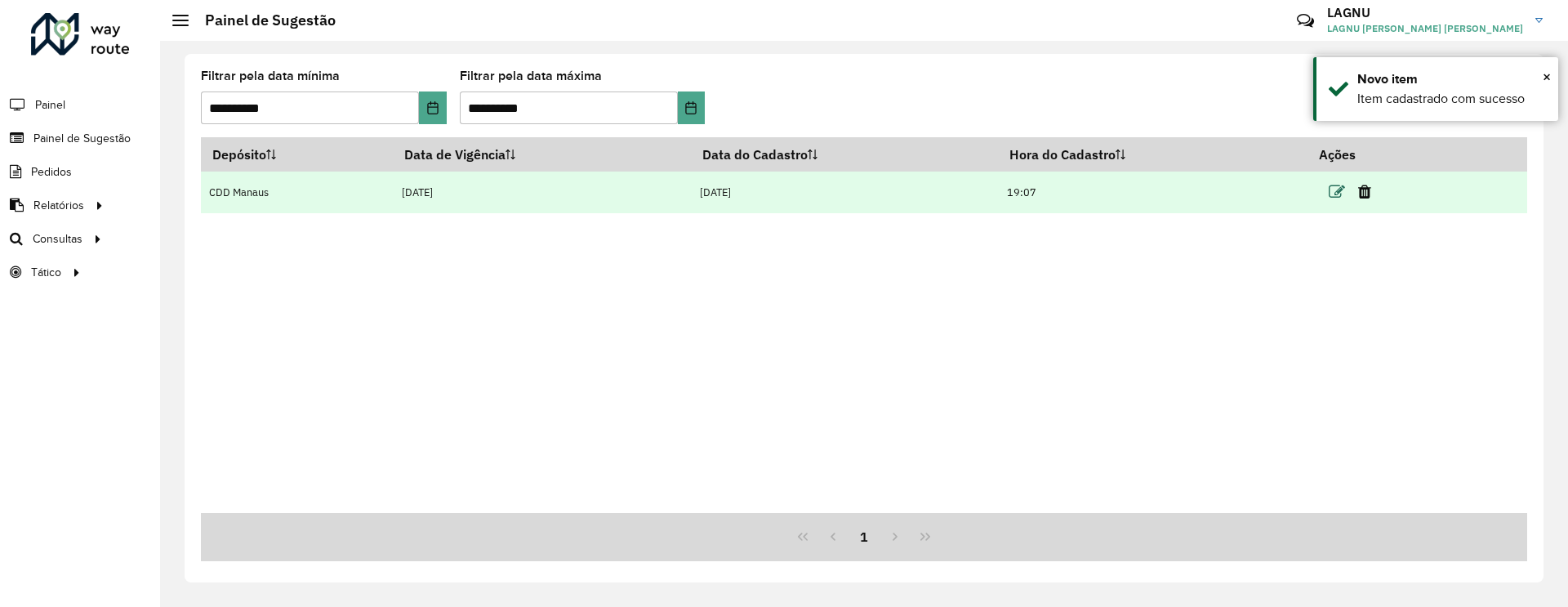
click at [1339, 191] on icon at bounding box center [1337, 192] width 17 height 17
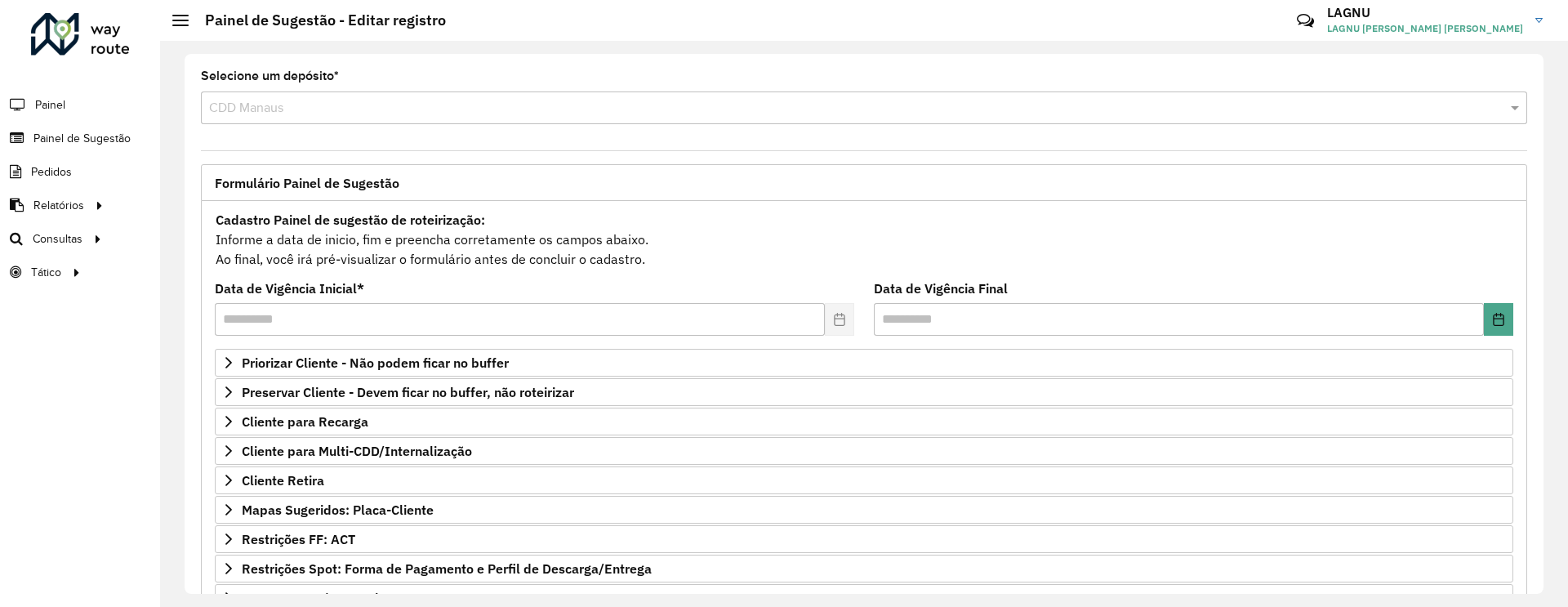
scroll to position [207, 0]
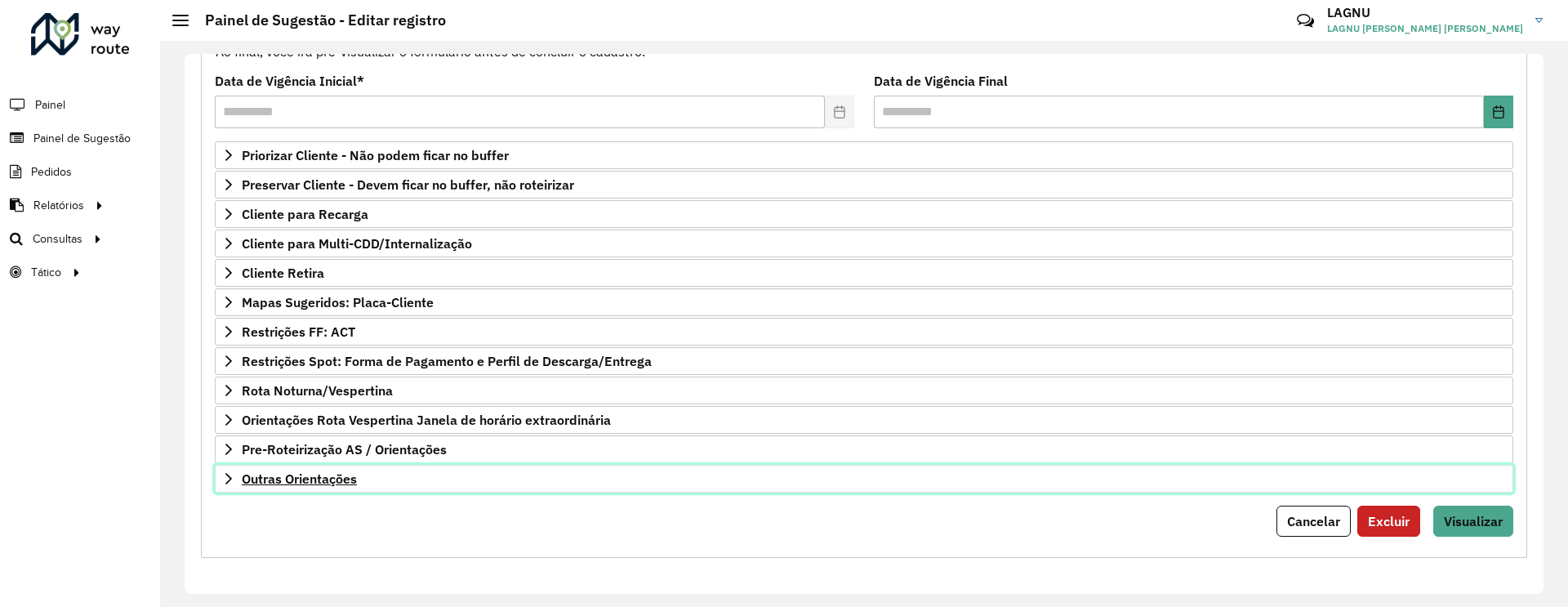
click at [424, 482] on link "Outras Orientações" at bounding box center [864, 478] width 1299 height 28
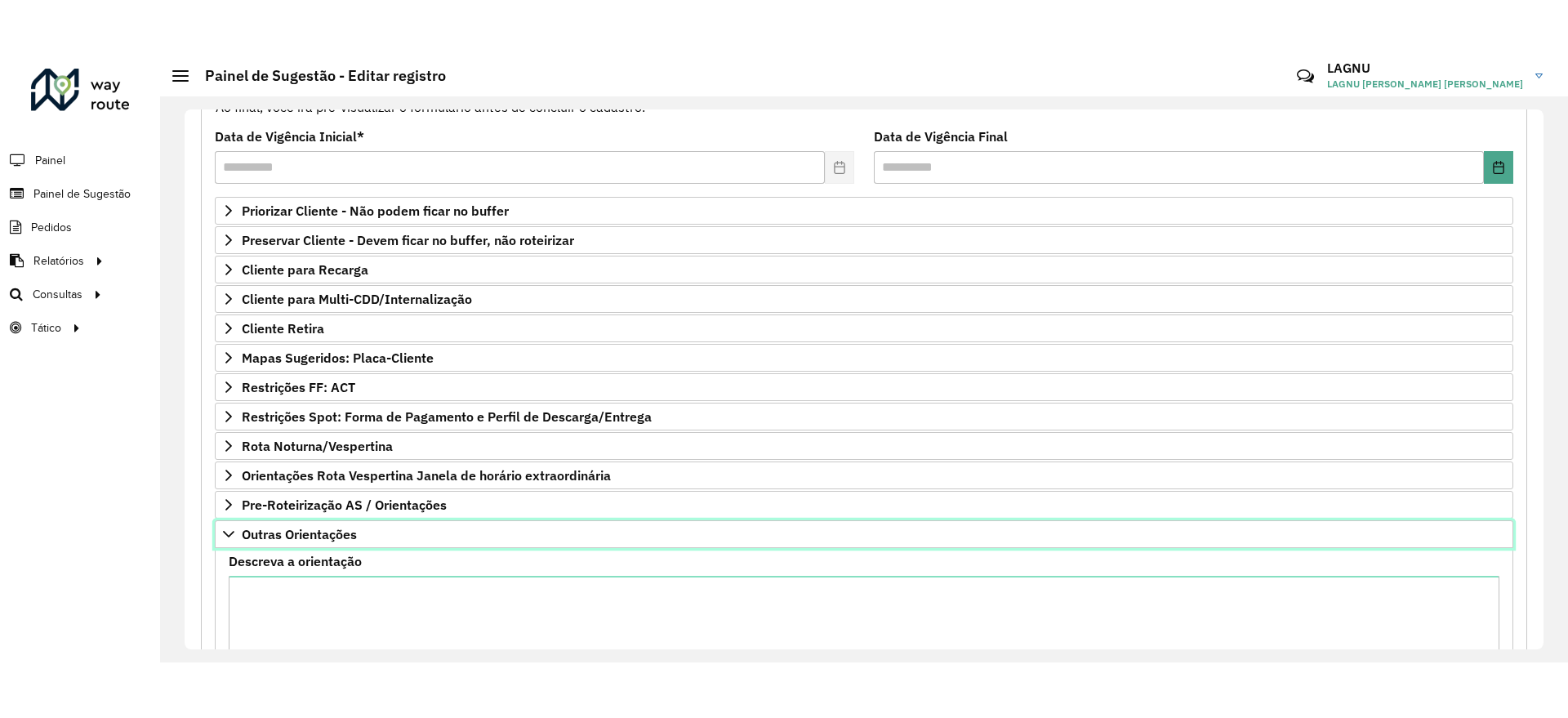
scroll to position [344, 0]
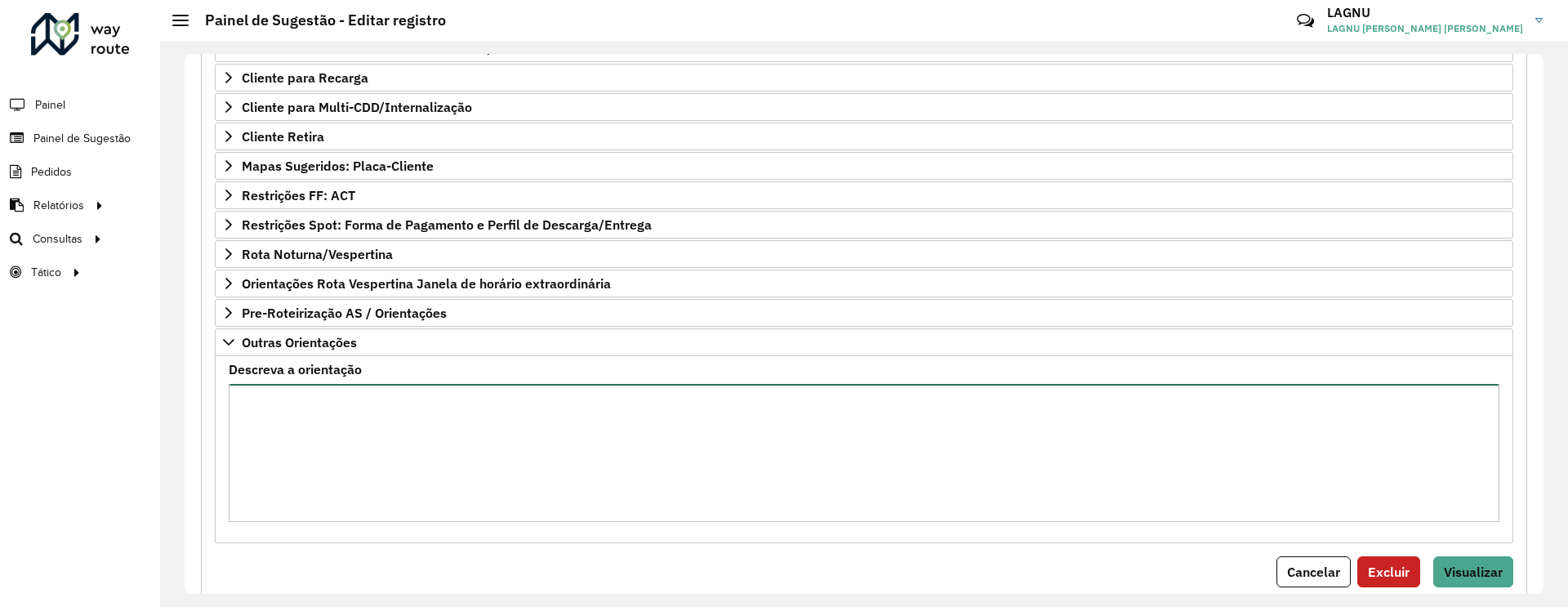
click at [375, 459] on textarea "Descreva a orientação" at bounding box center [863, 452] width 1270 height 138
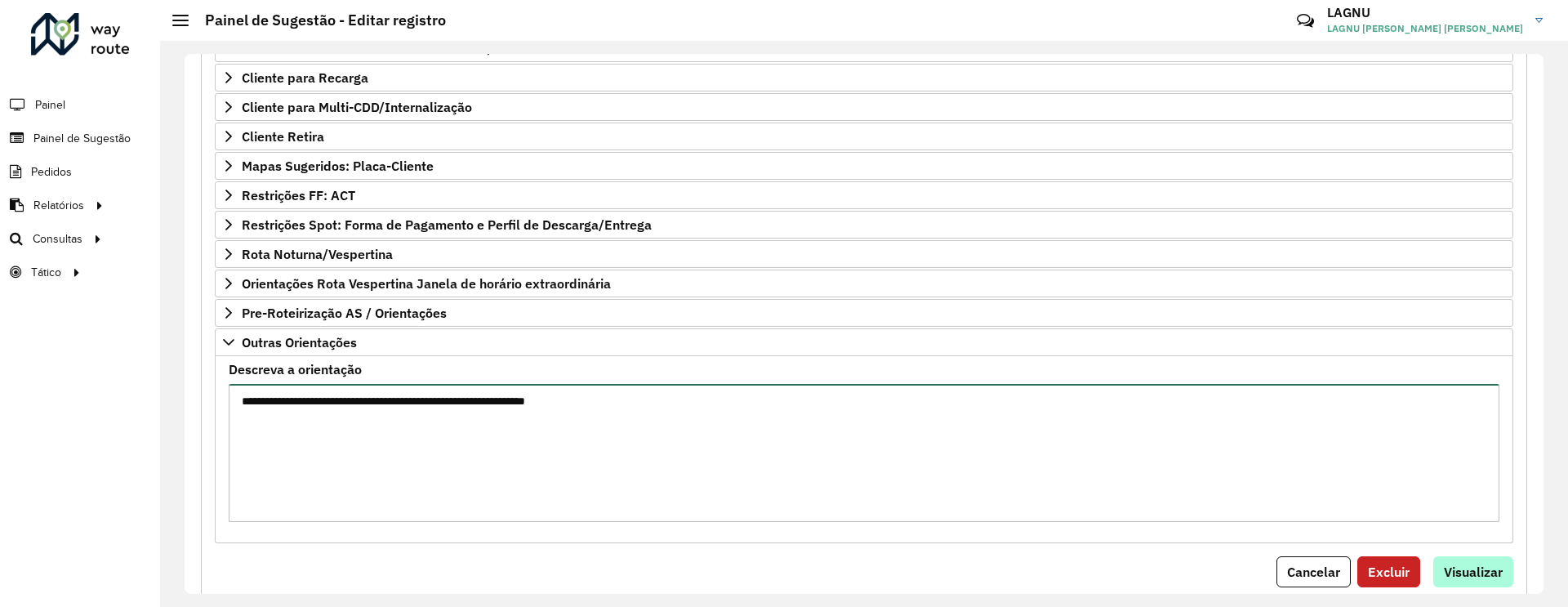
type textarea "**********"
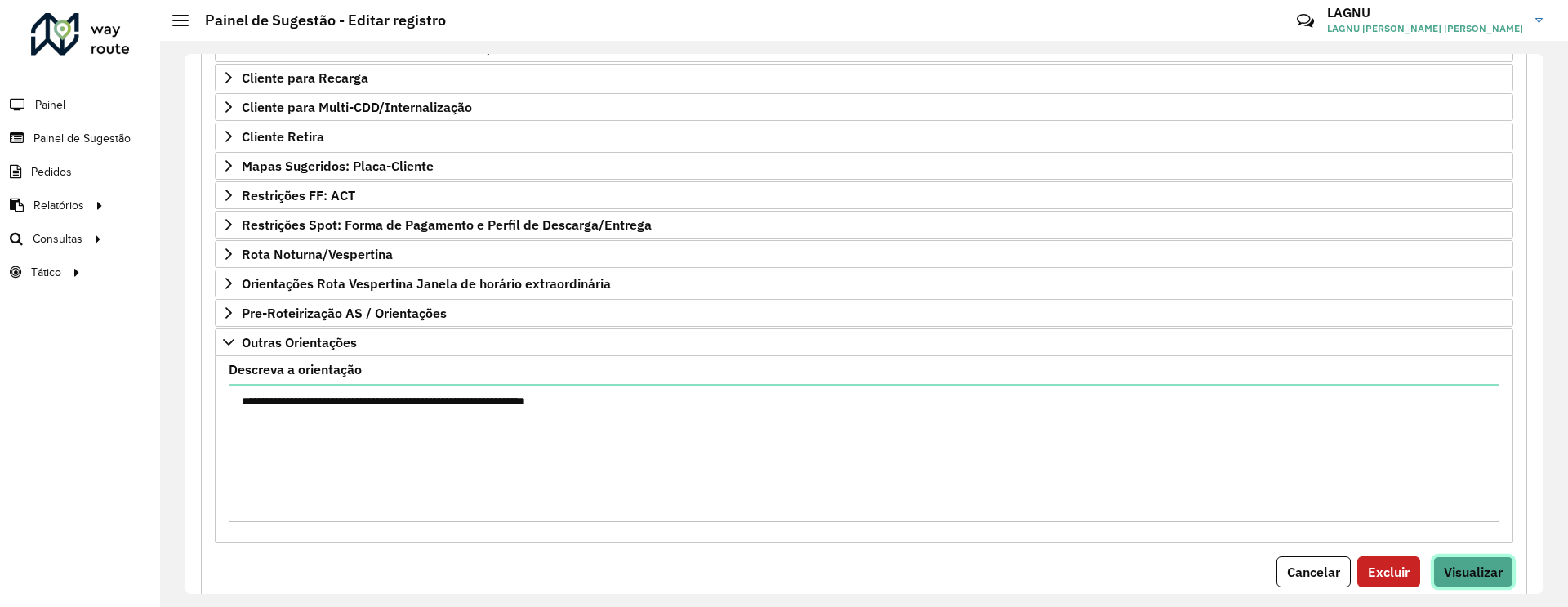
click at [1473, 568] on span "Visualizar" at bounding box center [1473, 572] width 59 height 17
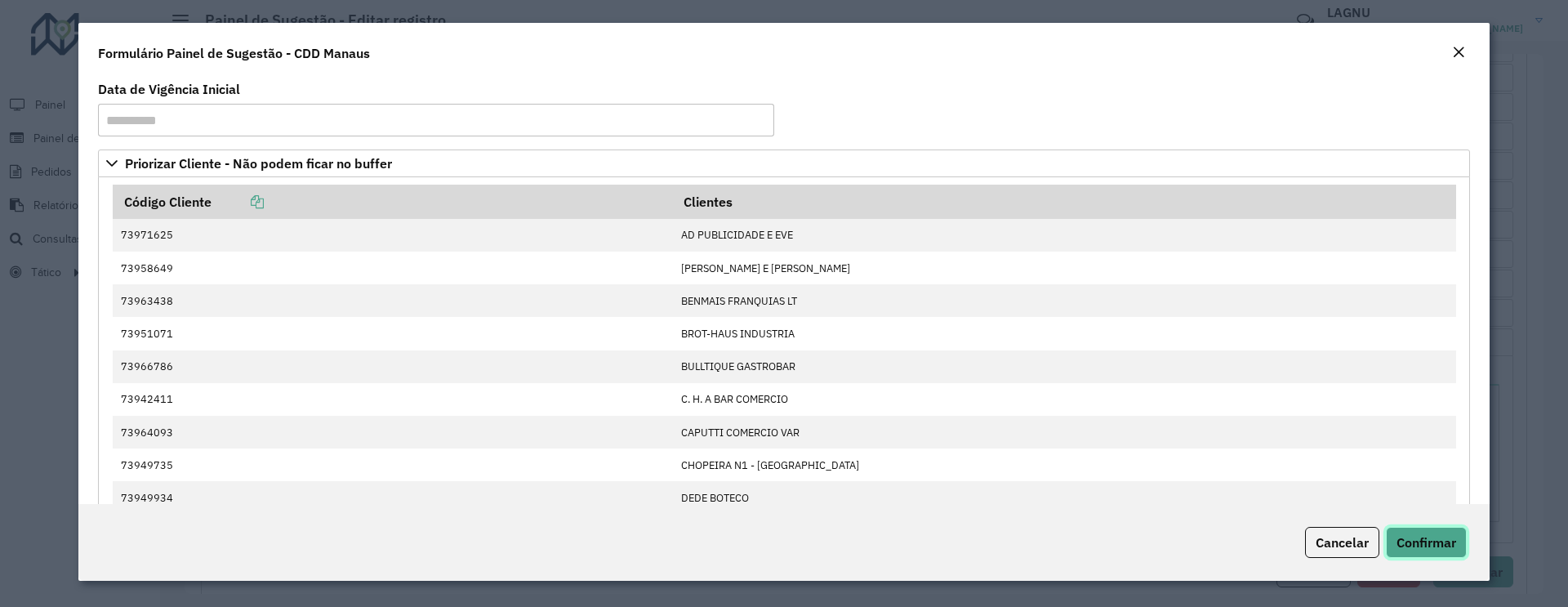
click at [1437, 531] on button "Confirmar" at bounding box center [1426, 542] width 81 height 31
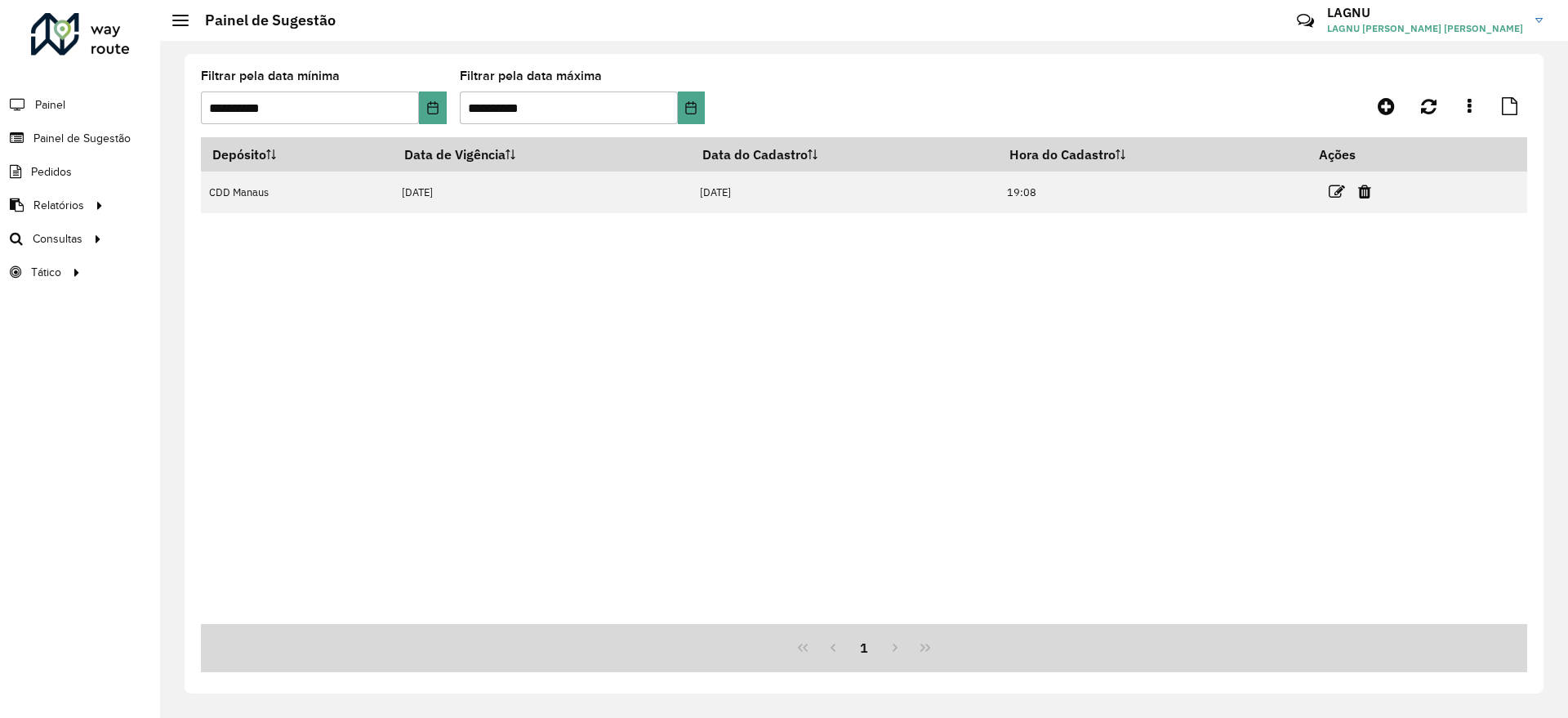
click at [471, 510] on div "Depósito Data de Vigência Data do Cadastro Hora do Cadastro Ações CDD Manaus 06…" at bounding box center [864, 381] width 1326 height 487
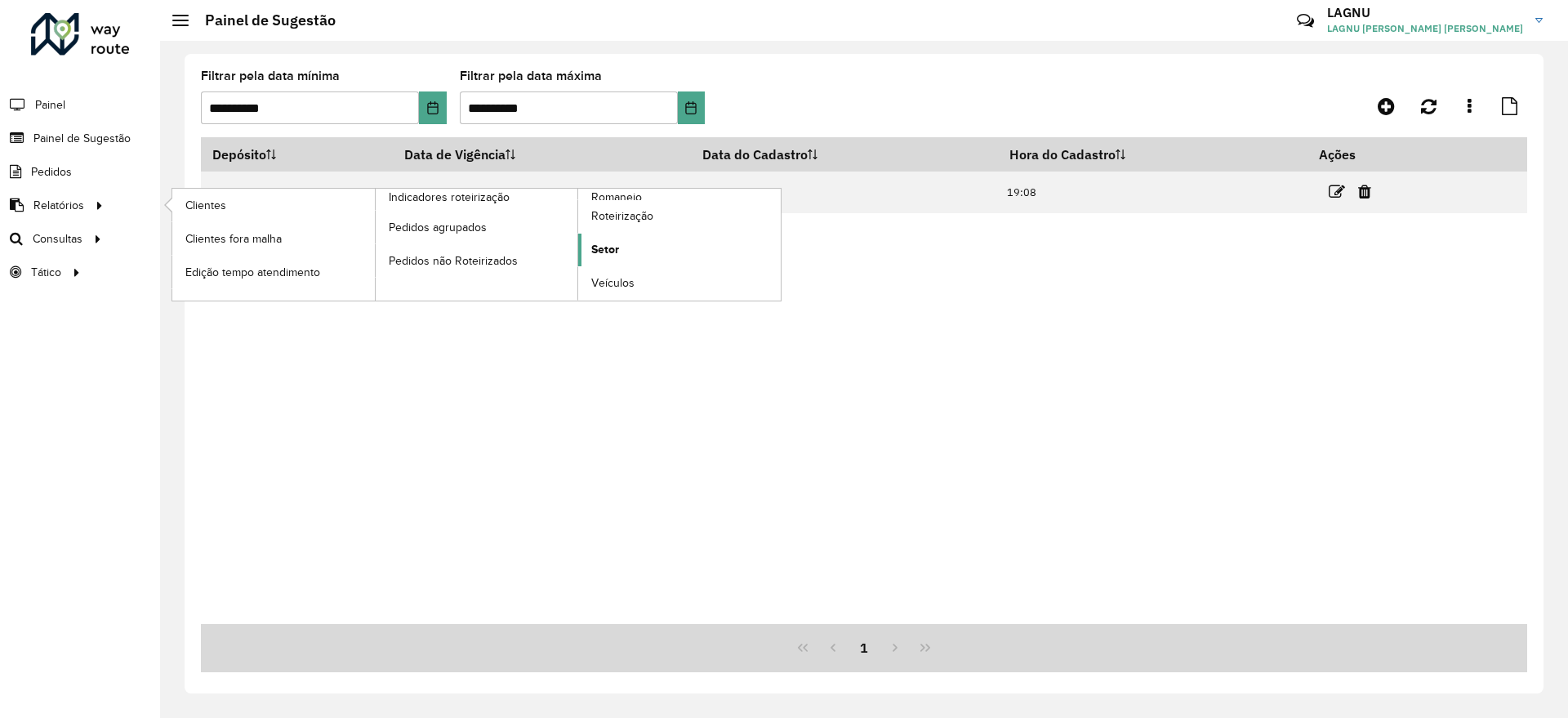
click at [605, 254] on span "Setor" at bounding box center [605, 249] width 28 height 18
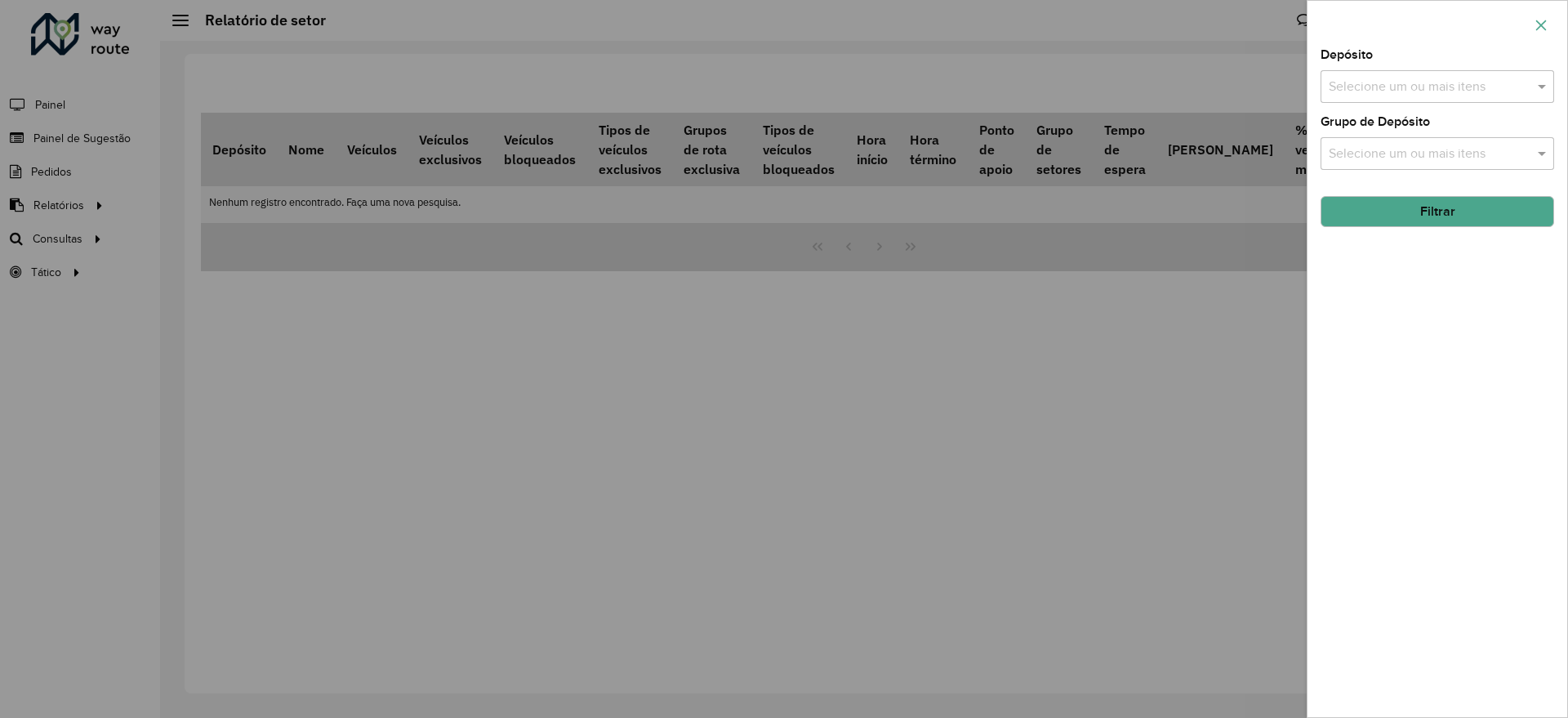
click at [1534, 28] on button "button" at bounding box center [1540, 25] width 26 height 26
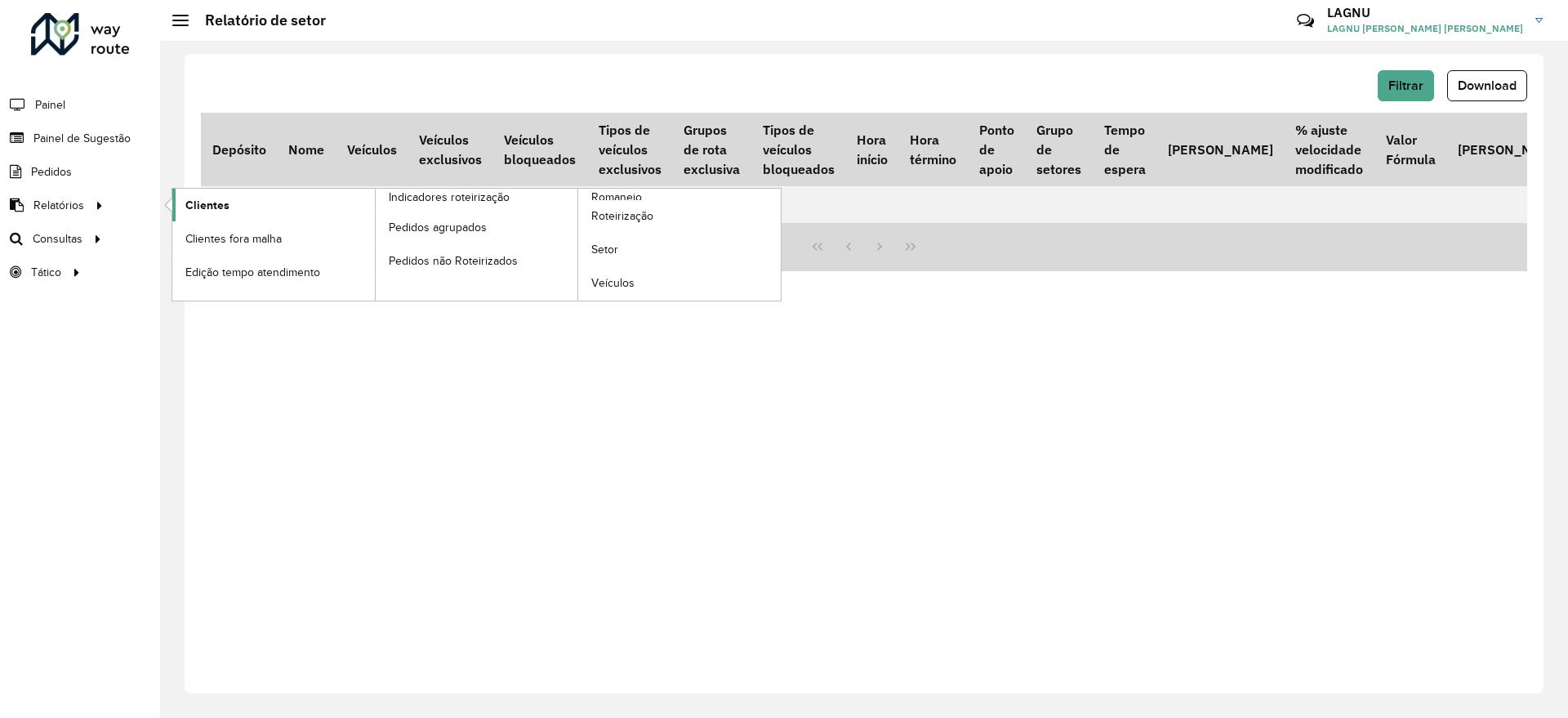
click at [194, 198] on span "Clientes" at bounding box center [207, 205] width 44 height 18
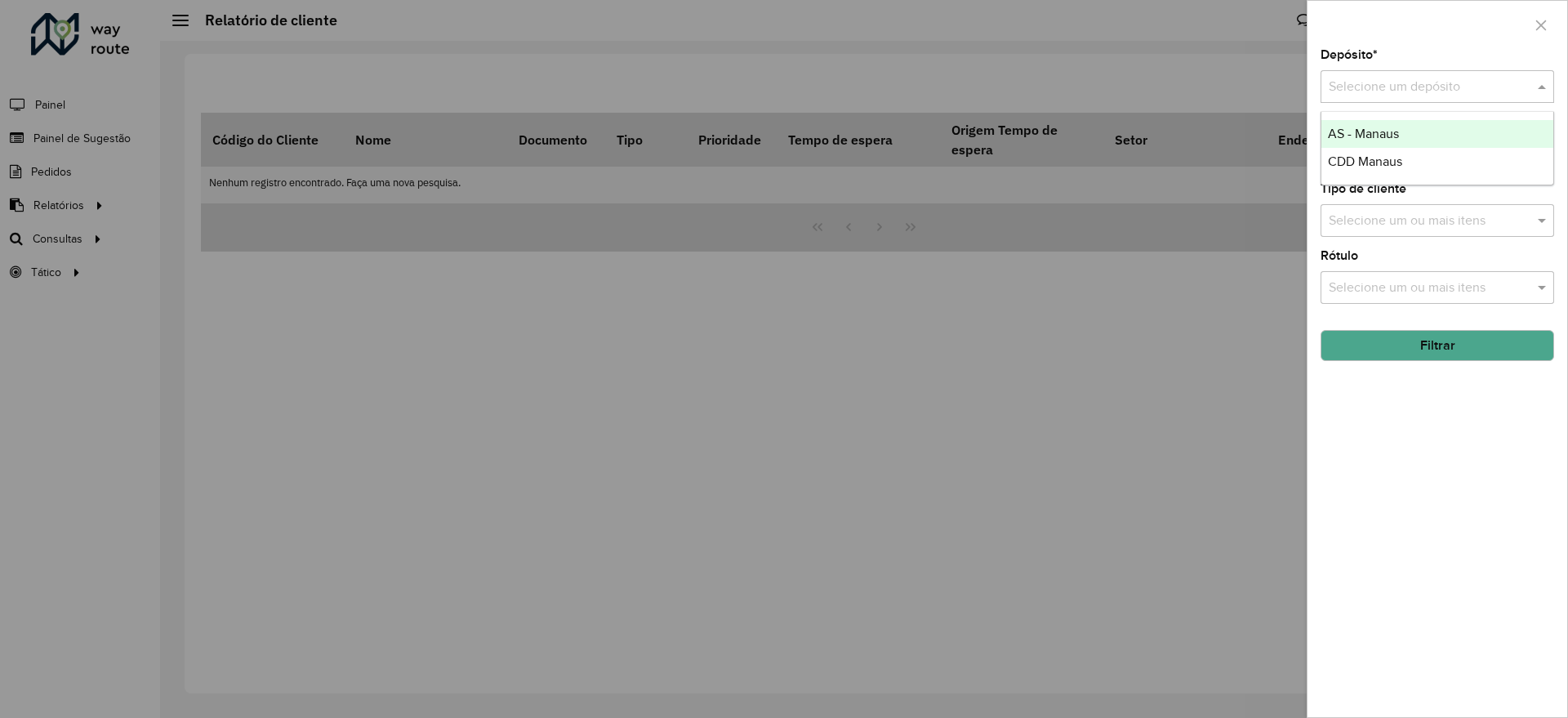
click at [1395, 88] on input "text" at bounding box center [1421, 87] width 185 height 19
click at [1397, 159] on span "CDD Manaus" at bounding box center [1365, 162] width 74 height 14
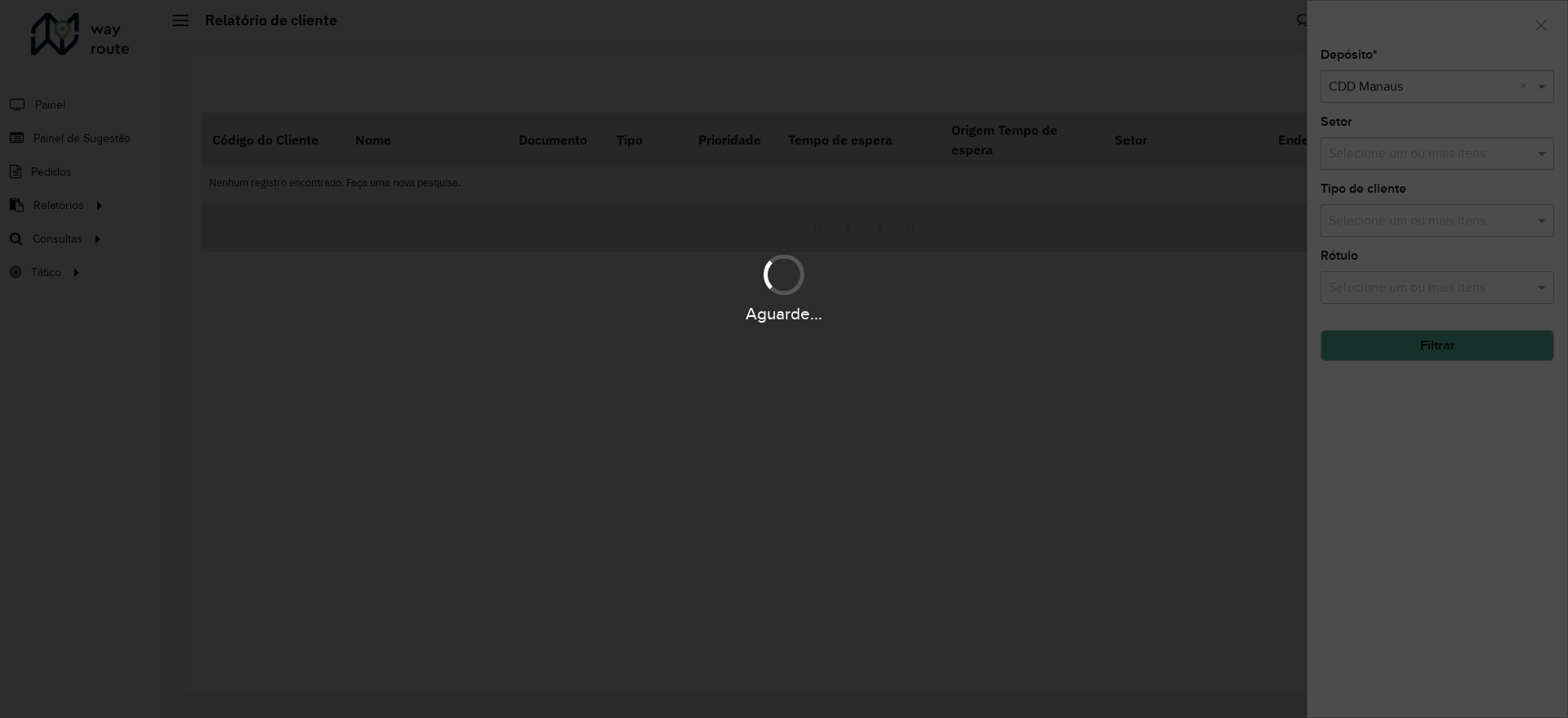
click at [1392, 448] on div "Aguarde..." at bounding box center [784, 359] width 1568 height 718
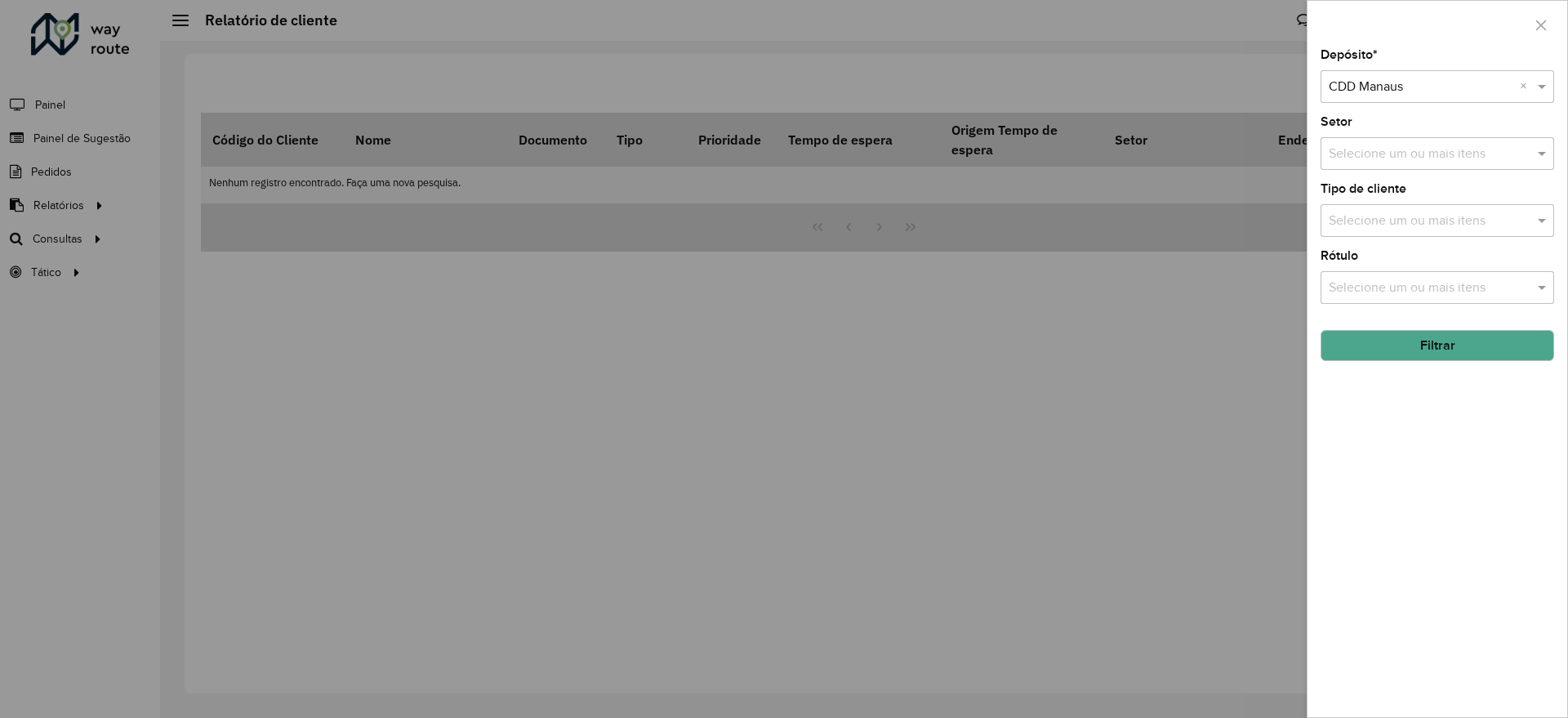
click at [1406, 351] on button "Filtrar" at bounding box center [1437, 346] width 233 height 31
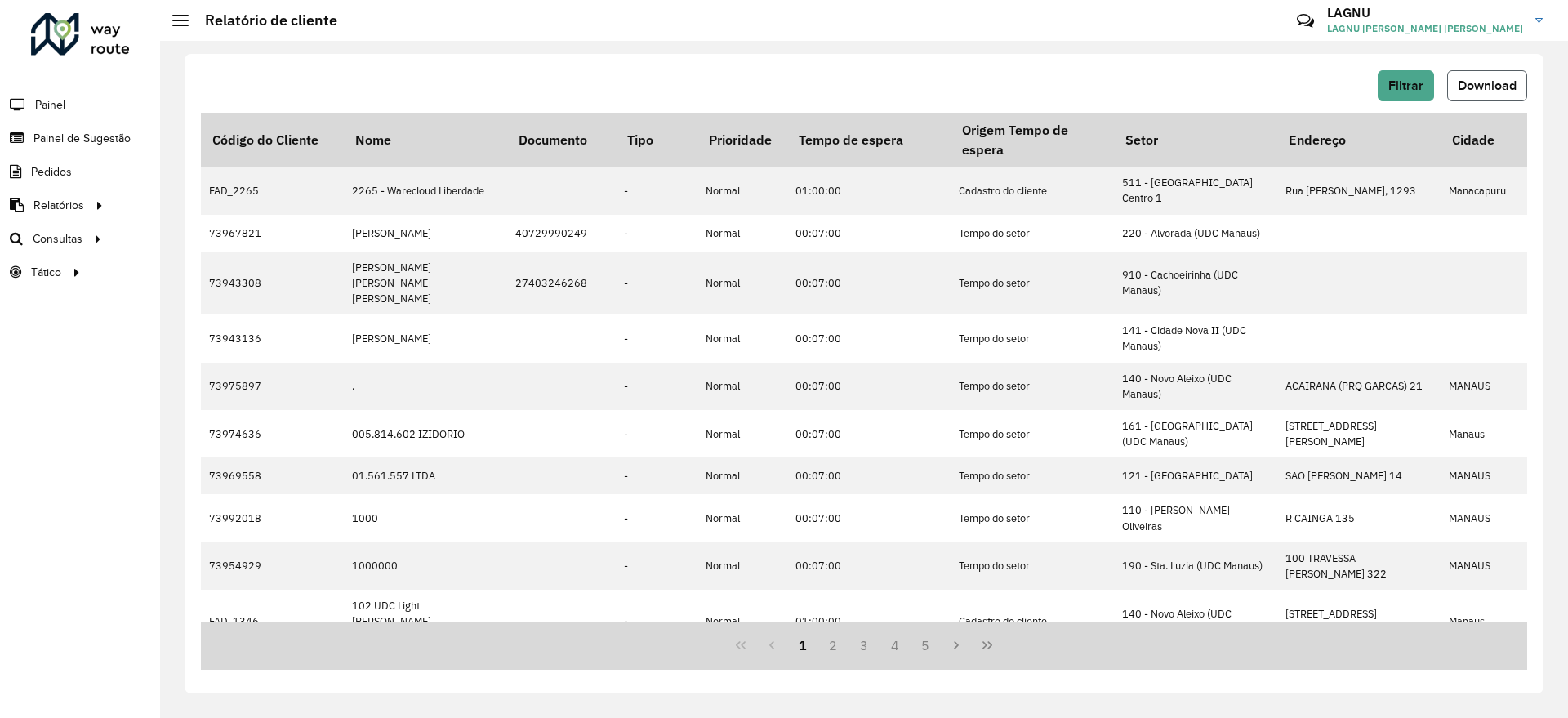
click at [1483, 90] on span "Download" at bounding box center [1487, 85] width 59 height 14
click at [71, 141] on span "Painel de Sugestão" at bounding box center [84, 138] width 102 height 18
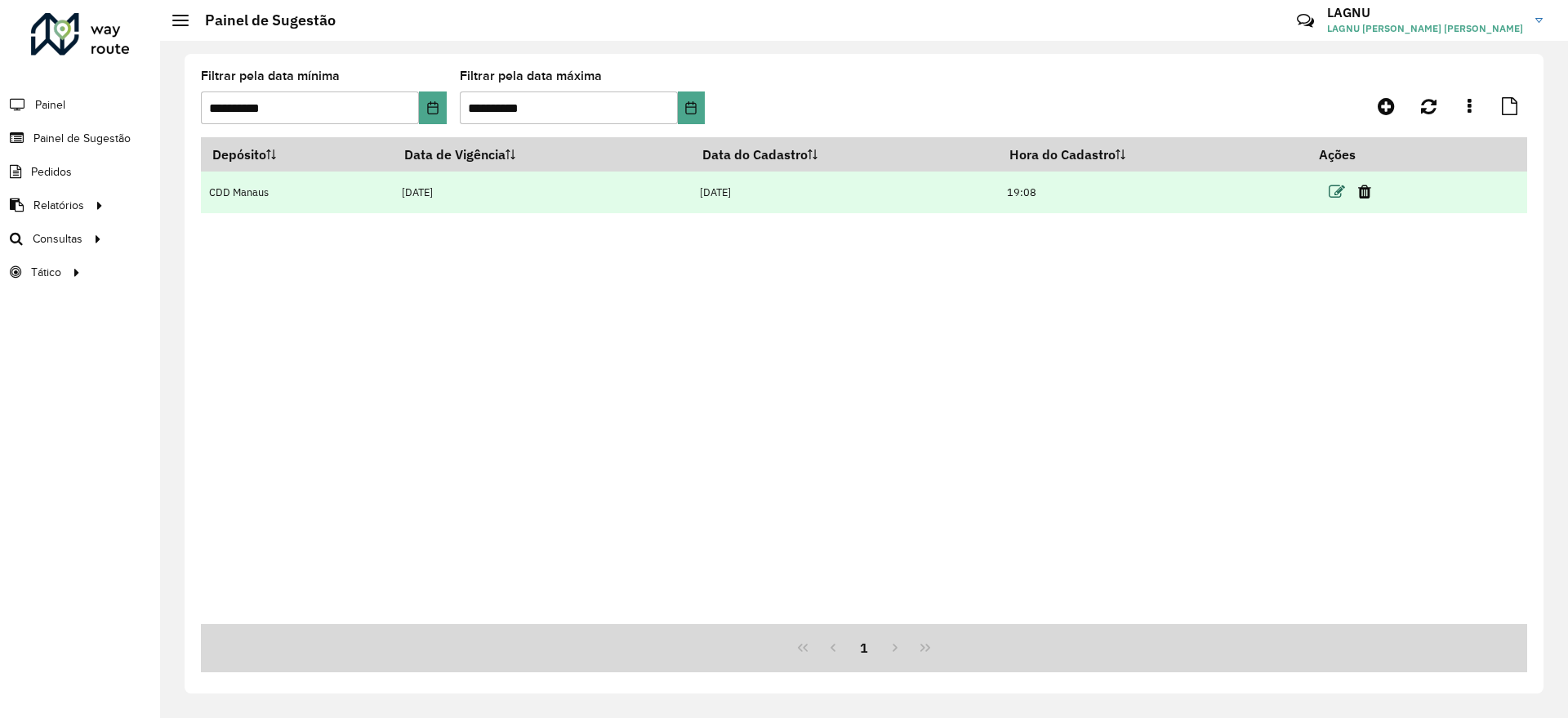
click at [1338, 196] on icon at bounding box center [1337, 192] width 17 height 17
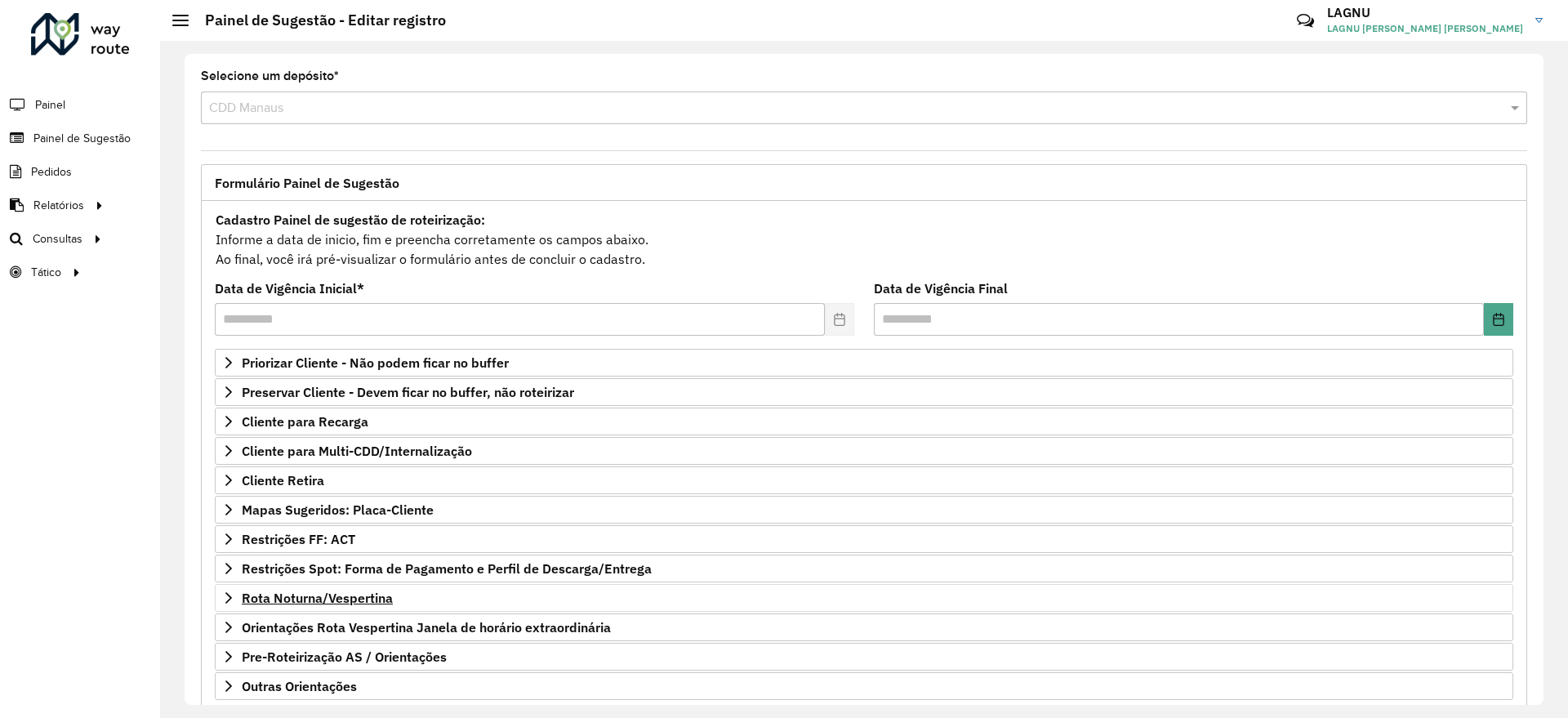
scroll to position [96, 0]
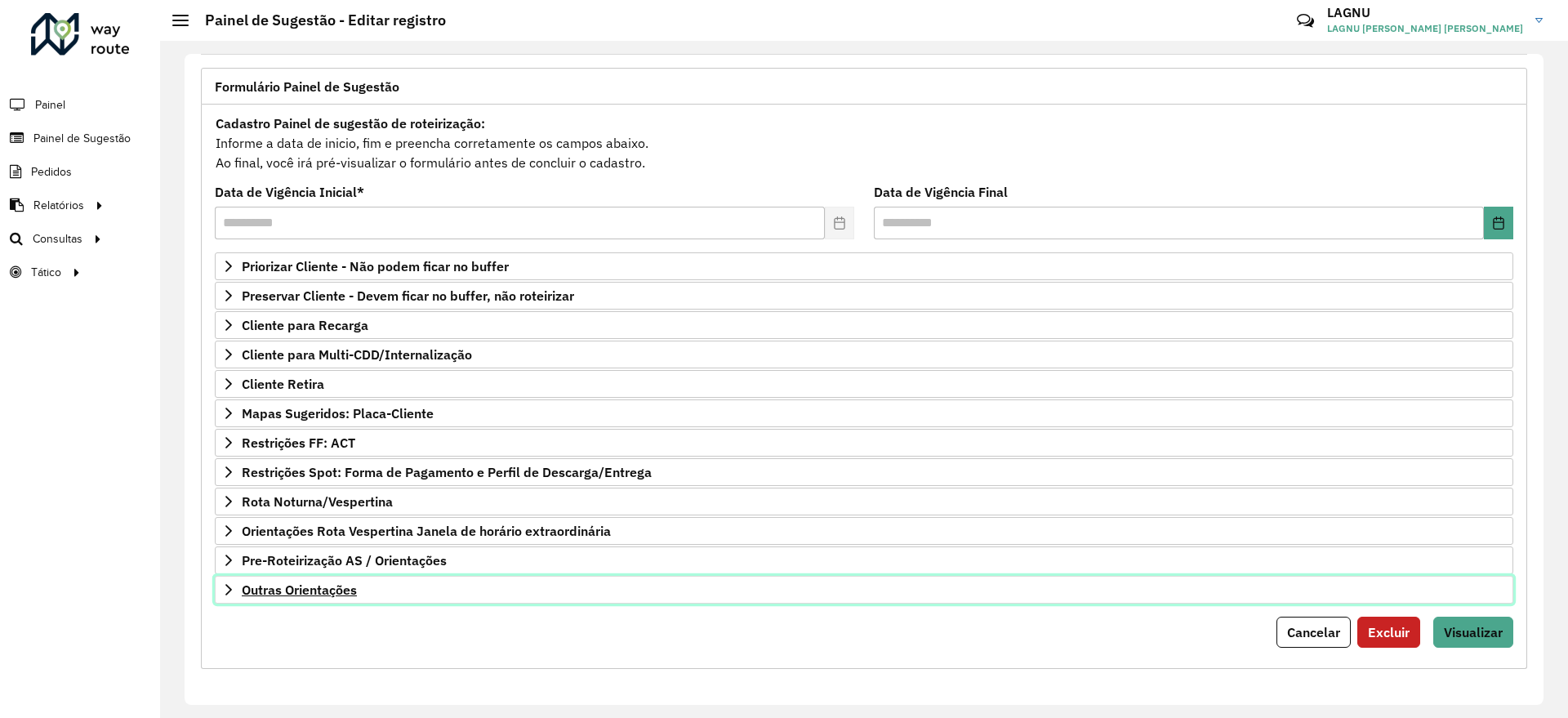
click at [386, 594] on link "Outras Orientações" at bounding box center [864, 589] width 1299 height 28
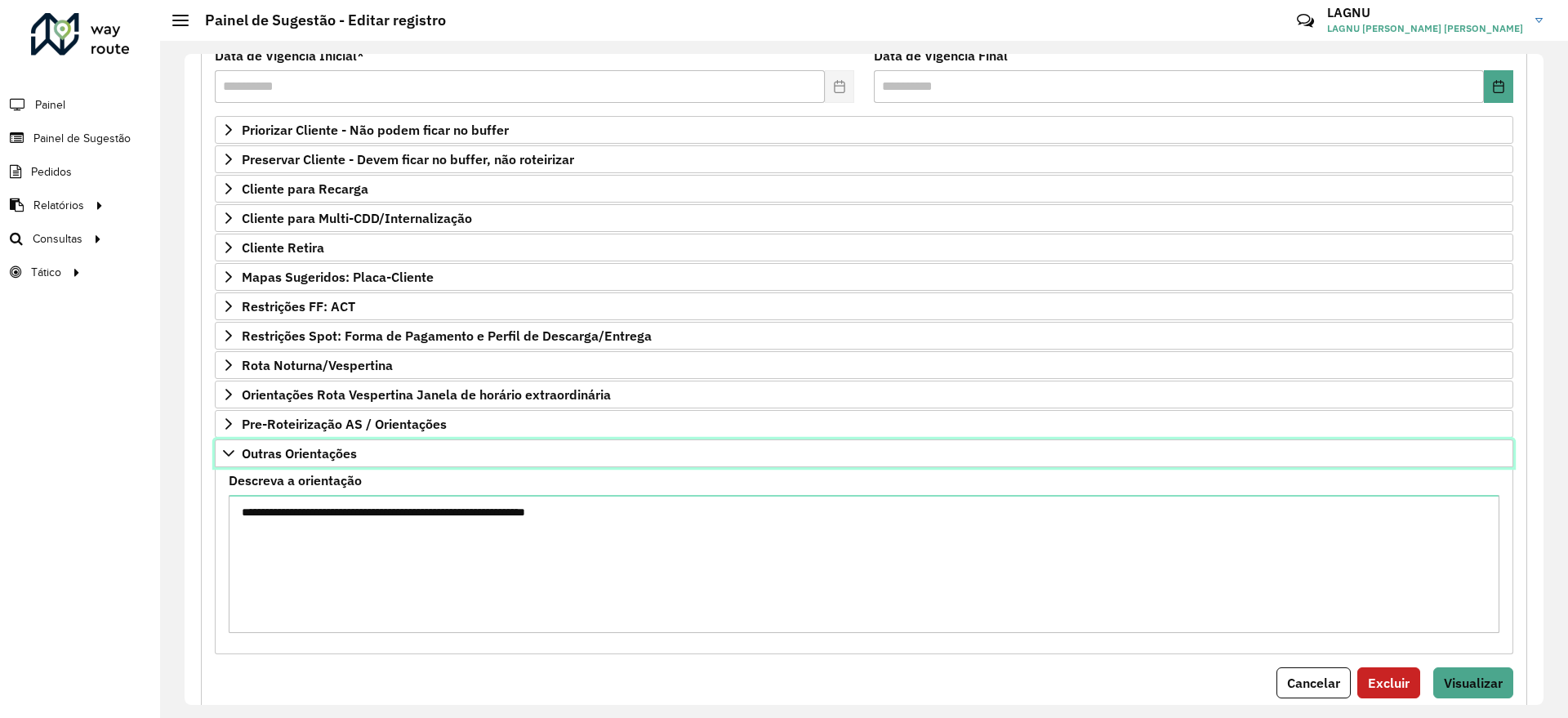
scroll to position [284, 0]
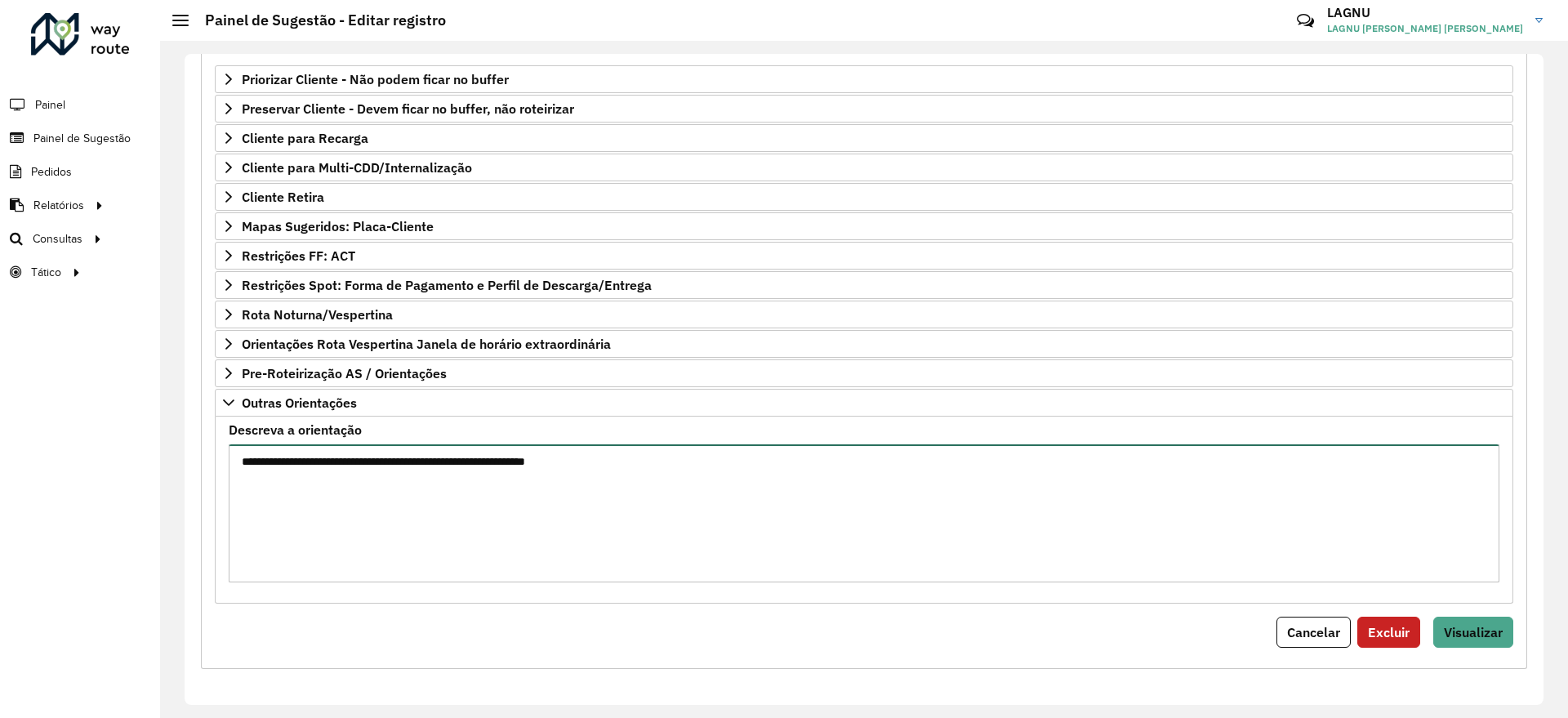
click at [616, 472] on textarea "**********" at bounding box center [863, 513] width 1270 height 138
paste textarea "**********"
type textarea "**********"
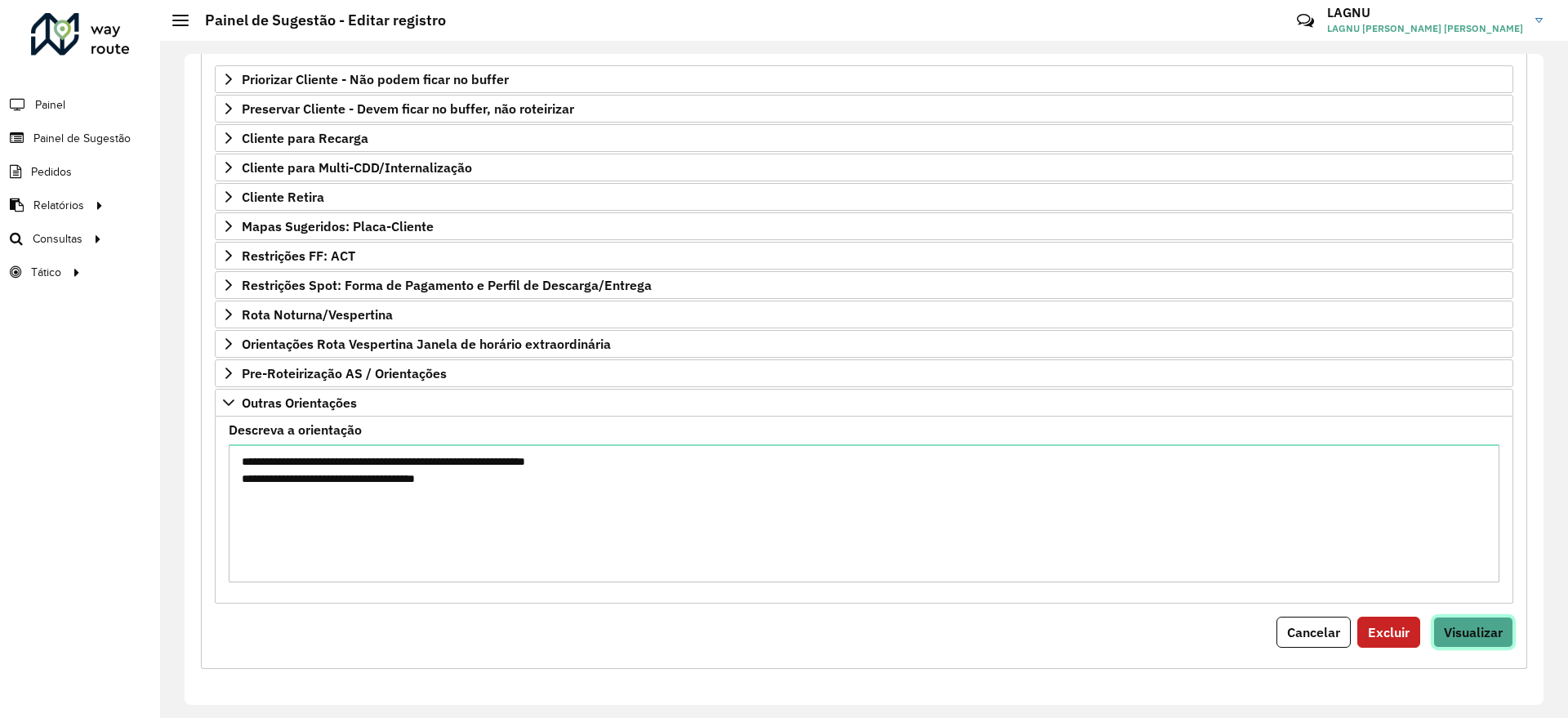
click at [1482, 630] on span "Visualizar" at bounding box center [1473, 633] width 59 height 17
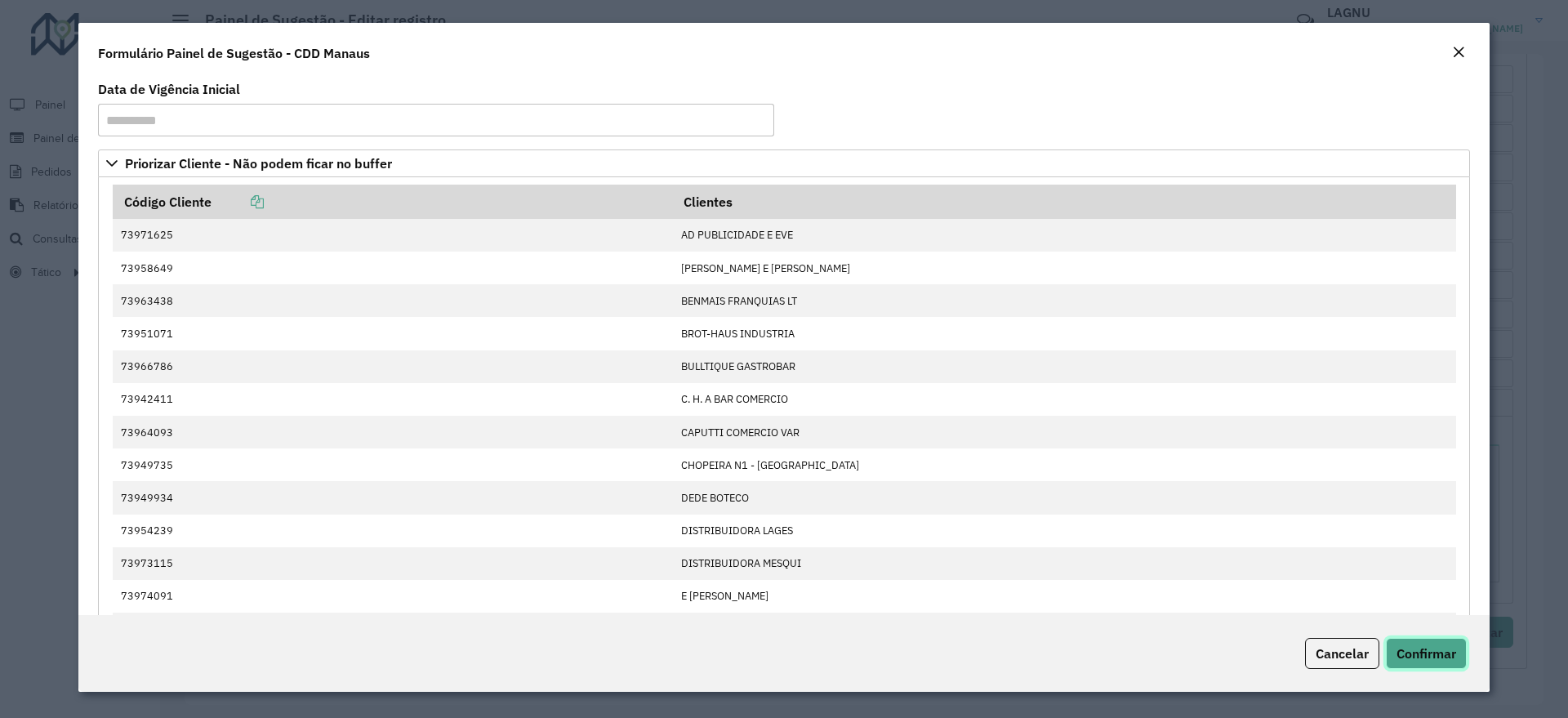
click at [1448, 643] on button "Confirmar" at bounding box center [1426, 654] width 81 height 31
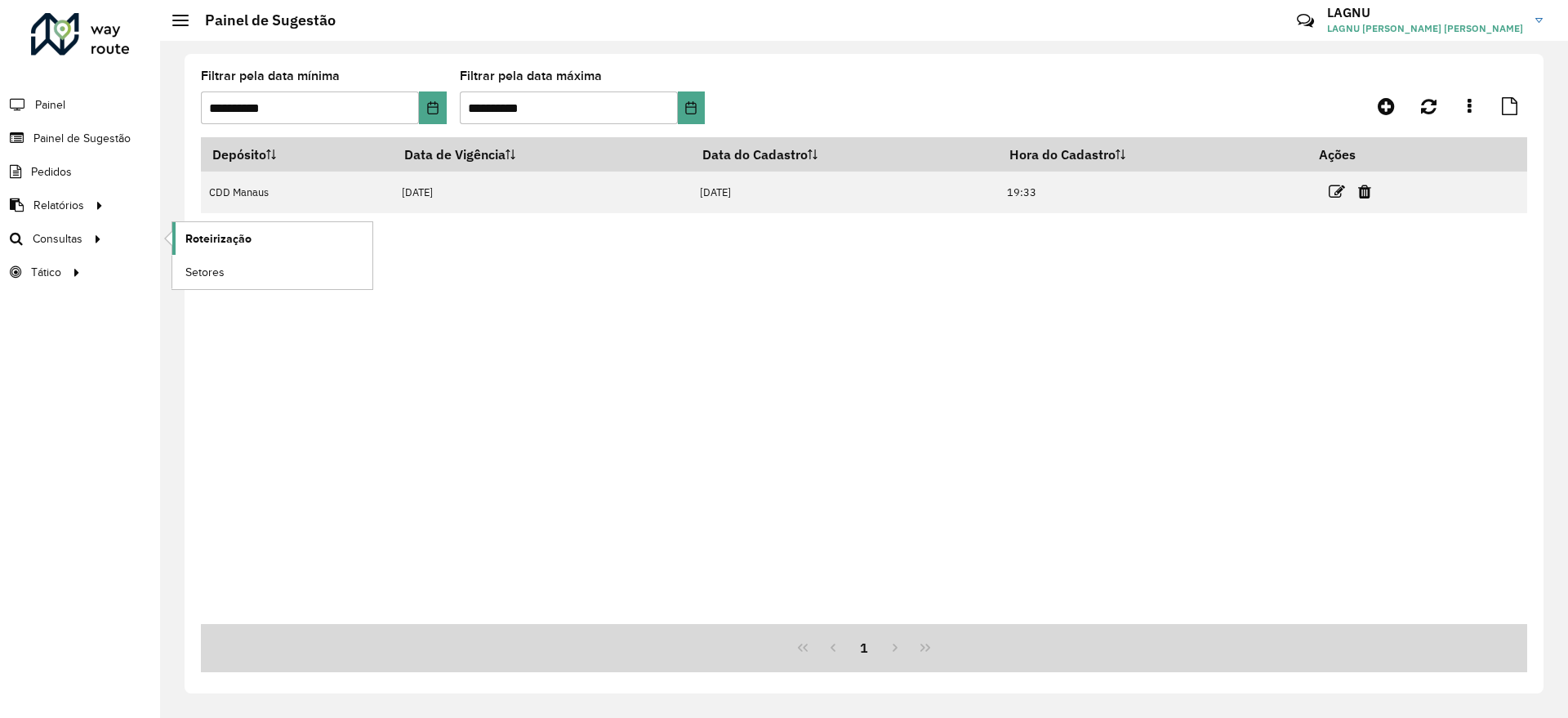
click at [196, 237] on span "Roteirização" at bounding box center [218, 238] width 66 height 18
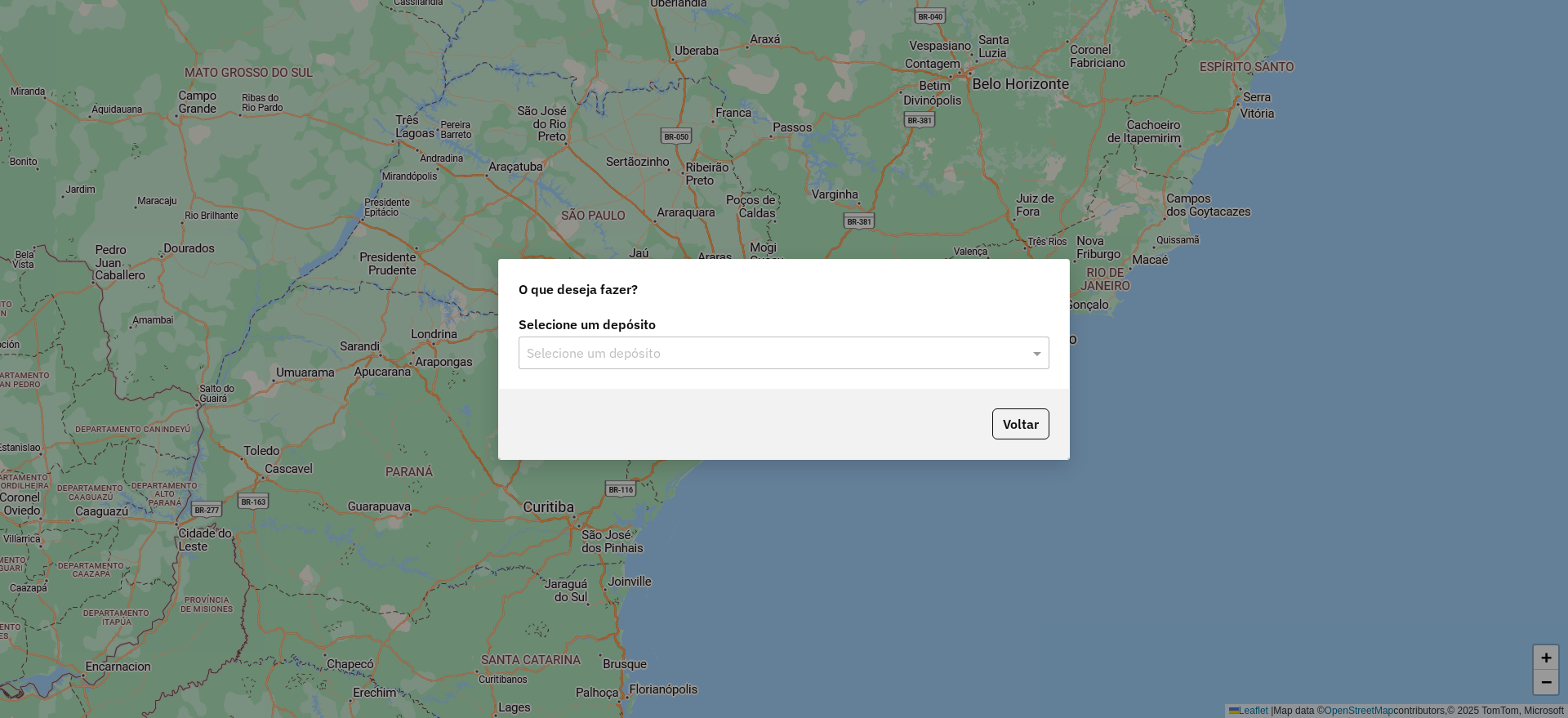
click at [727, 349] on input "text" at bounding box center [768, 353] width 482 height 19
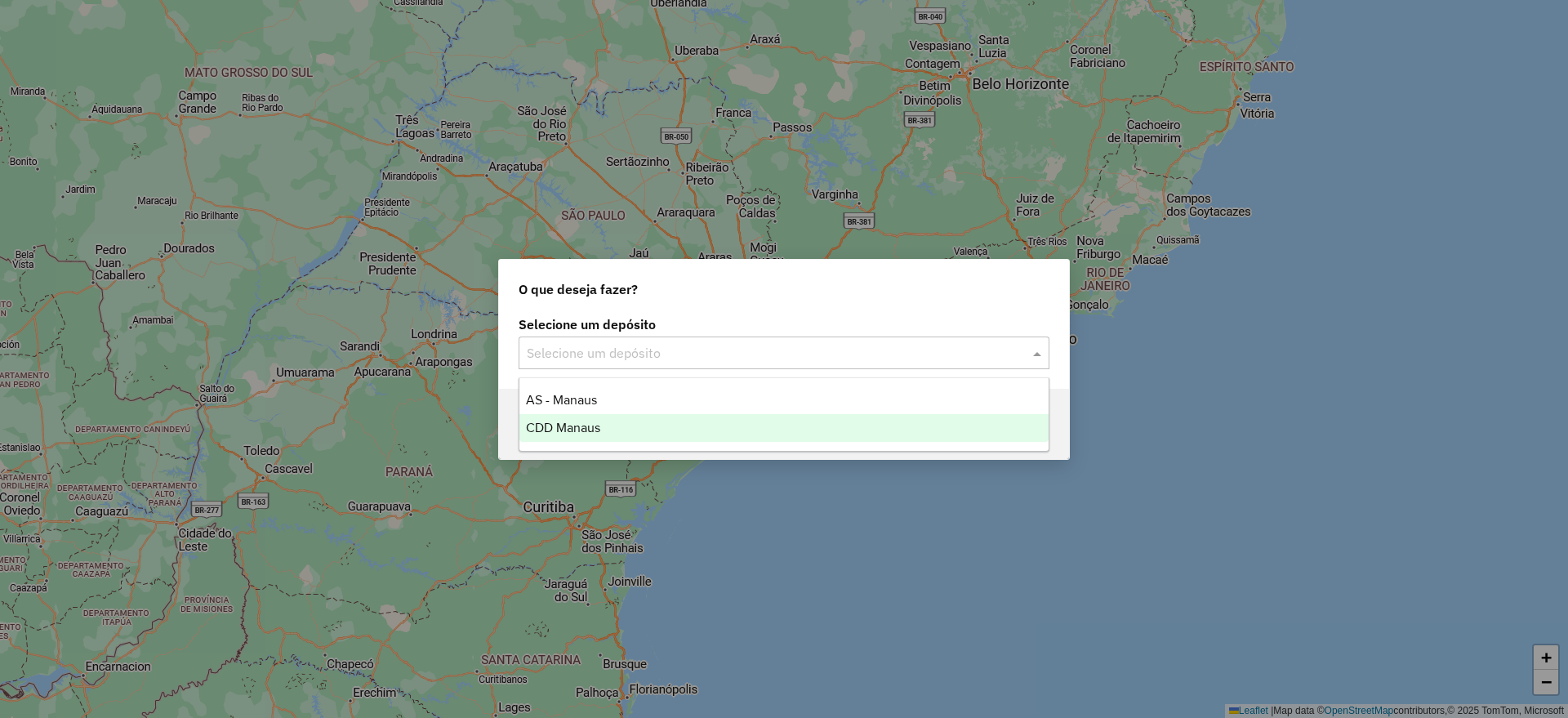
click at [626, 423] on div "CDD Manaus" at bounding box center [784, 428] width 529 height 28
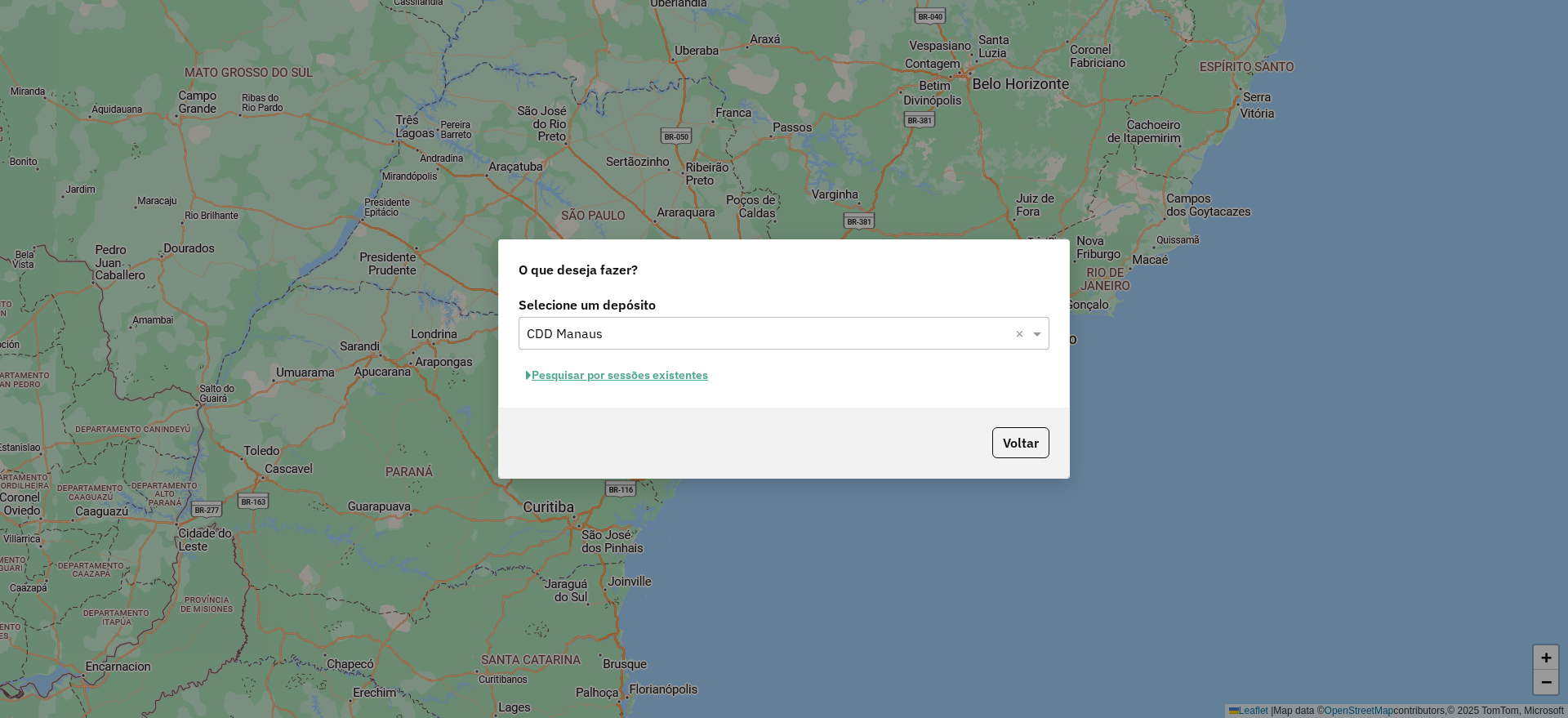
click at [643, 379] on button "Pesquisar por sessões existentes" at bounding box center [616, 376] width 197 height 25
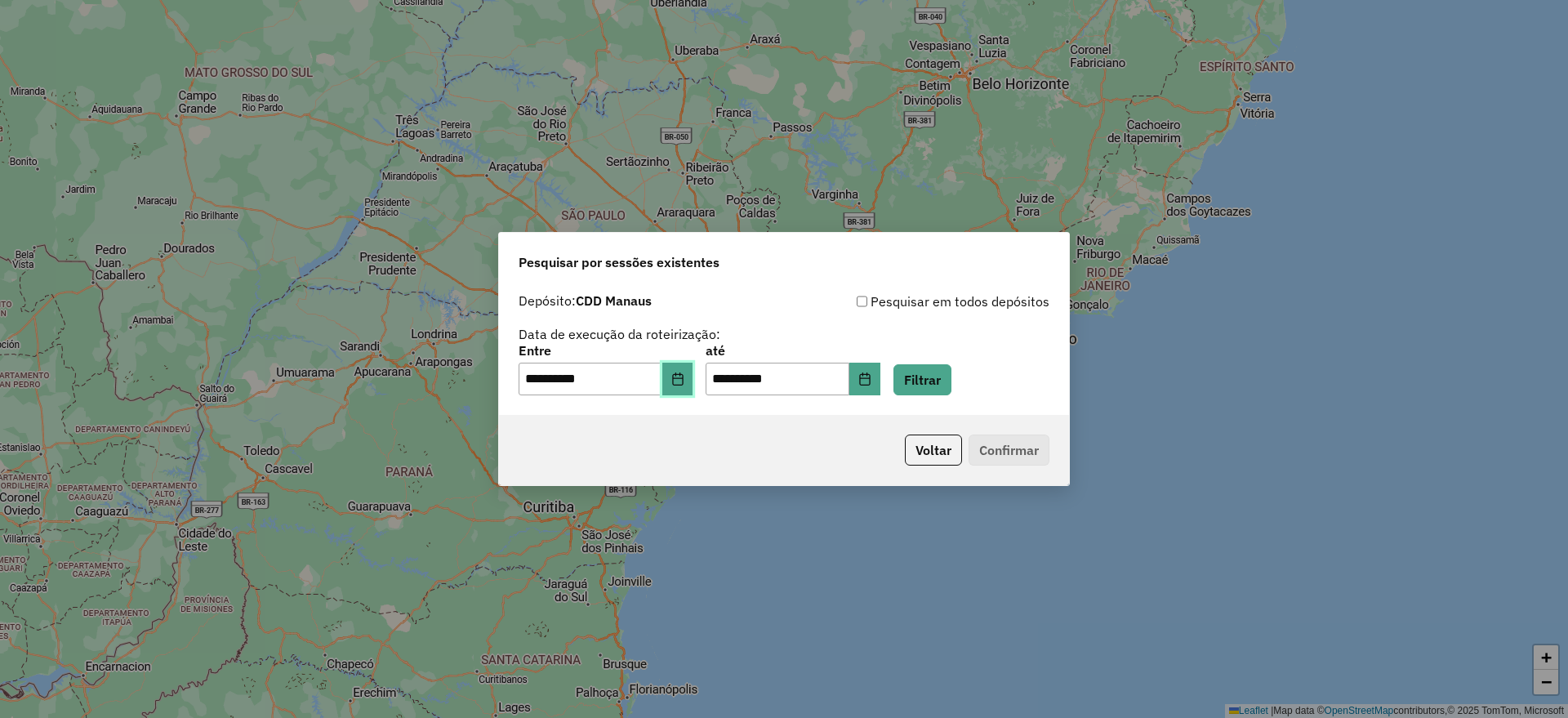
click at [682, 385] on icon "Choose Date" at bounding box center [677, 379] width 11 height 13
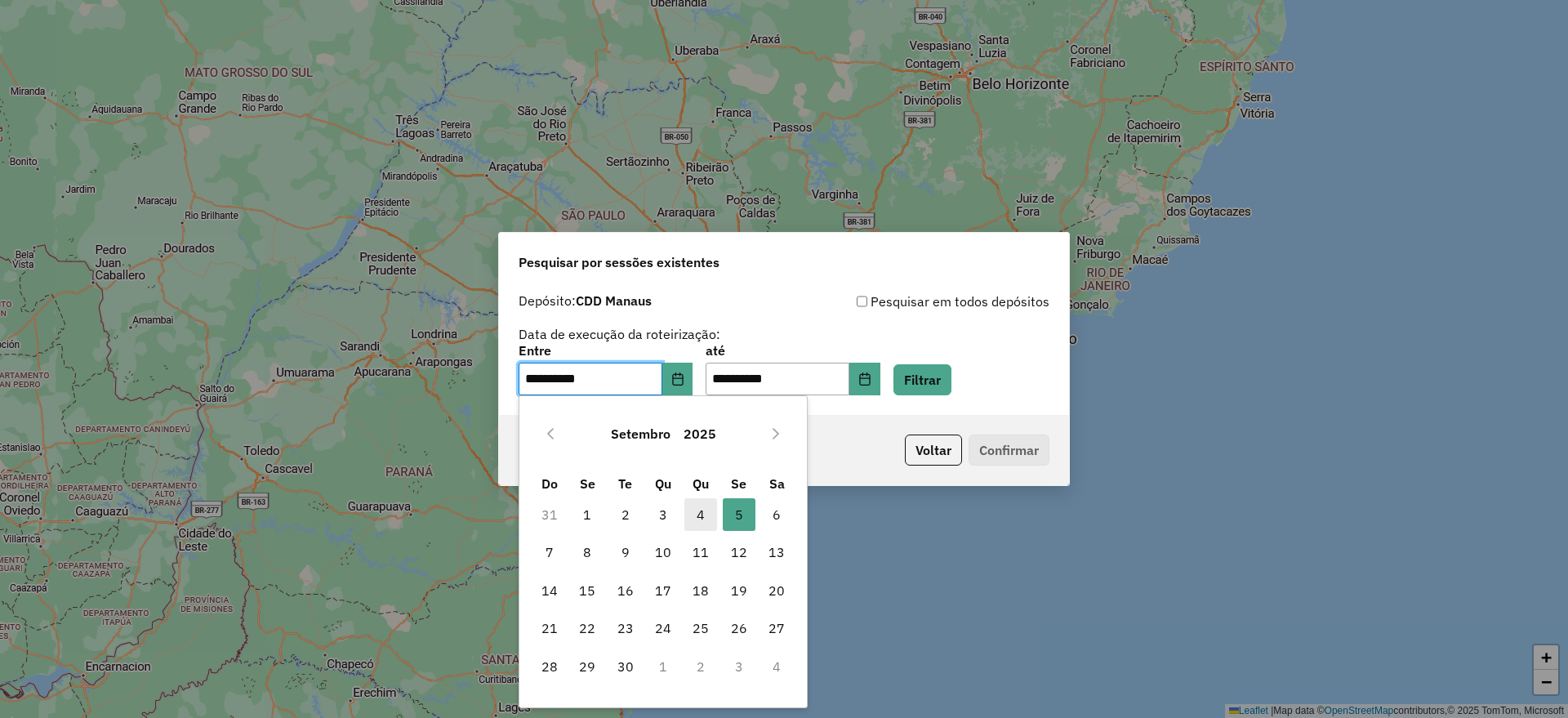
click at [691, 516] on span "4" at bounding box center [700, 515] width 33 height 33
type input "**********"
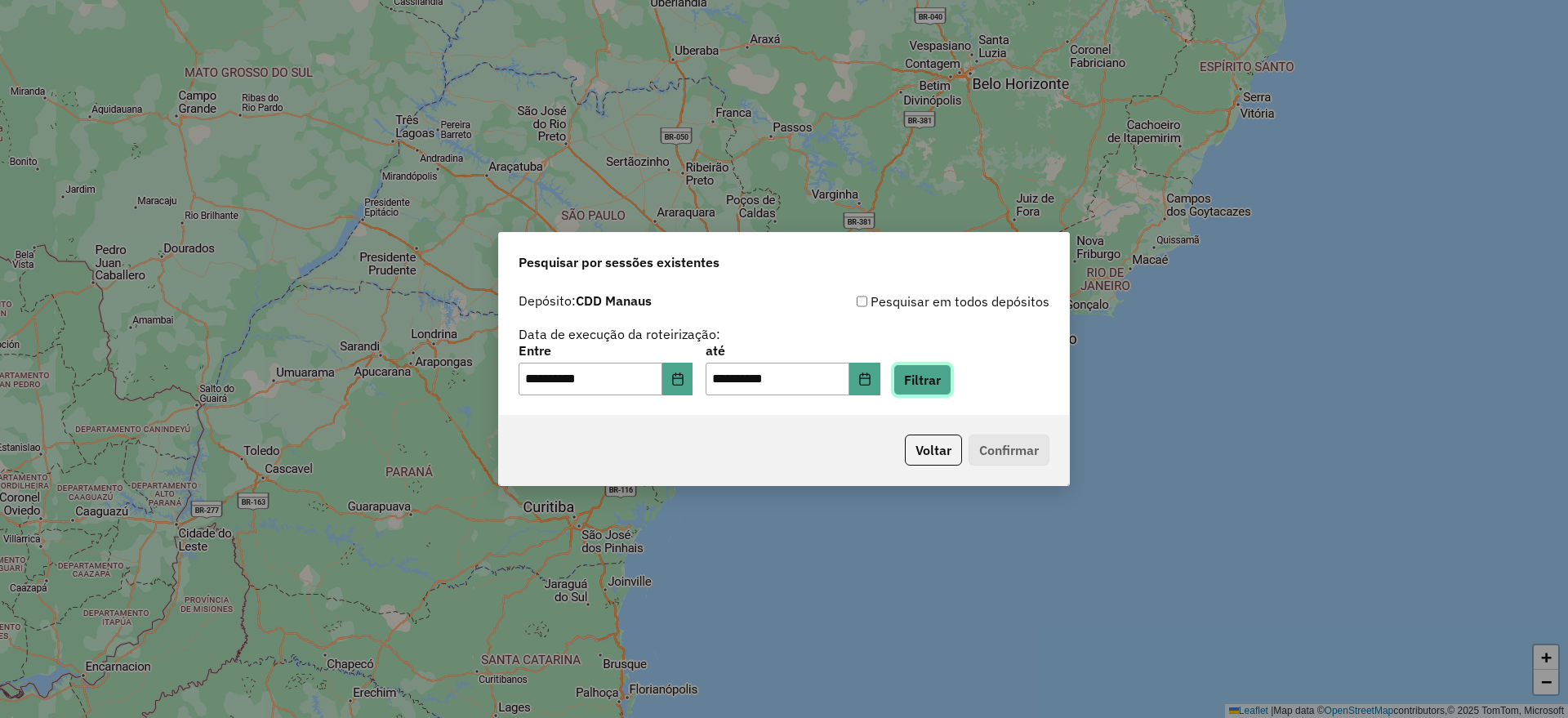
click at [949, 372] on button "Filtrar" at bounding box center [922, 380] width 58 height 31
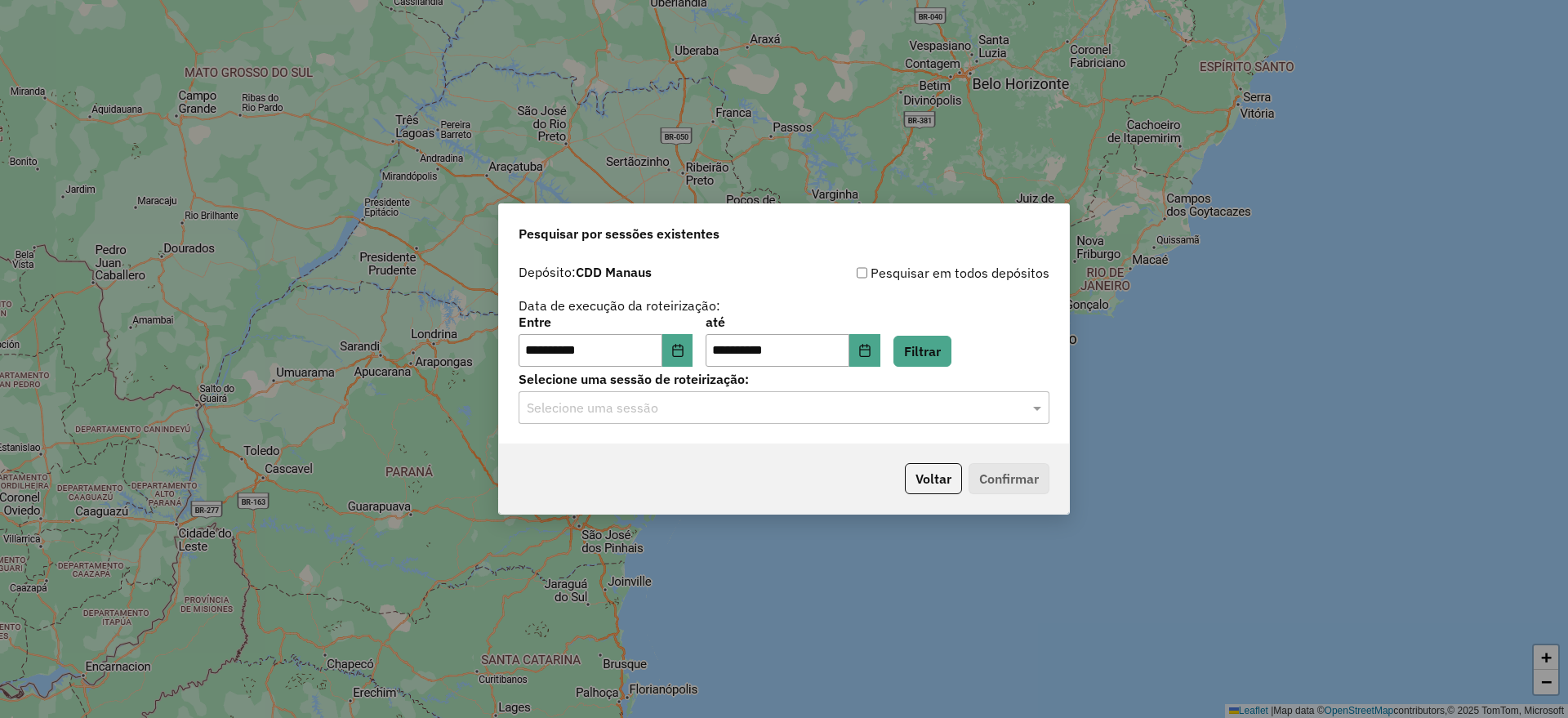
click at [664, 414] on input "text" at bounding box center [768, 408] width 482 height 19
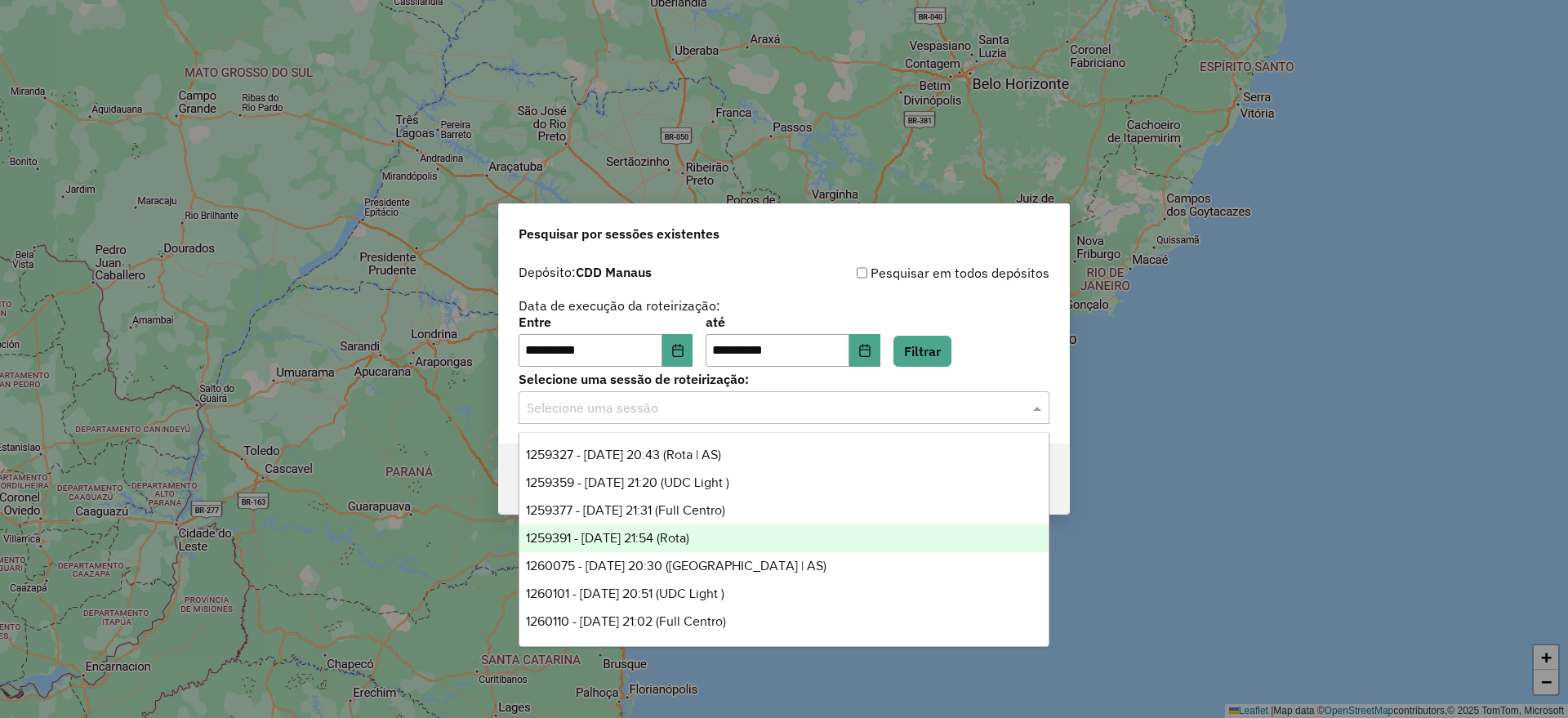
click at [683, 531] on span "1259391 - 04/09/2025 21:54 (Rota)" at bounding box center [607, 538] width 163 height 14
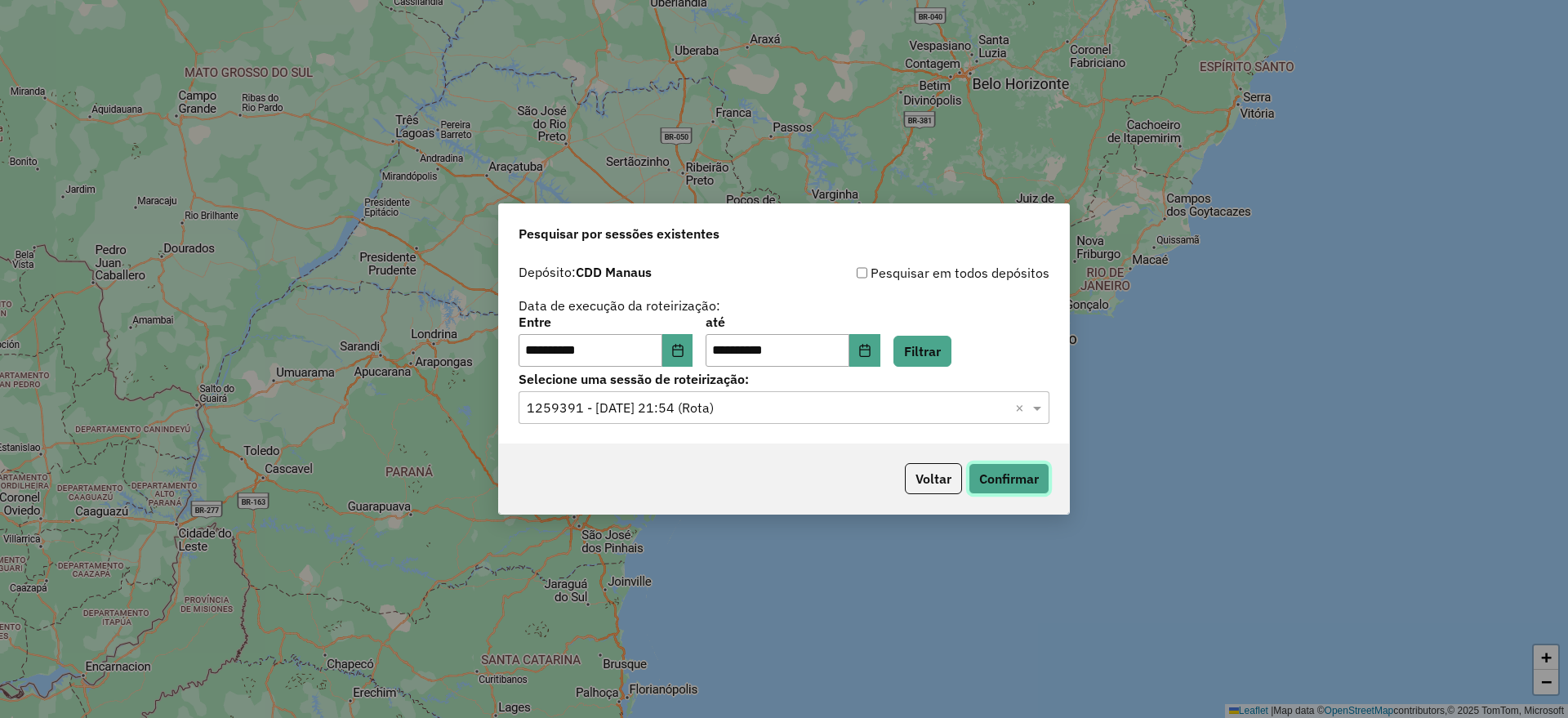
click at [1014, 479] on button "Confirmar" at bounding box center [1009, 479] width 81 height 31
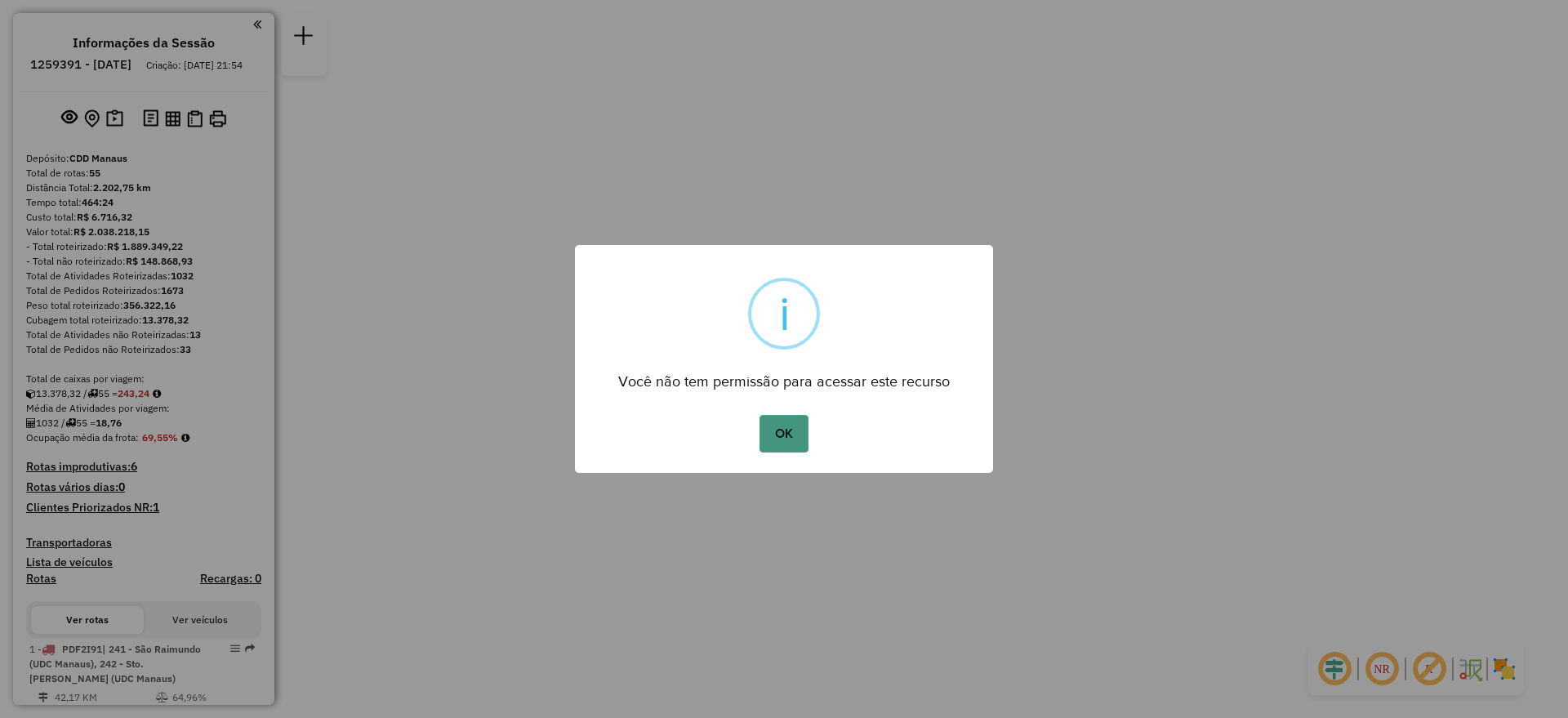
click at [779, 419] on button "OK" at bounding box center [784, 433] width 49 height 38
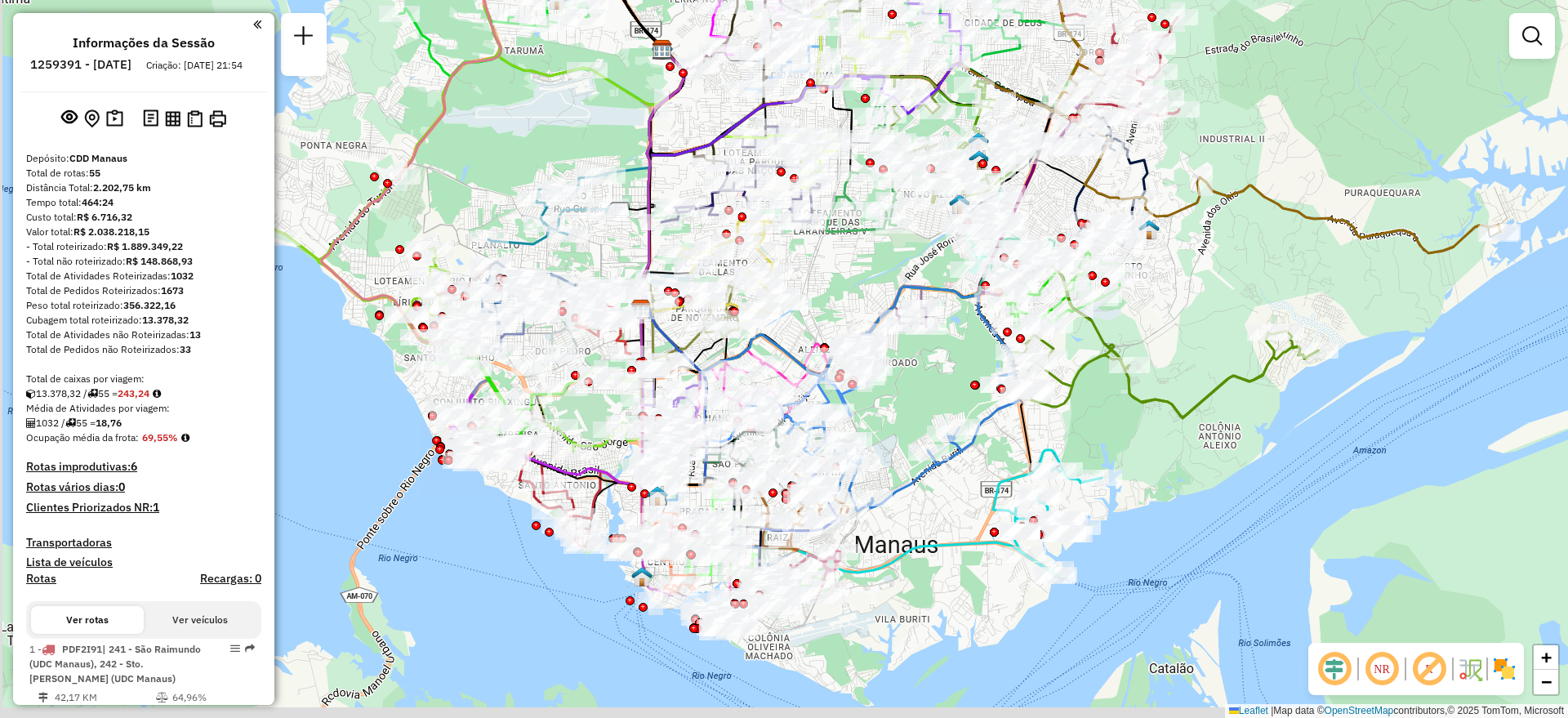
drag, startPoint x: 771, startPoint y: 472, endPoint x: 852, endPoint y: 250, distance: 236.3
click at [852, 250] on div "Janela de atendimento Grade de atendimento Capacidade Transportadoras Veículos …" at bounding box center [784, 359] width 1568 height 718
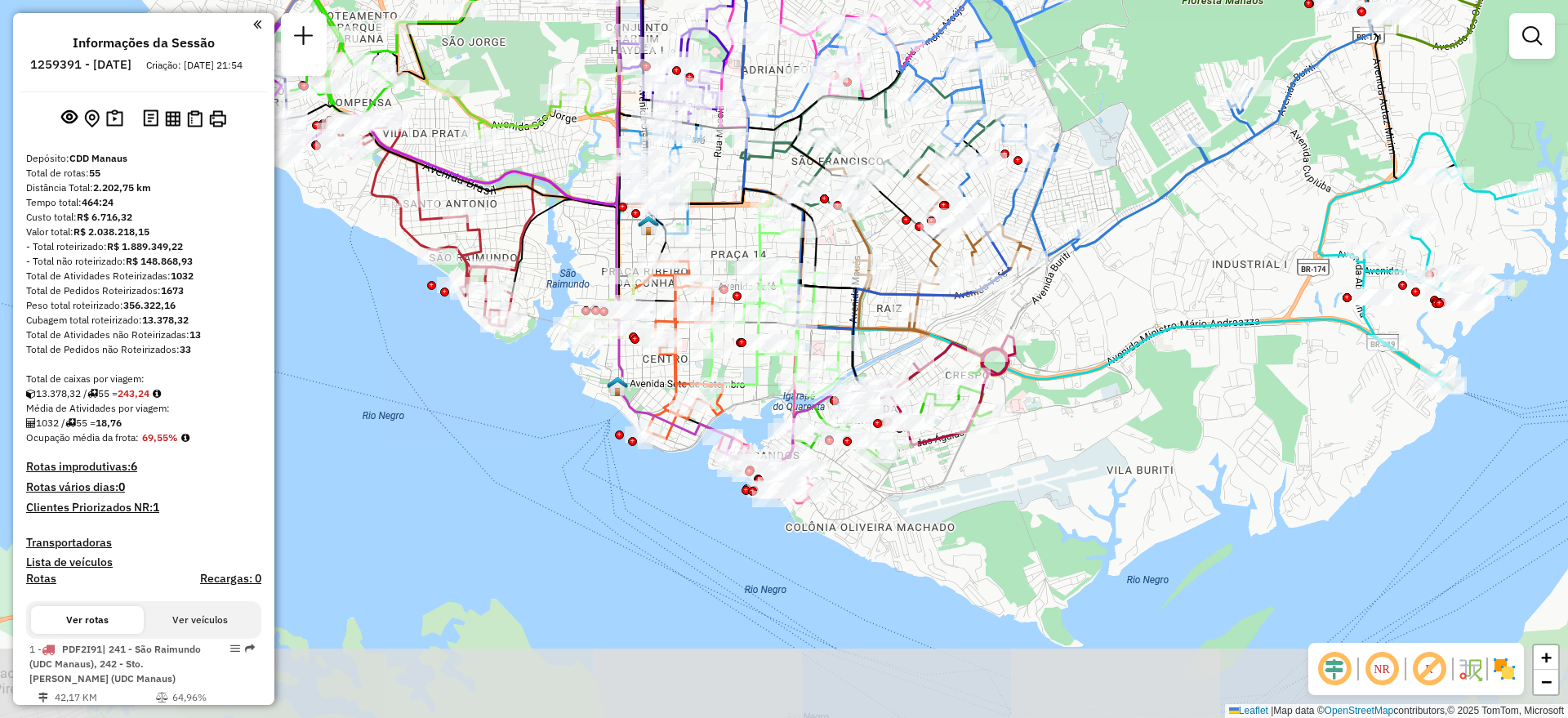
drag, startPoint x: 1033, startPoint y: 526, endPoint x: 1167, endPoint y: 251, distance: 305.9
click at [1167, 251] on div "Rota 29 - Placa QZD0I58 73996049 - ELSON BEZERRA Janela de atendimento Grade de…" at bounding box center [784, 359] width 1568 height 718
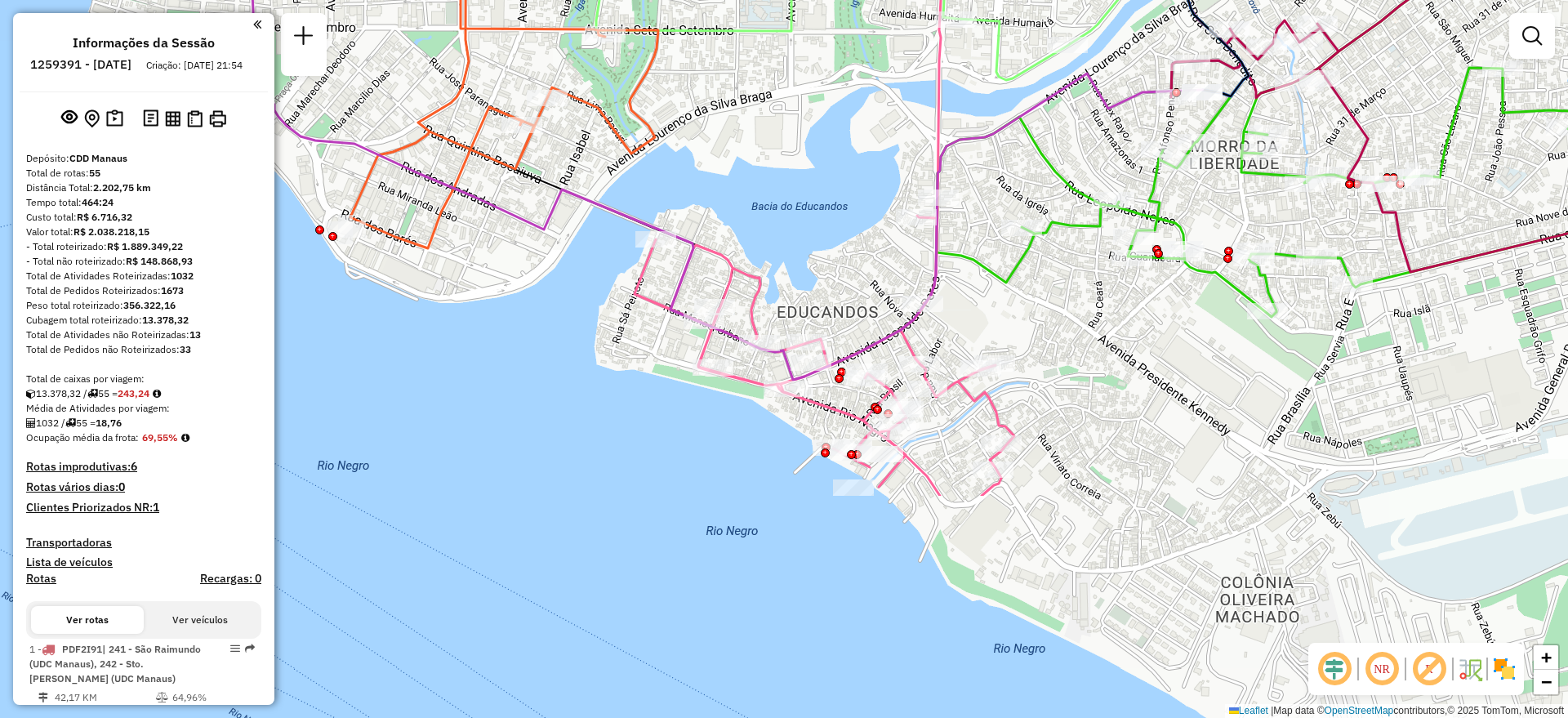
drag, startPoint x: 988, startPoint y: 494, endPoint x: 840, endPoint y: 201, distance: 328.3
click at [840, 201] on div "Rota 29 - Placa QZD0I58 73996049 - ELSON BEZERRA Janela de atendimento Grade de…" at bounding box center [784, 359] width 1568 height 718
click at [841, 502] on div "Rota 29 - Placa QZD0I58 73996049 - ELSON BEZERRA Janela de atendimento Grade de…" at bounding box center [784, 359] width 1568 height 718
select select "**********"
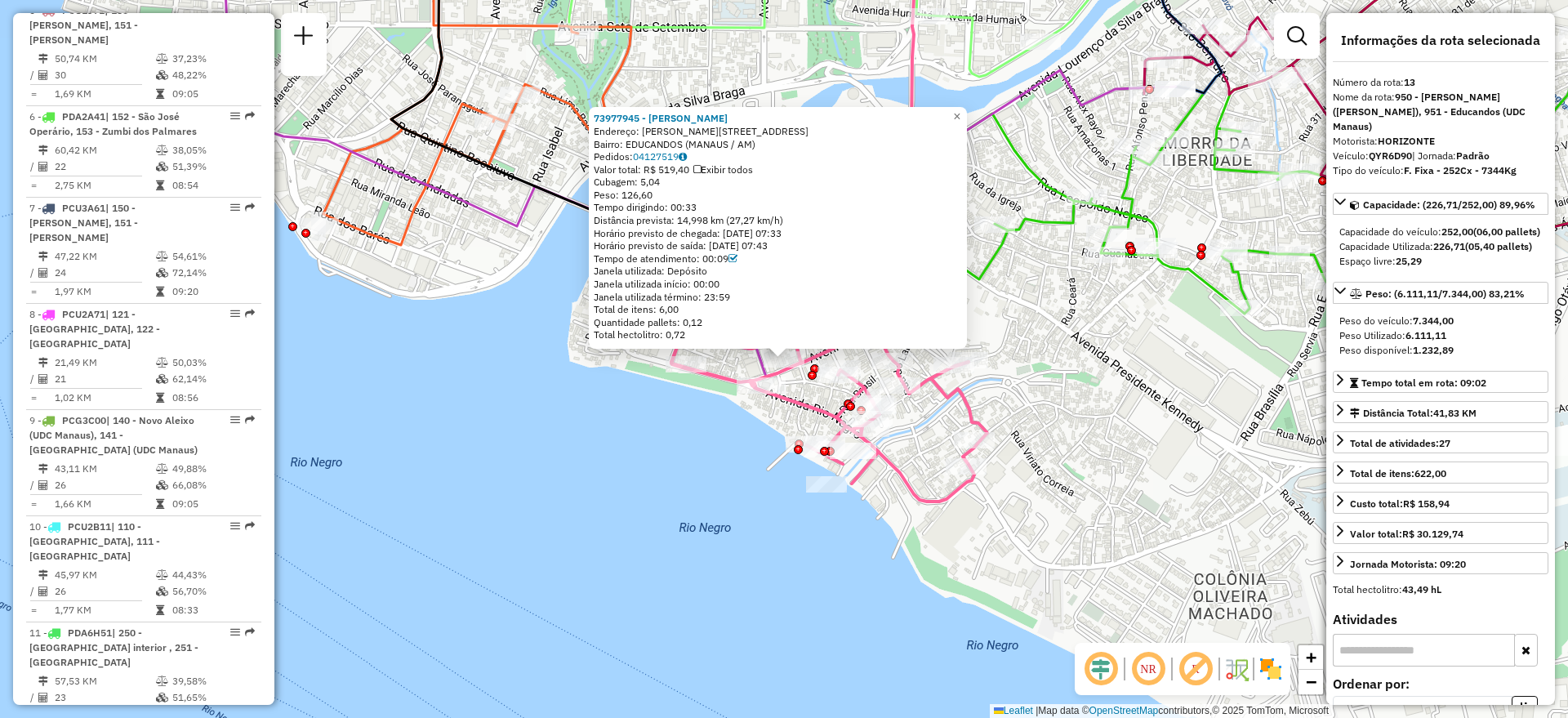
scroll to position [1798, 0]
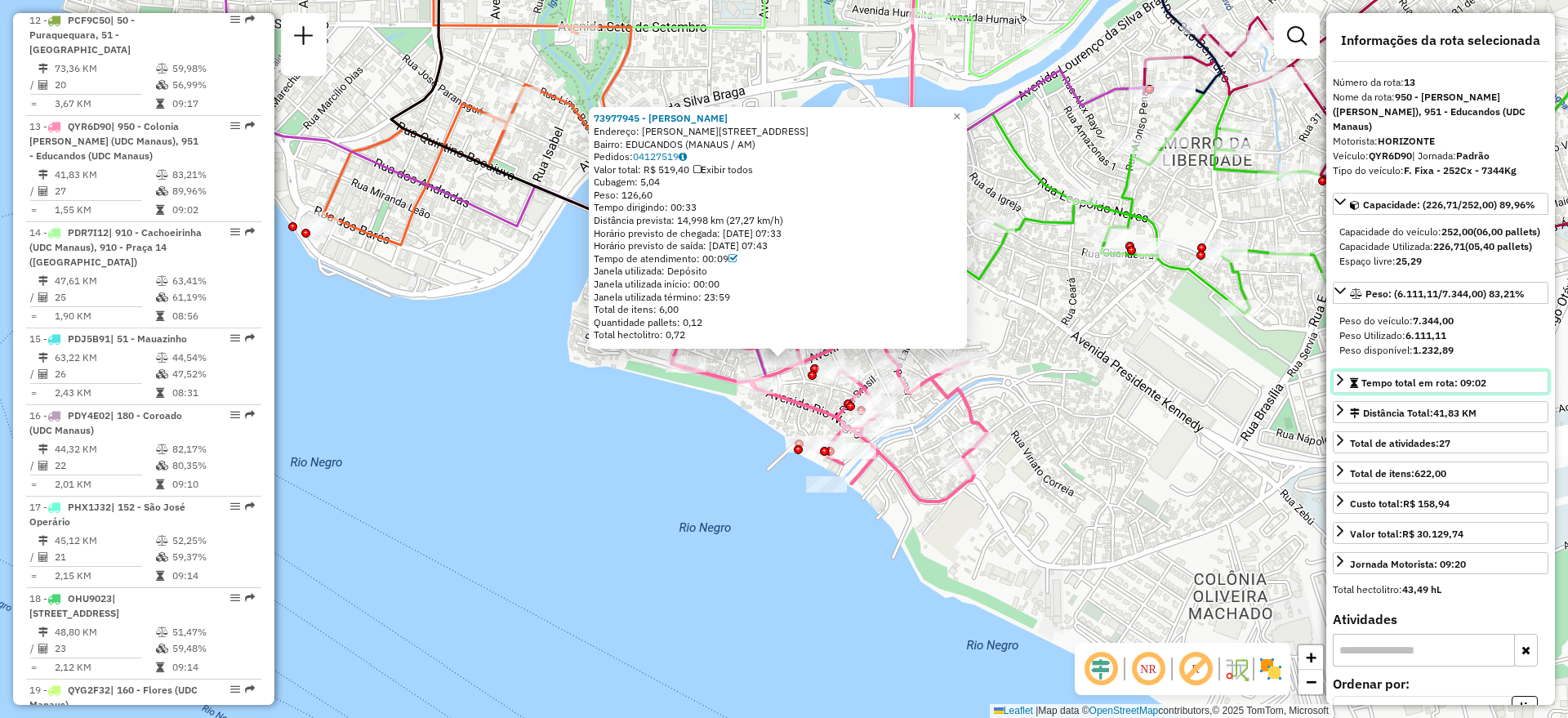
click at [1341, 386] on icon at bounding box center [1341, 380] width 7 height 12
